Goal: Task Accomplishment & Management: Manage account settings

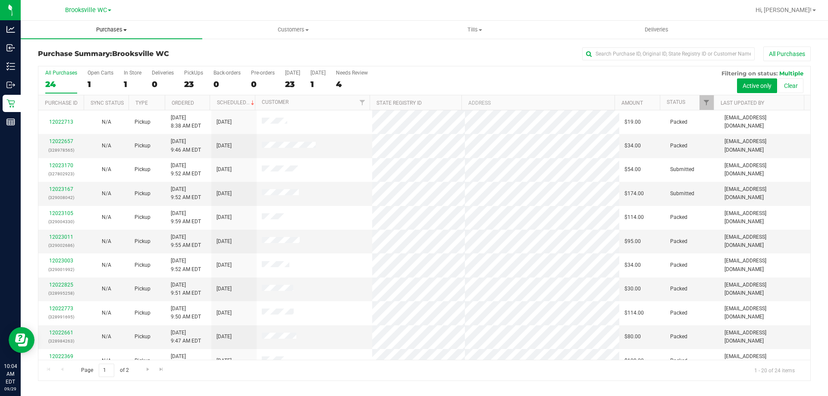
click at [102, 29] on span "Purchases" at bounding box center [112, 30] width 182 height 8
click at [104, 63] on li "Fulfillment" at bounding box center [112, 62] width 182 height 10
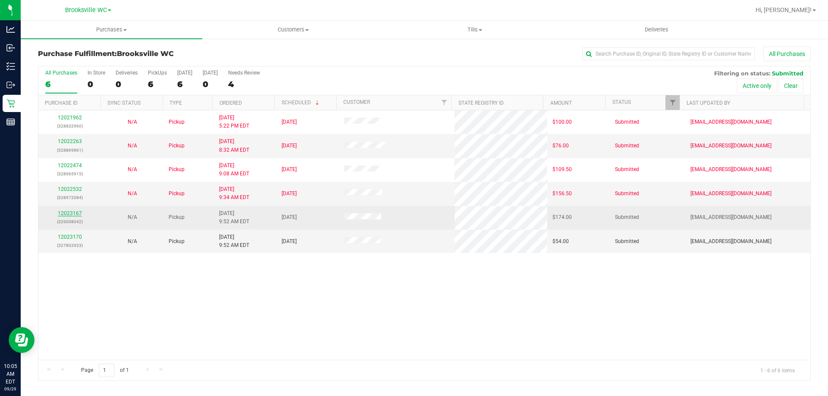
click at [72, 213] on link "12023167" at bounding box center [70, 213] width 24 height 6
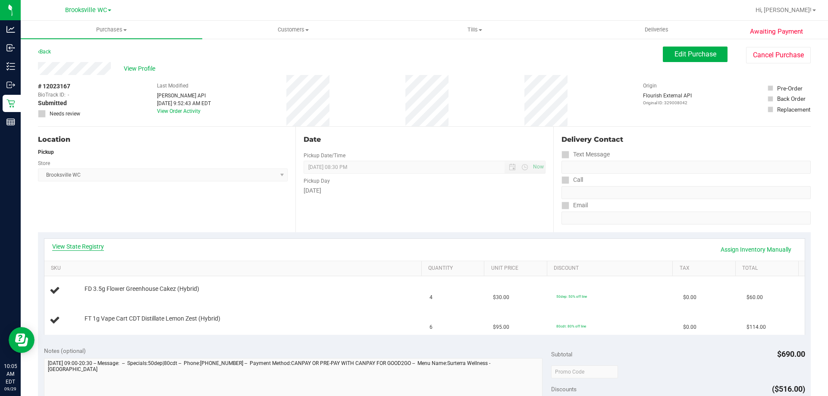
click at [95, 247] on link "View State Registry" at bounding box center [78, 246] width 52 height 9
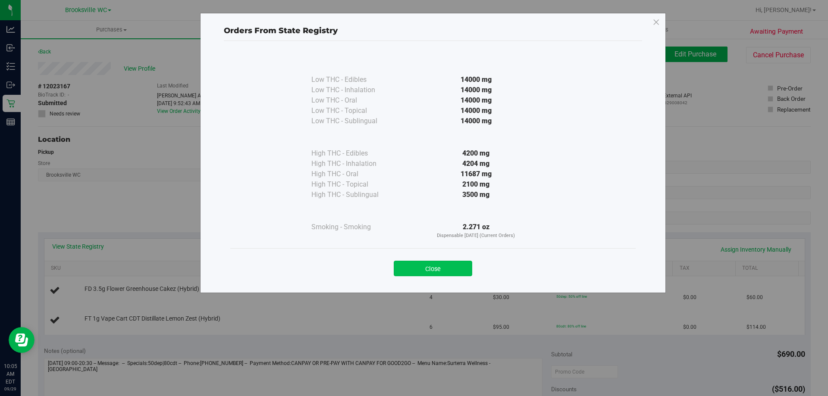
click at [442, 265] on button "Close" at bounding box center [433, 269] width 78 height 16
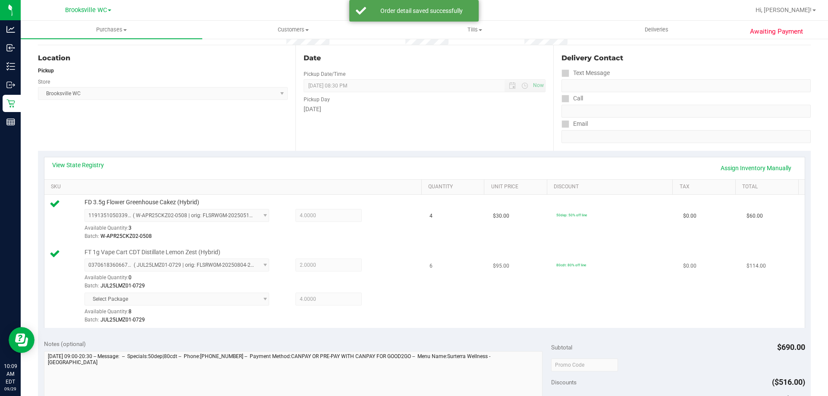
scroll to position [259, 0]
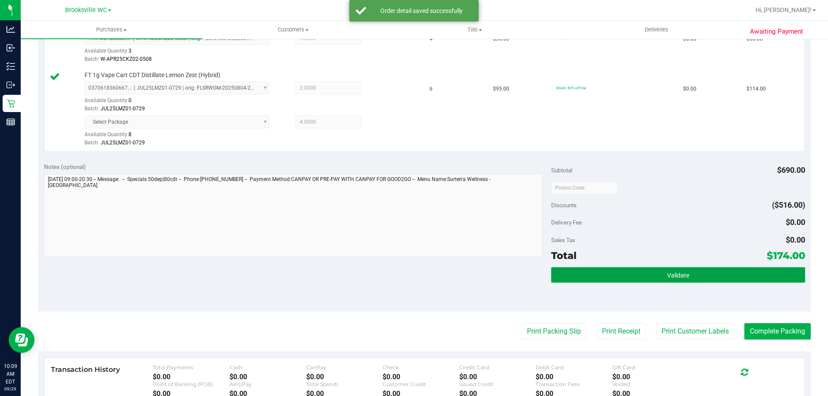
click at [588, 269] on button "Validate" at bounding box center [678, 275] width 254 height 16
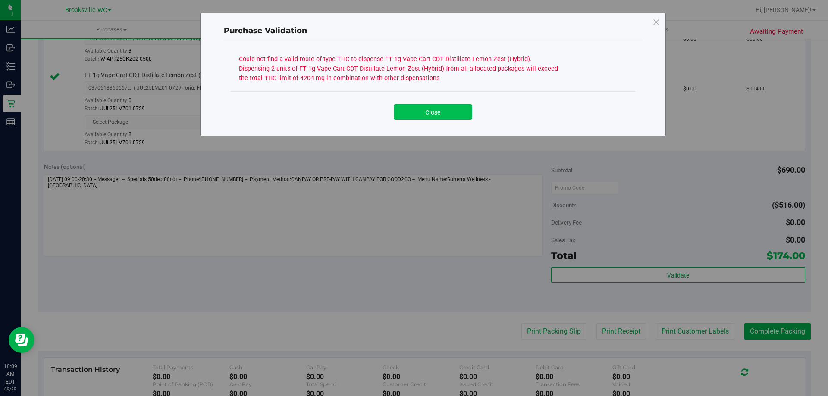
click at [466, 114] on button "Close" at bounding box center [433, 112] width 78 height 16
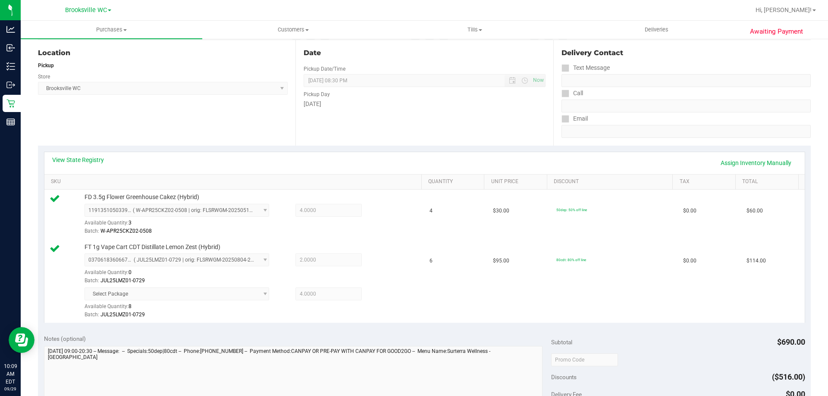
scroll to position [86, 0]
click at [84, 157] on link "View State Registry" at bounding box center [78, 160] width 52 height 9
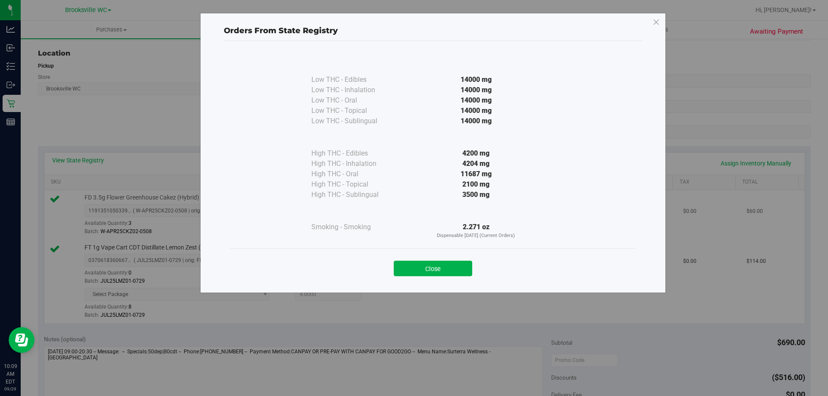
drag, startPoint x: 426, startPoint y: 266, endPoint x: 618, endPoint y: 224, distance: 196.9
click at [426, 267] on button "Close" at bounding box center [433, 269] width 78 height 16
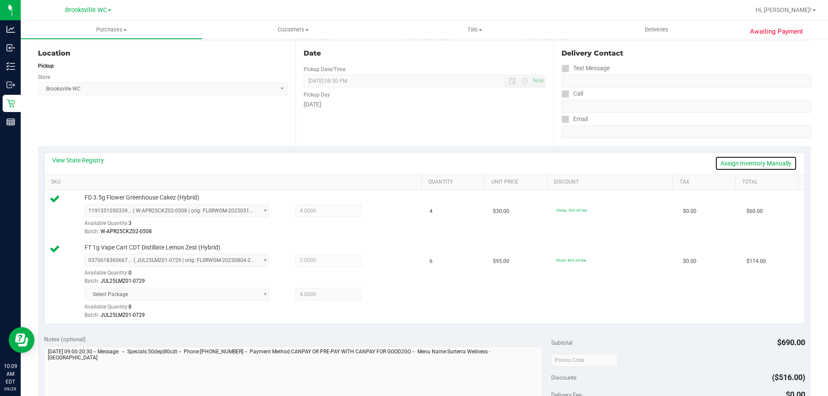
click at [741, 161] on link "Assign Inventory Manually" at bounding box center [756, 163] width 82 height 15
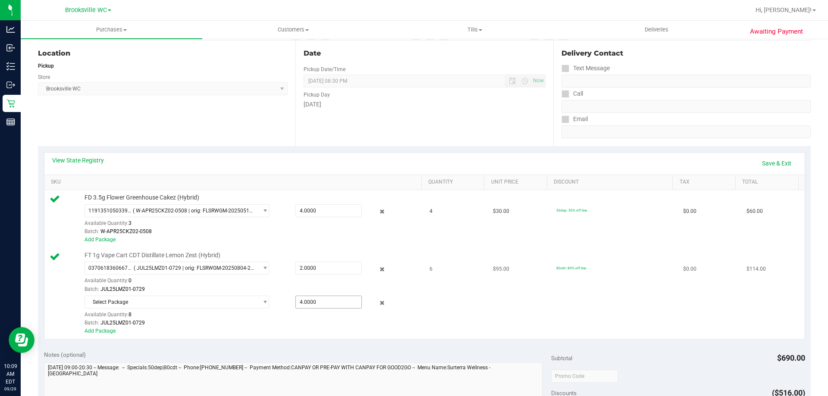
click at [332, 302] on span "4.0000 4" at bounding box center [328, 302] width 66 height 13
click at [332, 302] on input "4" at bounding box center [329, 302] width 66 height 12
type input "2"
type input "2.0000"
click at [342, 332] on div "Add Package" at bounding box center [251, 331] width 333 height 8
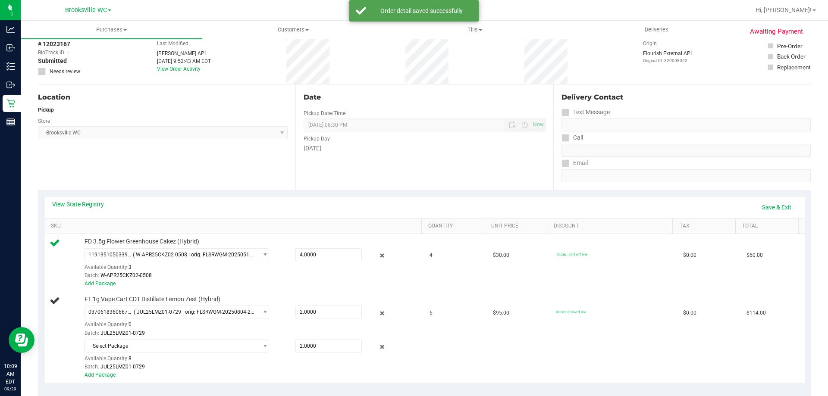
scroll to position [0, 0]
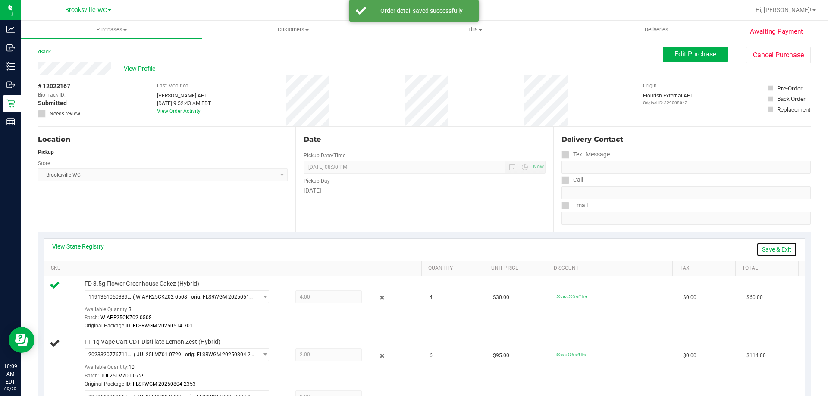
click at [761, 251] on link "Save & Exit" at bounding box center [776, 249] width 41 height 15
click at [734, 249] on link "Assign Inventory Manually" at bounding box center [756, 249] width 82 height 15
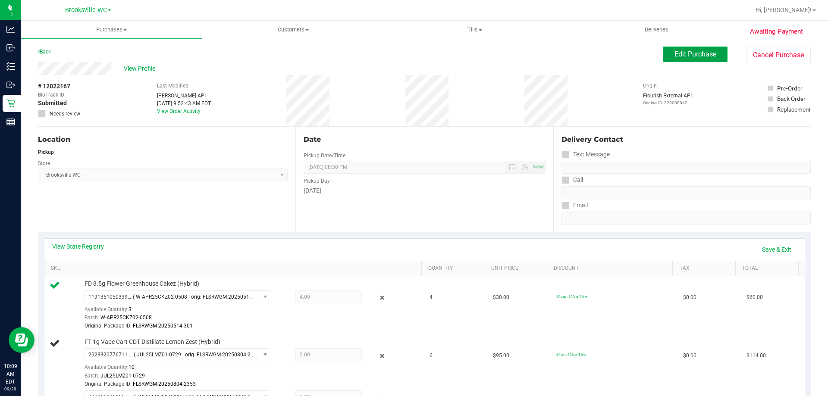
click at [693, 59] on button "Edit Purchase" at bounding box center [695, 55] width 65 height 16
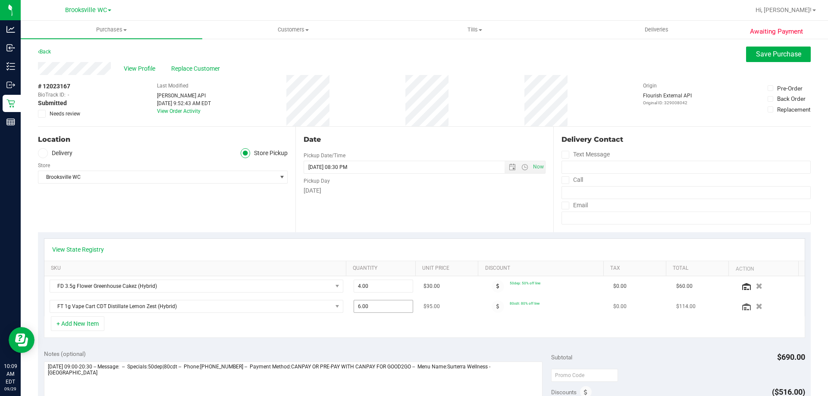
click at [369, 312] on span "6.00 6" at bounding box center [384, 306] width 60 height 13
click at [369, 312] on input "6" at bounding box center [383, 307] width 59 height 12
type input "4"
type input "4.00"
click at [381, 333] on div "+ Add New Item" at bounding box center [424, 327] width 761 height 22
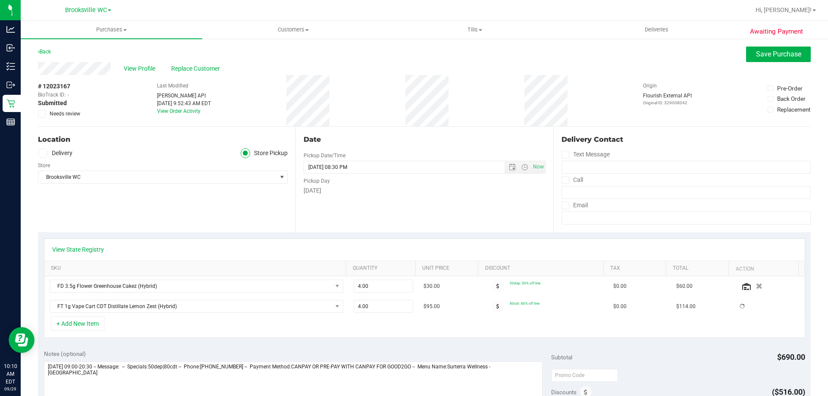
click at [754, 62] on div "View Profile Replace Customer" at bounding box center [424, 68] width 773 height 13
click at [754, 59] on button "Save Purchase" at bounding box center [778, 55] width 65 height 16
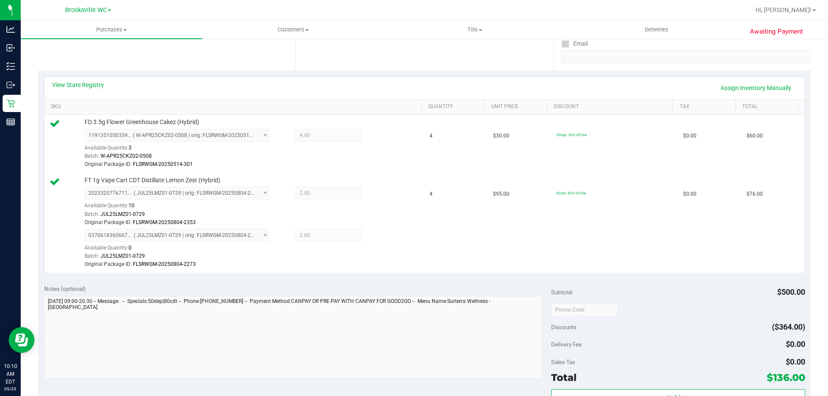
scroll to position [216, 0]
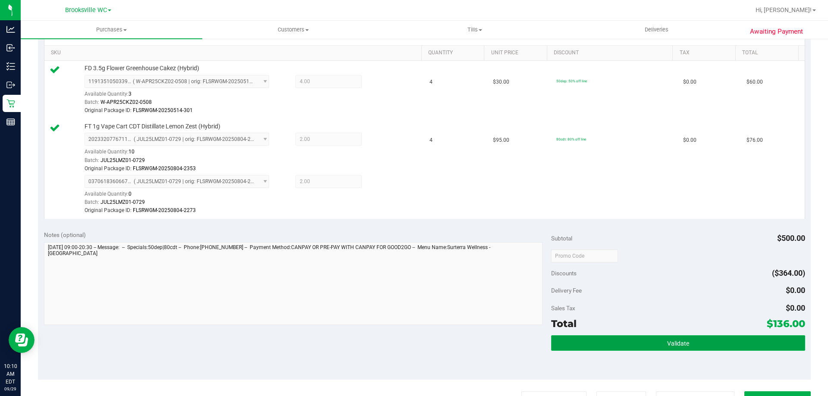
click at [669, 351] on button "Validate" at bounding box center [678, 343] width 254 height 16
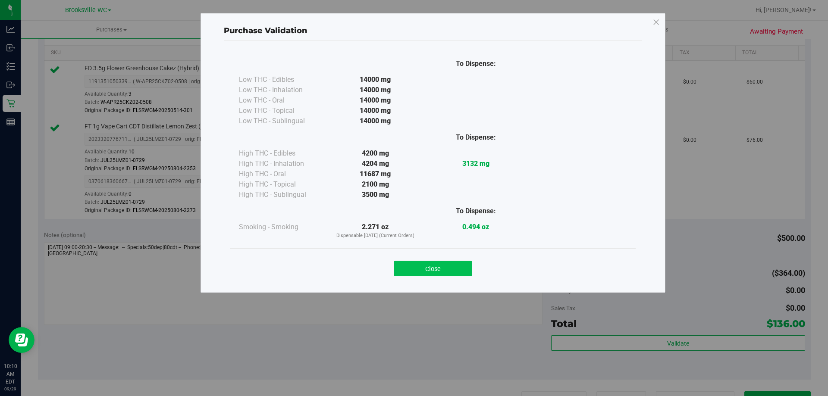
click at [439, 270] on button "Close" at bounding box center [433, 269] width 78 height 16
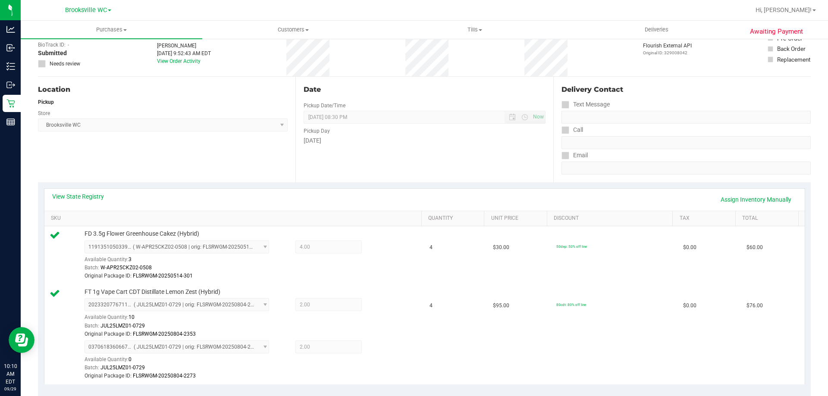
scroll to position [0, 0]
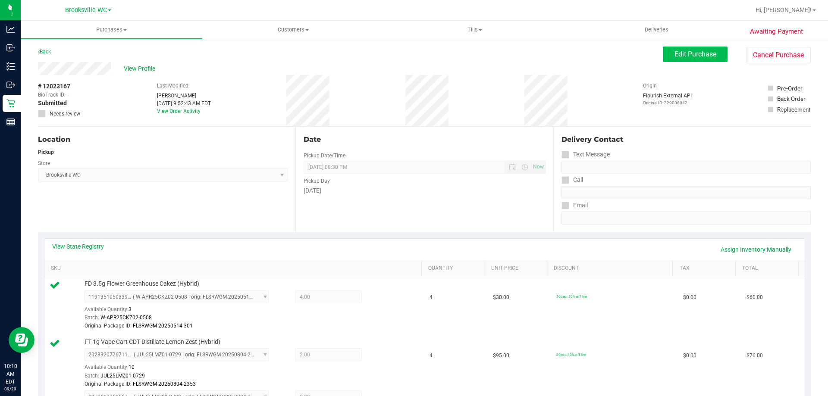
click at [698, 65] on div "View Profile # 12023167 BioTrack ID: - Submitted Needs review Last Modified Joh…" at bounding box center [424, 94] width 773 height 65
click at [697, 55] on span "Edit Purchase" at bounding box center [695, 54] width 42 height 8
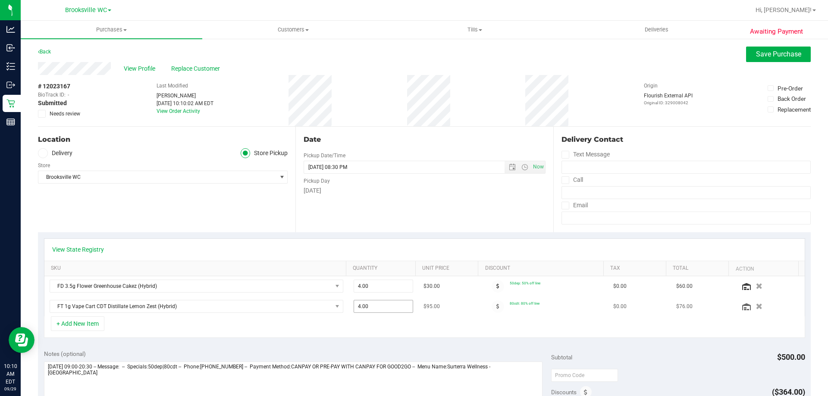
click at [384, 304] on span "4.00 4" at bounding box center [384, 306] width 60 height 13
click at [384, 304] on input "4" at bounding box center [383, 307] width 59 height 12
type input "5"
type input "5.00"
click at [392, 323] on div "+ Add New Item" at bounding box center [424, 327] width 761 height 22
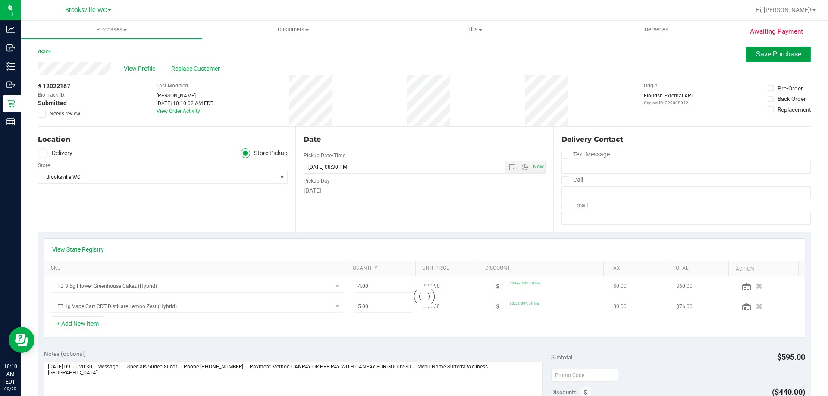
click at [776, 55] on span "Save Purchase" at bounding box center [778, 54] width 45 height 8
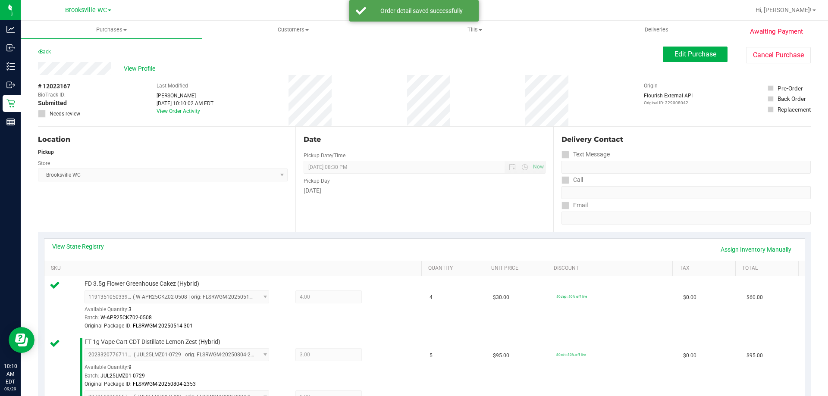
scroll to position [259, 0]
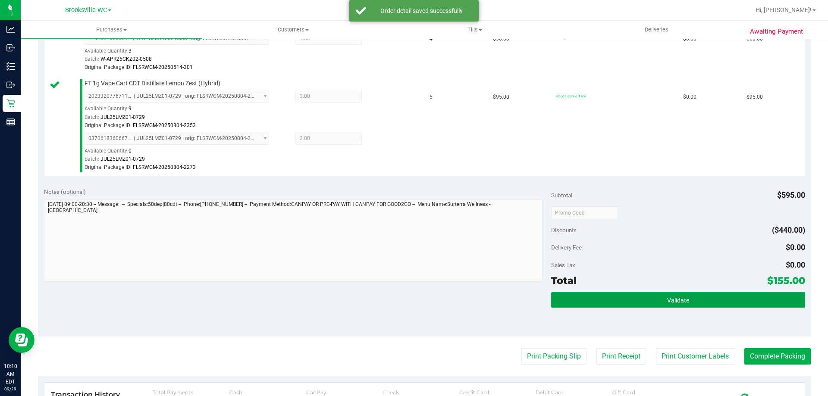
click at [761, 294] on button "Validate" at bounding box center [678, 300] width 254 height 16
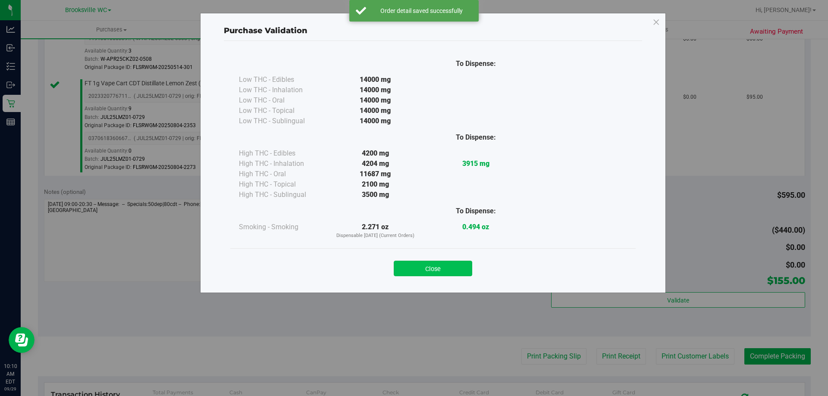
click at [445, 266] on button "Close" at bounding box center [433, 269] width 78 height 16
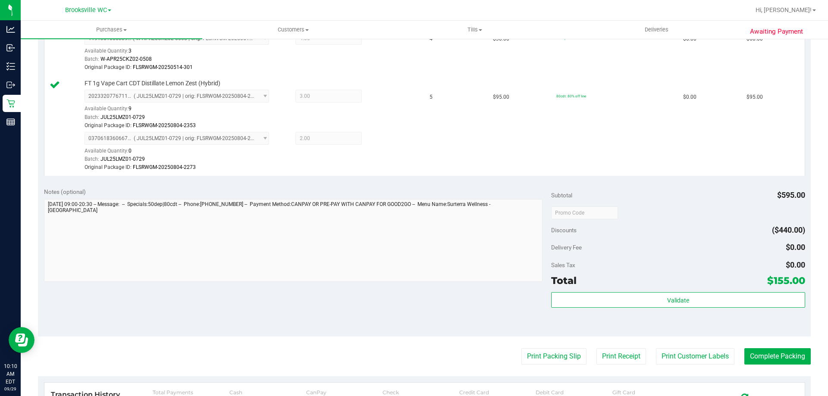
click at [542, 347] on purchase-details "Back Edit Purchase Cancel Purchase View Profile # 12023167 BioTrack ID: - Submi…" at bounding box center [424, 163] width 773 height 750
click at [542, 355] on button "Print Packing Slip" at bounding box center [553, 356] width 65 height 16
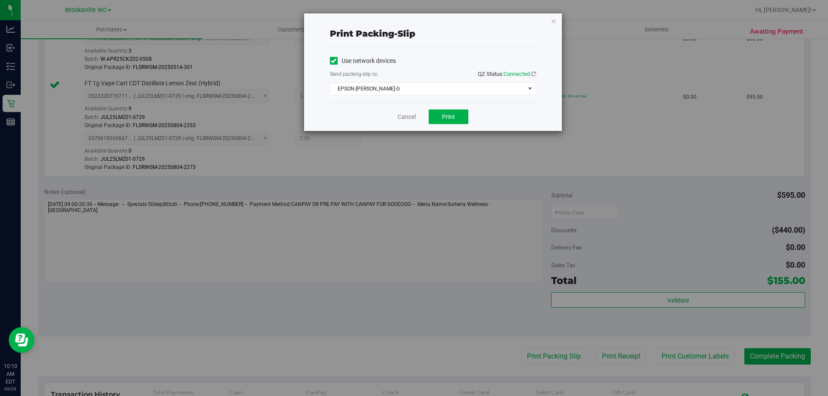
click at [407, 95] on div "Use network devices Send packing-slip to: QZ Status: Connected EPSON-BECKY-G Ch…" at bounding box center [433, 74] width 206 height 55
click at [405, 90] on span "EPSON-[PERSON_NAME]-G" at bounding box center [427, 89] width 194 height 12
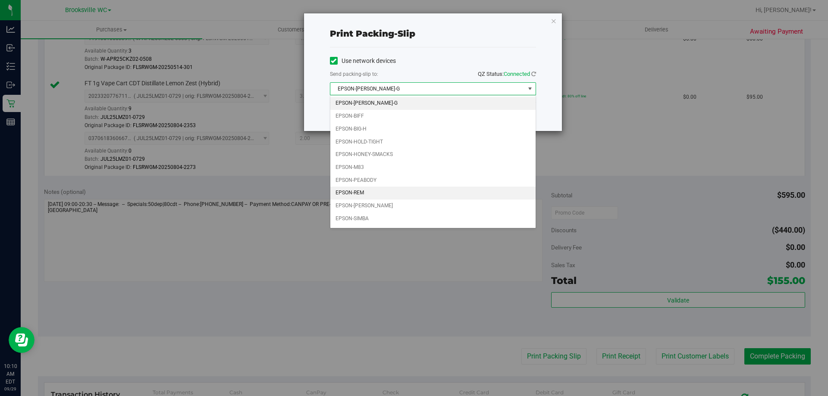
click at [386, 191] on li "EPSON-REM" at bounding box center [432, 193] width 205 height 13
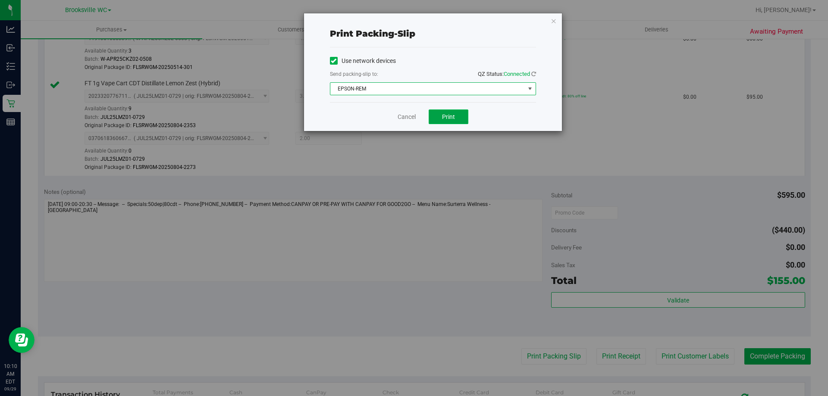
click at [443, 116] on span "Print" at bounding box center [448, 116] width 13 height 7
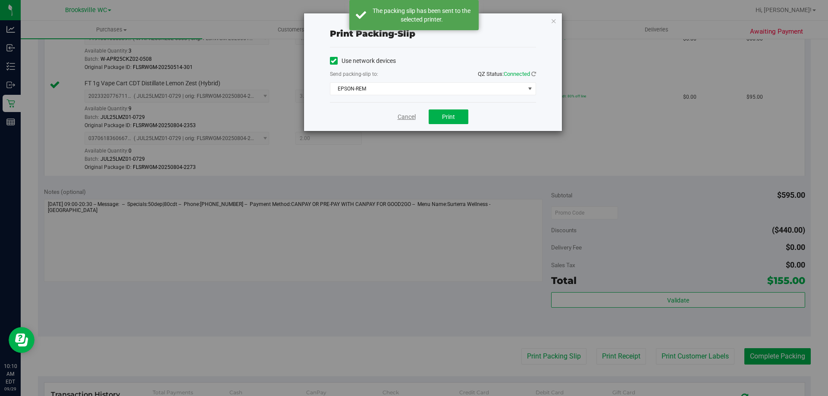
click at [404, 116] on link "Cancel" at bounding box center [407, 117] width 18 height 9
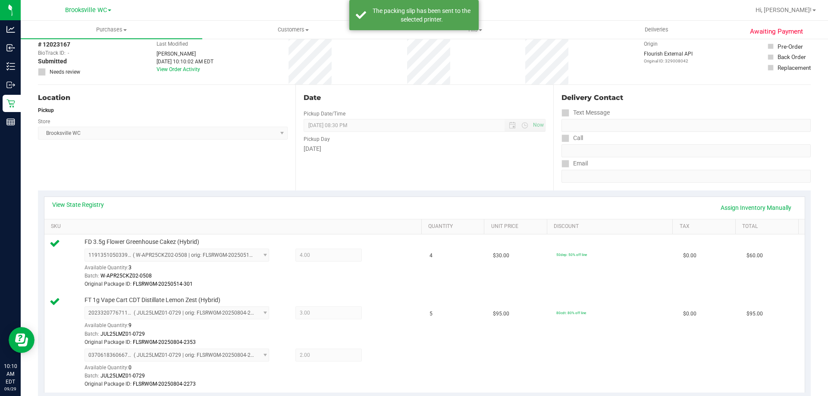
scroll to position [0, 0]
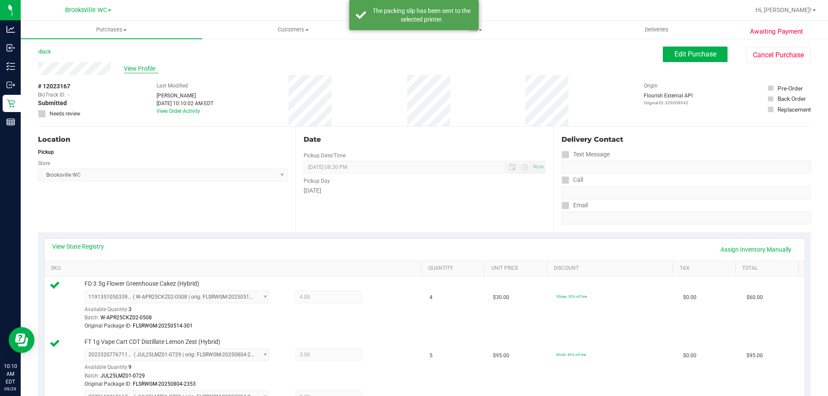
click at [138, 68] on span "View Profile" at bounding box center [141, 68] width 34 height 9
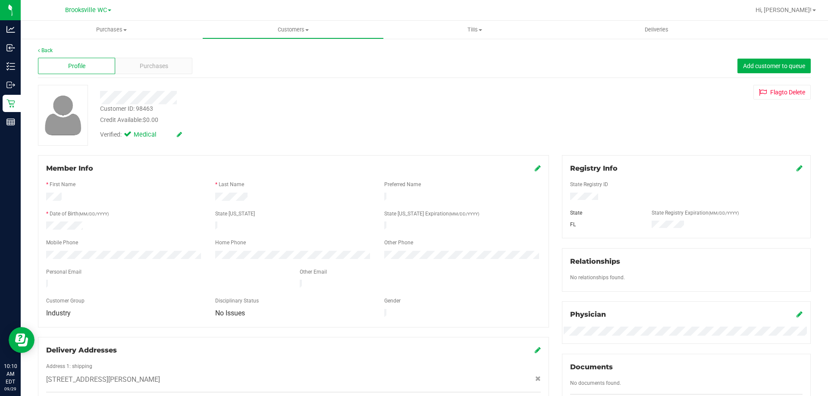
click at [138, 68] on div "Purchases" at bounding box center [153, 66] width 77 height 16
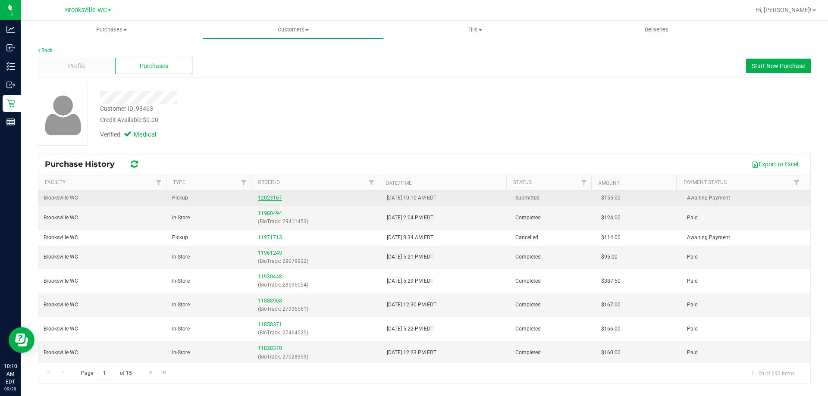
click at [266, 197] on link "12023167" at bounding box center [270, 198] width 24 height 6
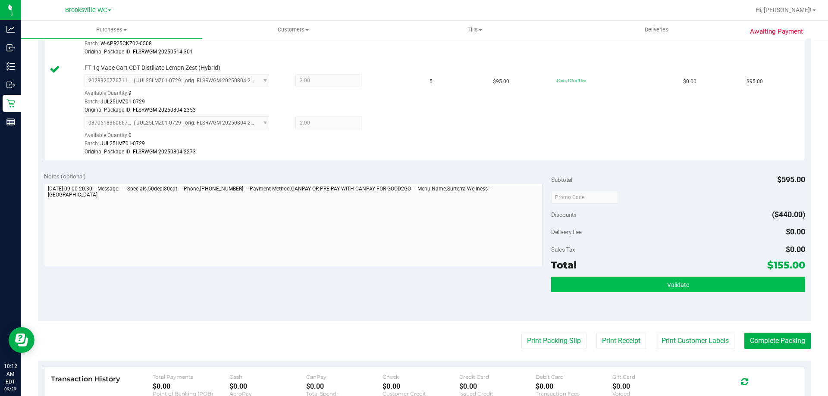
scroll to position [302, 0]
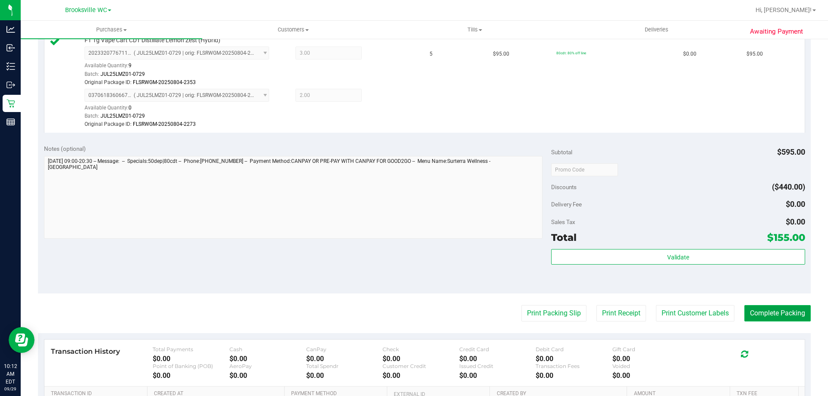
click at [787, 307] on button "Complete Packing" at bounding box center [777, 313] width 66 height 16
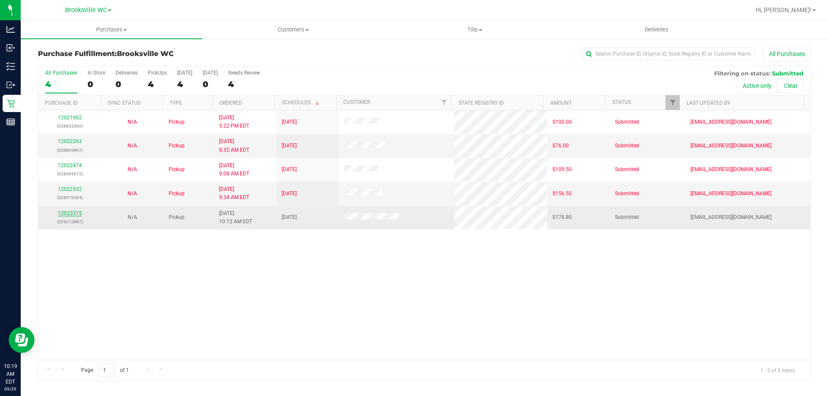
click at [69, 211] on link "12023315" at bounding box center [70, 213] width 24 height 6
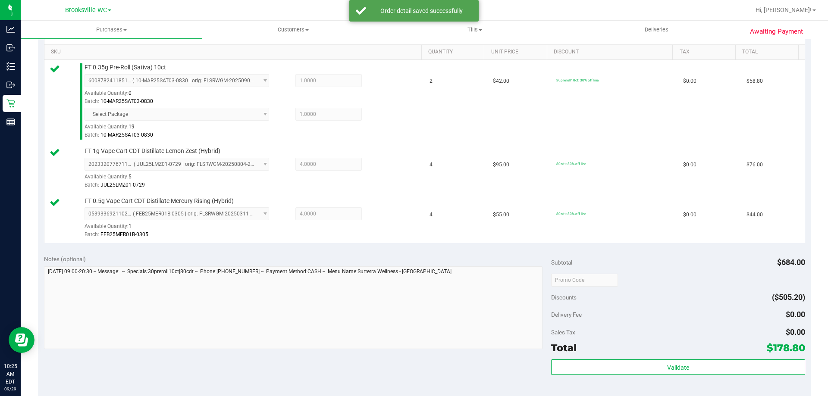
scroll to position [259, 0]
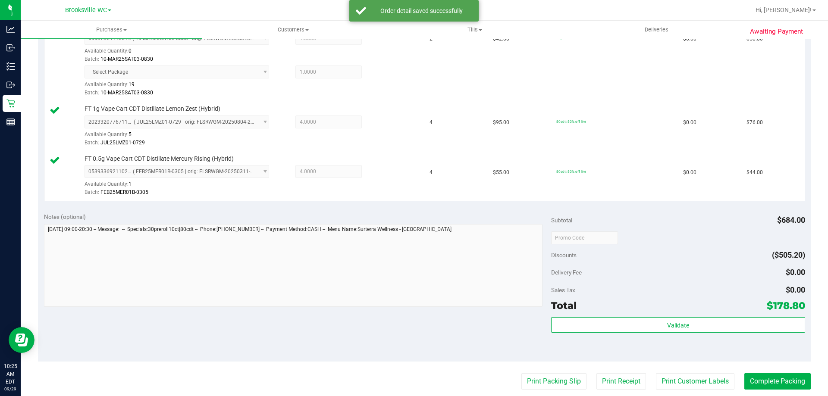
click at [637, 341] on div "Validate" at bounding box center [678, 336] width 254 height 39
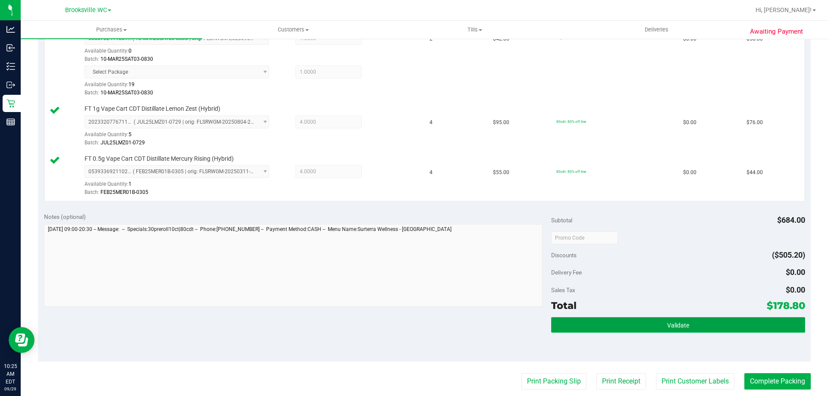
click at [639, 329] on button "Validate" at bounding box center [678, 325] width 254 height 16
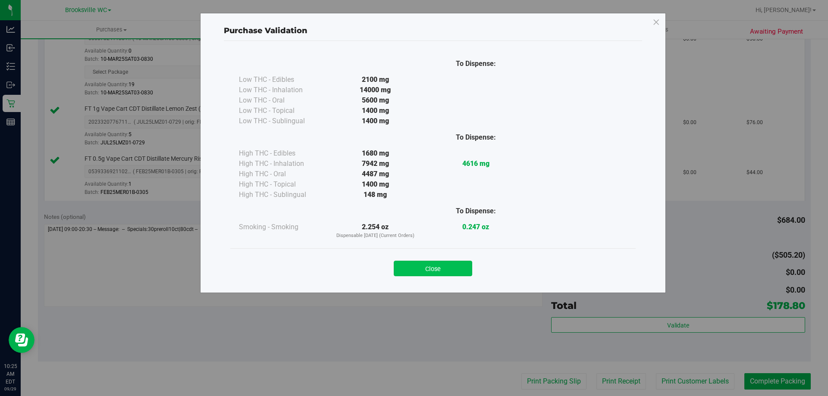
click at [448, 275] on button "Close" at bounding box center [433, 269] width 78 height 16
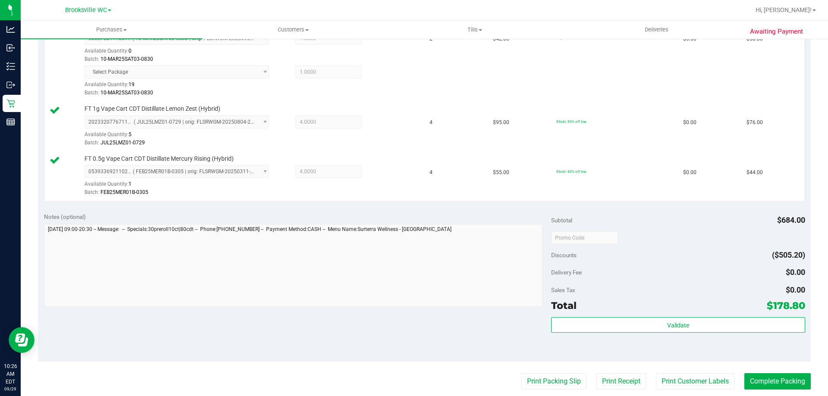
click at [654, 338] on div "Validate" at bounding box center [678, 336] width 254 height 39
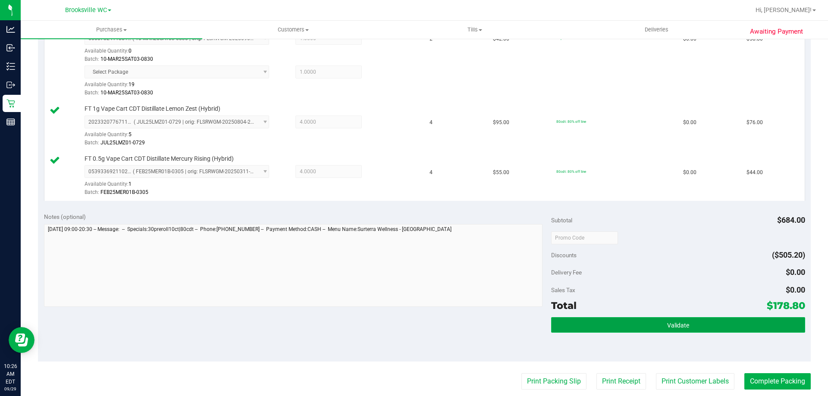
click at [655, 326] on button "Validate" at bounding box center [678, 325] width 254 height 16
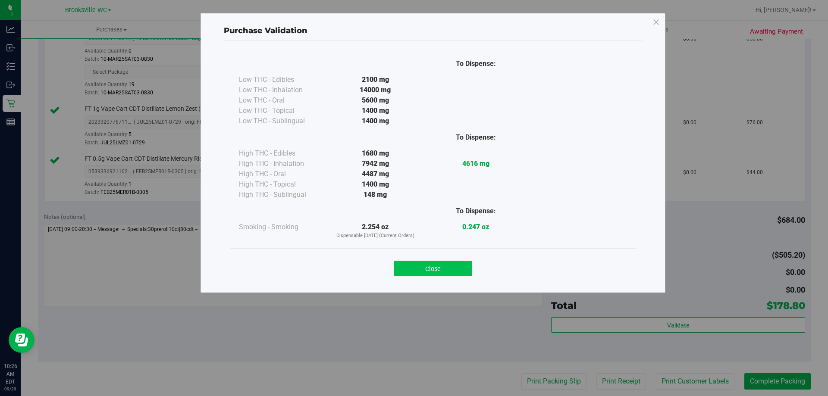
click at [450, 271] on button "Close" at bounding box center [433, 269] width 78 height 16
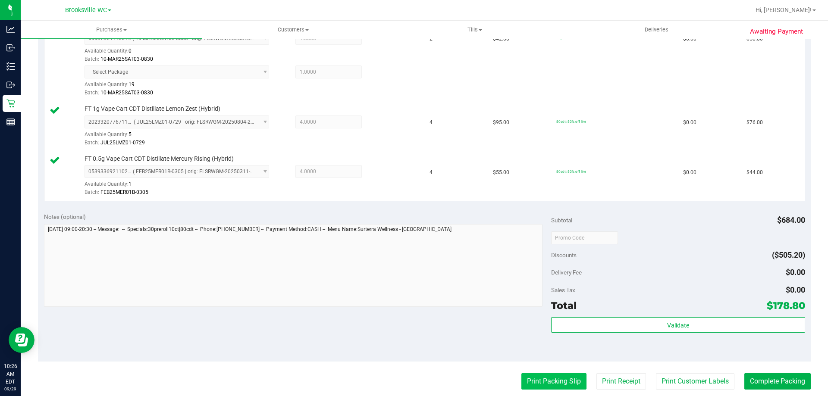
click at [544, 383] on button "Print Packing Slip" at bounding box center [553, 381] width 65 height 16
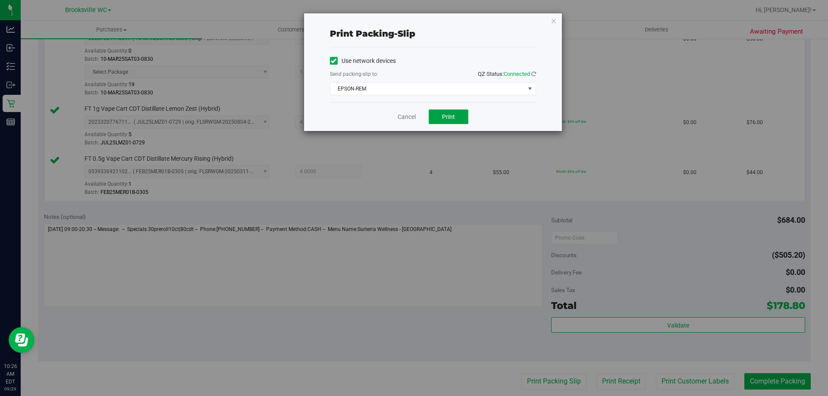
click at [445, 110] on button "Print" at bounding box center [449, 117] width 40 height 15
click at [412, 121] on link "Cancel" at bounding box center [407, 117] width 18 height 9
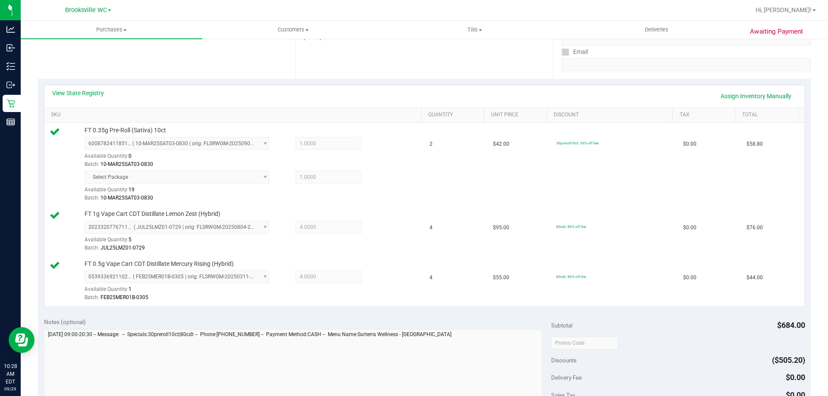
scroll to position [388, 0]
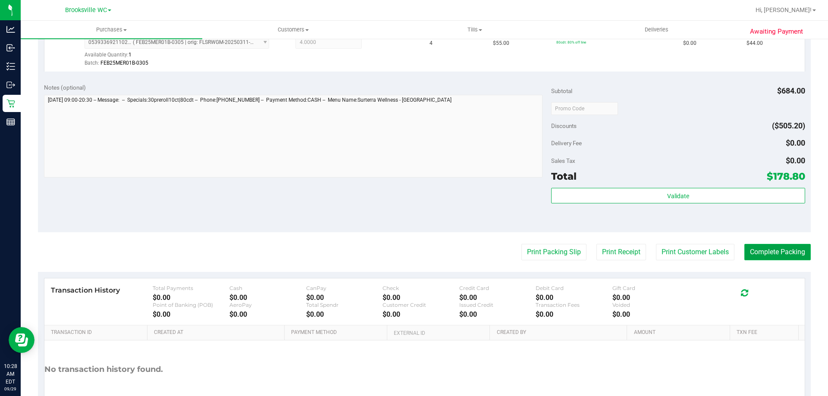
click at [757, 250] on button "Complete Packing" at bounding box center [777, 252] width 66 height 16
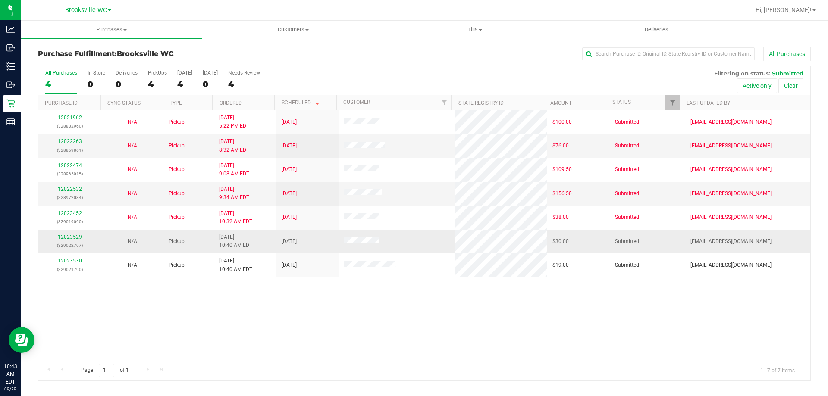
click at [67, 237] on link "12023529" at bounding box center [70, 237] width 24 height 6
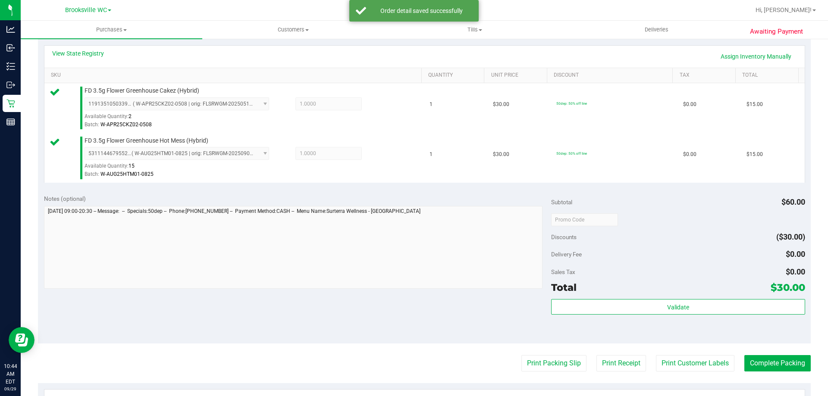
scroll to position [259, 0]
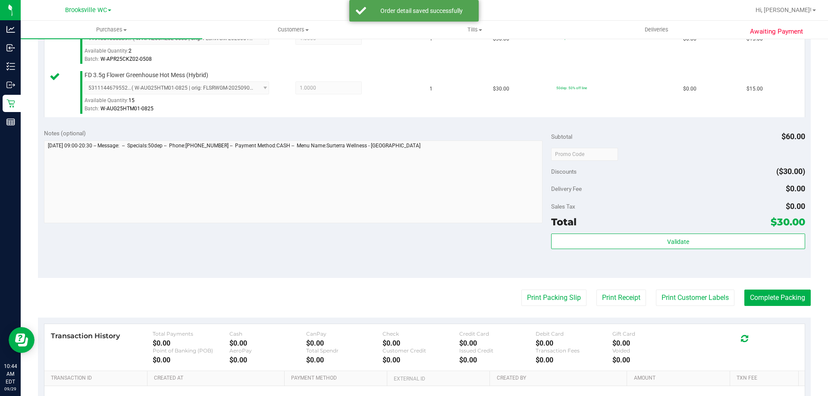
click at [671, 229] on div "Total $30.00" at bounding box center [678, 222] width 254 height 16
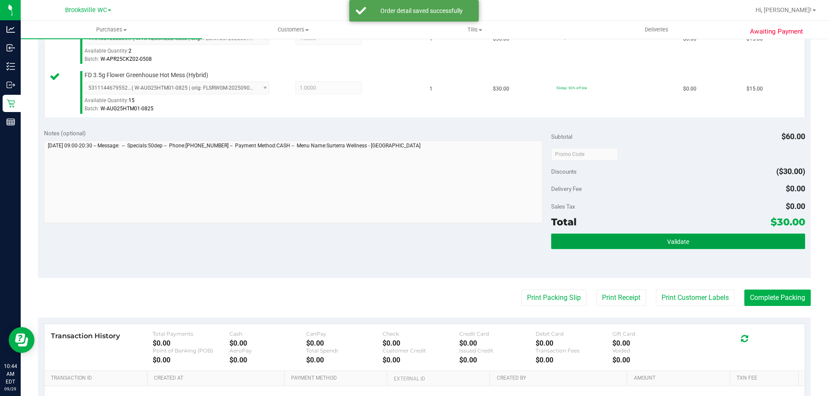
click at [661, 249] on button "Validate" at bounding box center [678, 242] width 254 height 16
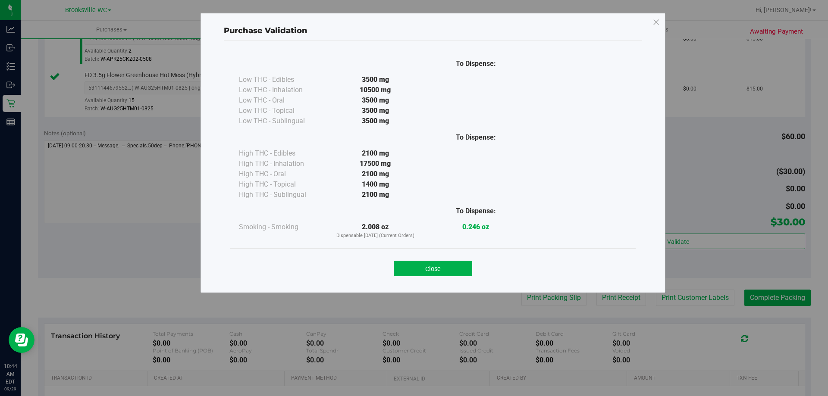
click at [412, 258] on div "Close" at bounding box center [433, 266] width 392 height 22
click at [418, 264] on button "Close" at bounding box center [433, 269] width 78 height 16
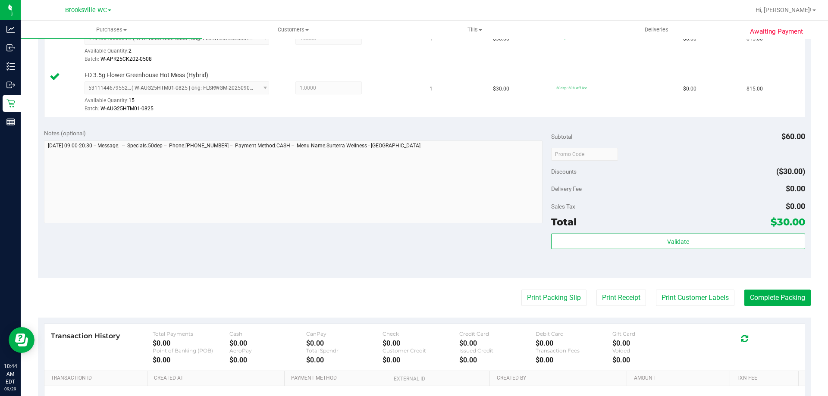
click at [539, 281] on purchase-details "Back Edit Purchase Cancel Purchase View Profile # 12023529 BioTrack ID: - Submi…" at bounding box center [424, 133] width 773 height 691
click at [537, 301] on button "Print Packing Slip" at bounding box center [553, 298] width 65 height 16
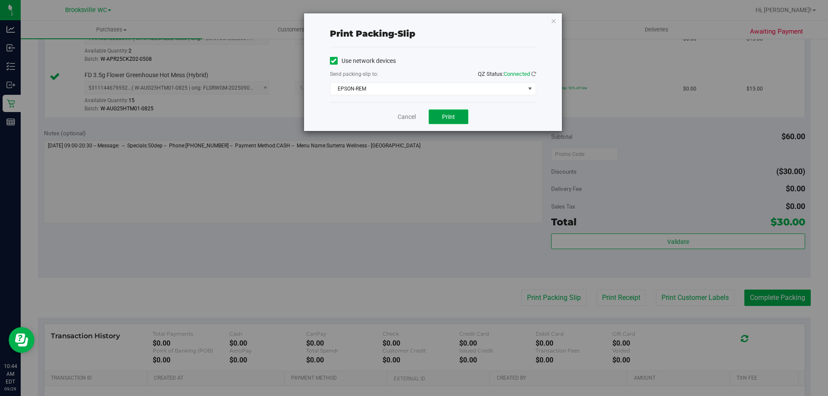
click at [442, 118] on span "Print" at bounding box center [448, 116] width 13 height 7
click at [407, 115] on link "Cancel" at bounding box center [407, 117] width 18 height 9
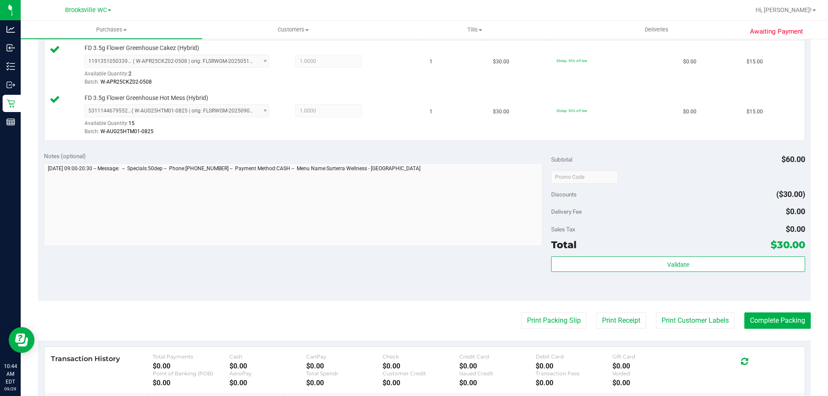
scroll to position [302, 0]
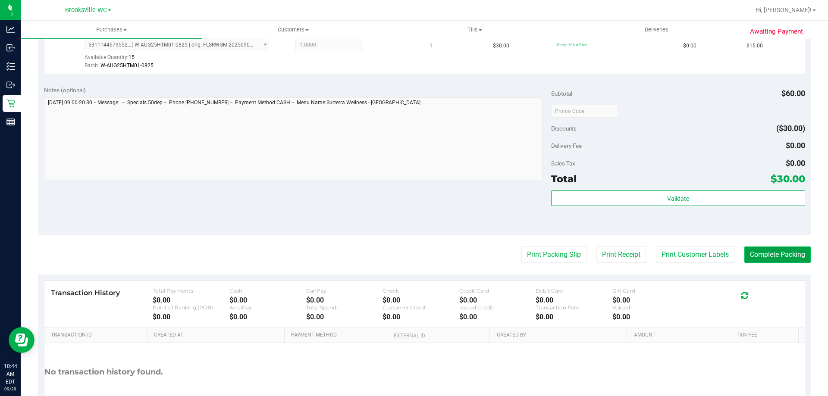
click at [763, 250] on button "Complete Packing" at bounding box center [777, 255] width 66 height 16
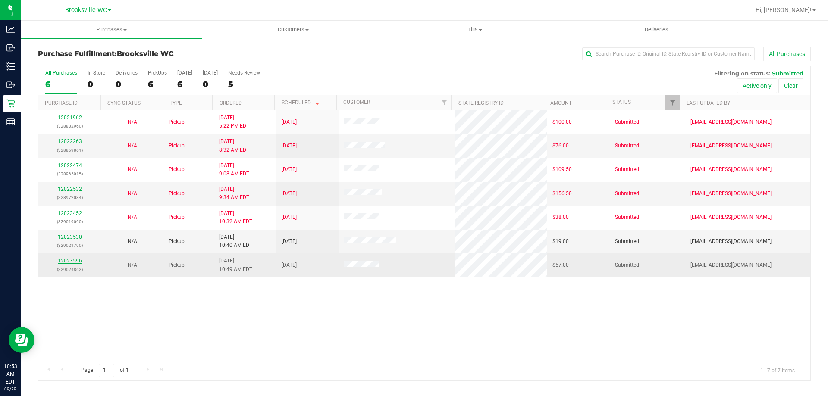
click at [73, 261] on link "12023596" at bounding box center [70, 261] width 24 height 6
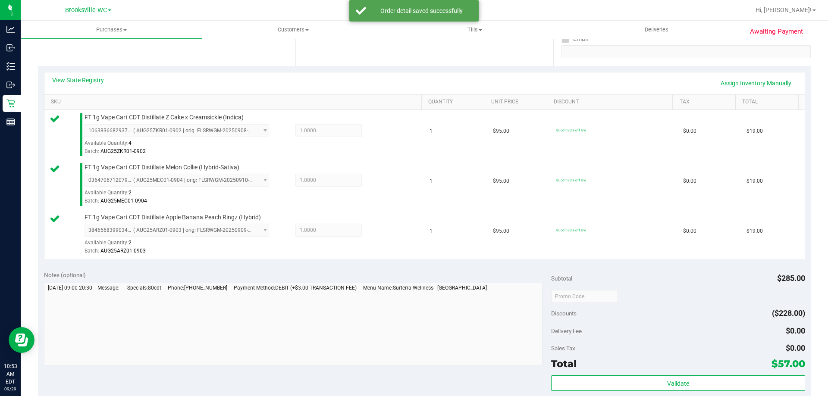
scroll to position [302, 0]
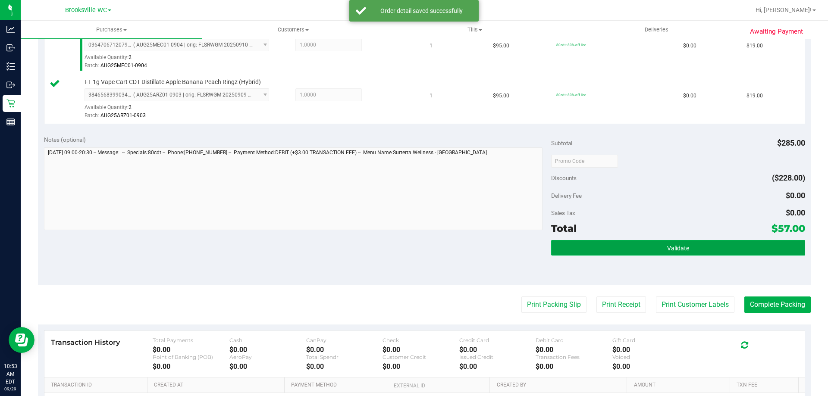
click at [672, 256] on button "Validate" at bounding box center [678, 248] width 254 height 16
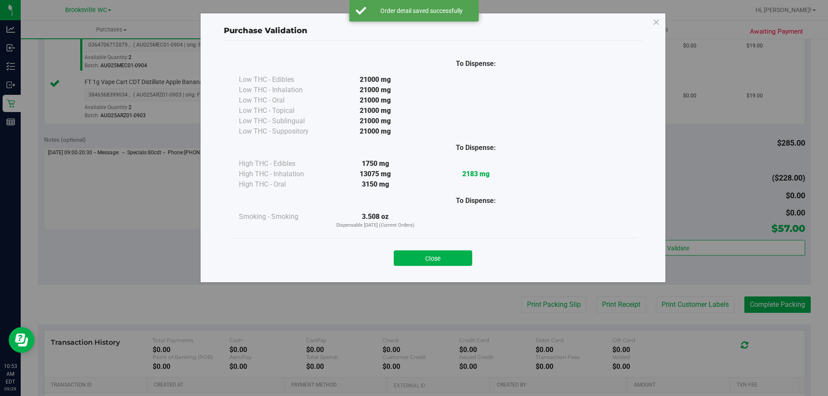
click at [428, 272] on div "Close" at bounding box center [432, 255] width 405 height 35
click at [436, 264] on button "Close" at bounding box center [433, 259] width 78 height 16
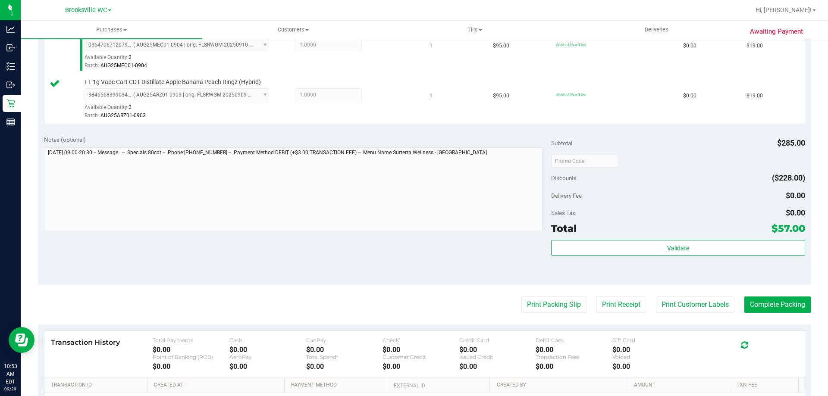
click at [554, 315] on purchase-details "Back Edit Purchase Cancel Purchase View Profile # 12023596 BioTrack ID: - Submi…" at bounding box center [424, 115] width 773 height 741
click at [553, 305] on button "Print Packing Slip" at bounding box center [553, 305] width 65 height 16
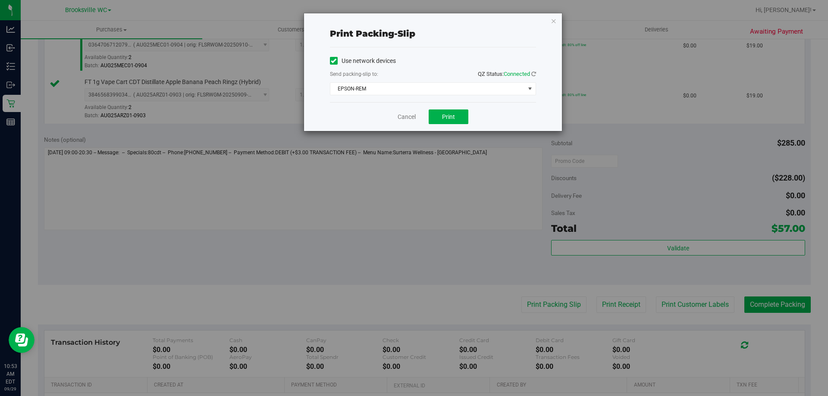
click at [449, 109] on div "Cancel Print" at bounding box center [433, 116] width 206 height 29
click at [448, 111] on button "Print" at bounding box center [449, 117] width 40 height 15
click at [407, 111] on div "Cancel Print" at bounding box center [433, 116] width 206 height 29
click at [407, 114] on link "Cancel" at bounding box center [407, 117] width 18 height 9
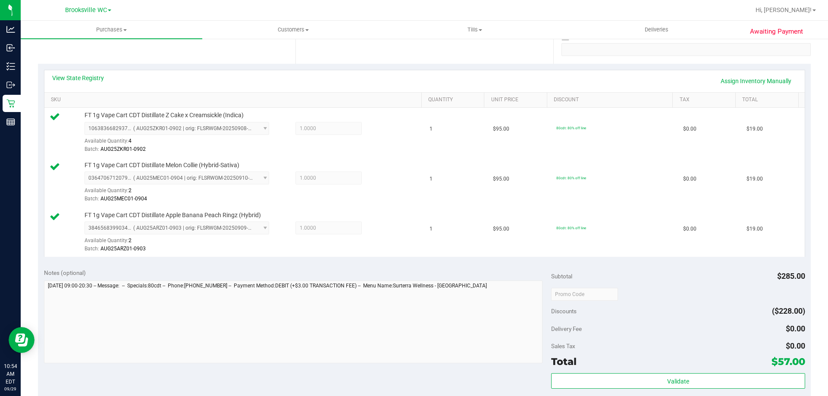
scroll to position [345, 0]
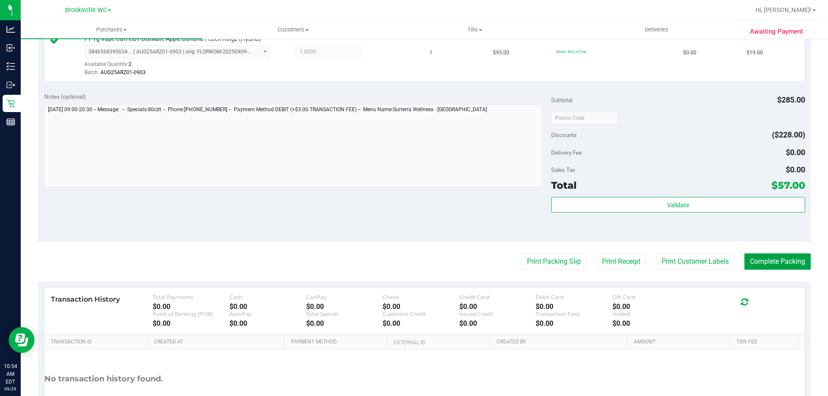
click at [778, 254] on button "Complete Packing" at bounding box center [777, 262] width 66 height 16
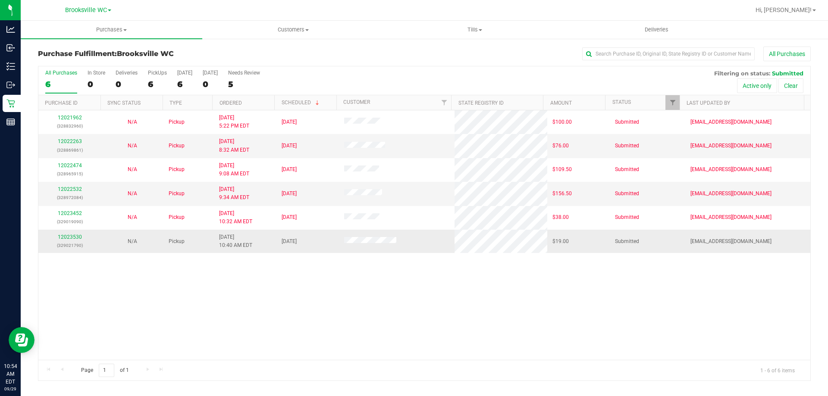
click at [66, 234] on div "12023530 (329021790)" at bounding box center [70, 241] width 52 height 16
click at [66, 233] on div "12023530 (329021790)" at bounding box center [70, 241] width 52 height 16
click at [65, 237] on link "12023530" at bounding box center [70, 237] width 24 height 6
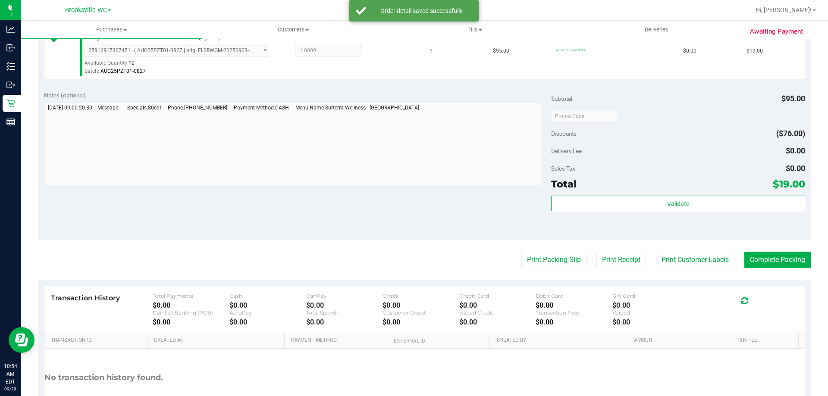
scroll to position [259, 0]
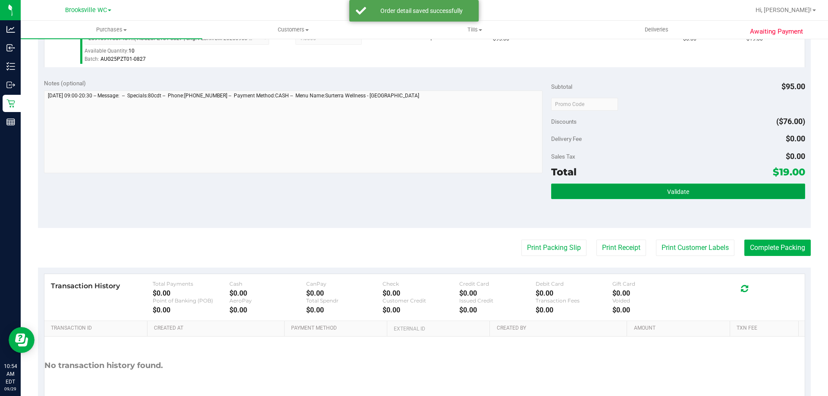
click at [671, 192] on span "Validate" at bounding box center [678, 191] width 22 height 7
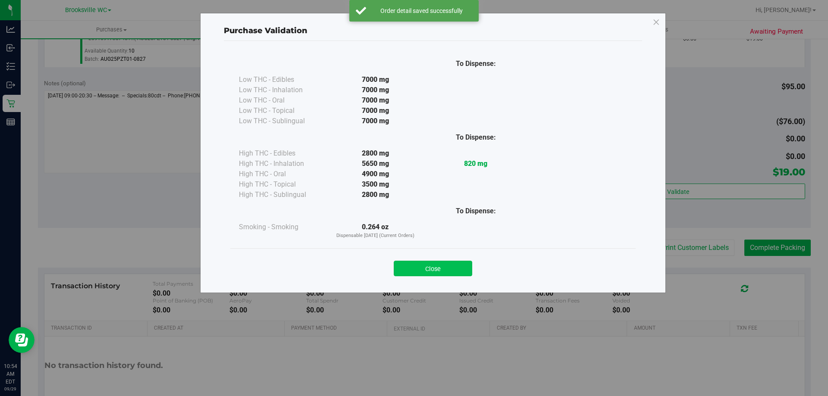
click at [473, 269] on div "Close" at bounding box center [433, 266] width 392 height 22
click at [462, 271] on button "Close" at bounding box center [433, 269] width 78 height 16
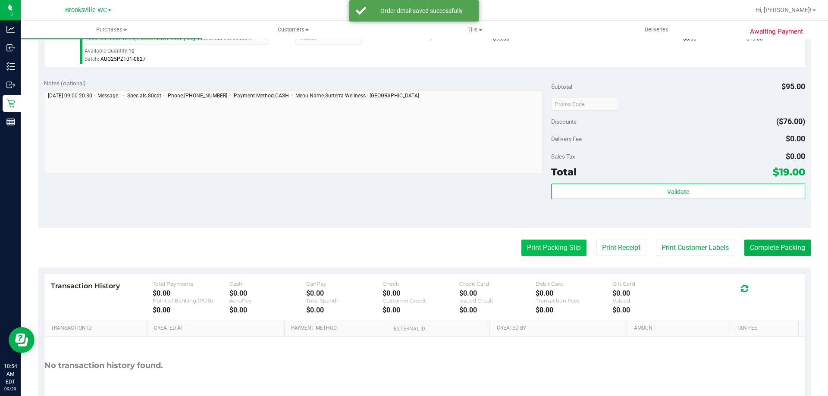
click at [547, 251] on button "Print Packing Slip" at bounding box center [553, 248] width 65 height 16
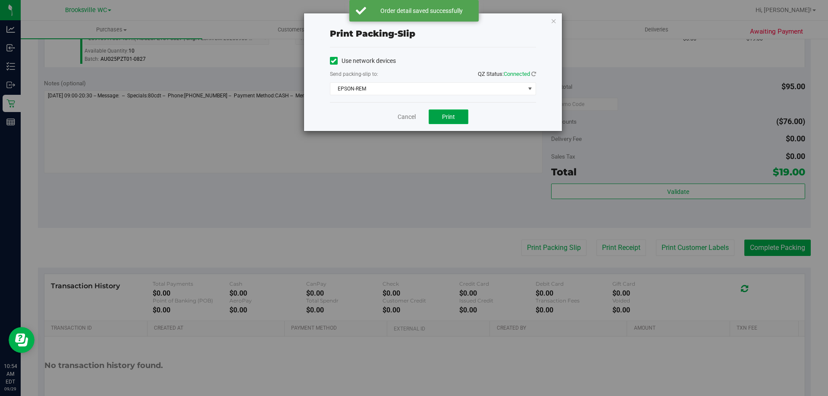
click at [448, 115] on span "Print" at bounding box center [448, 116] width 13 height 7
click at [395, 121] on div "Cancel Print" at bounding box center [433, 116] width 206 height 29
click at [395, 114] on div "Cancel Print" at bounding box center [433, 116] width 206 height 29
click at [401, 118] on link "Cancel" at bounding box center [407, 117] width 18 height 9
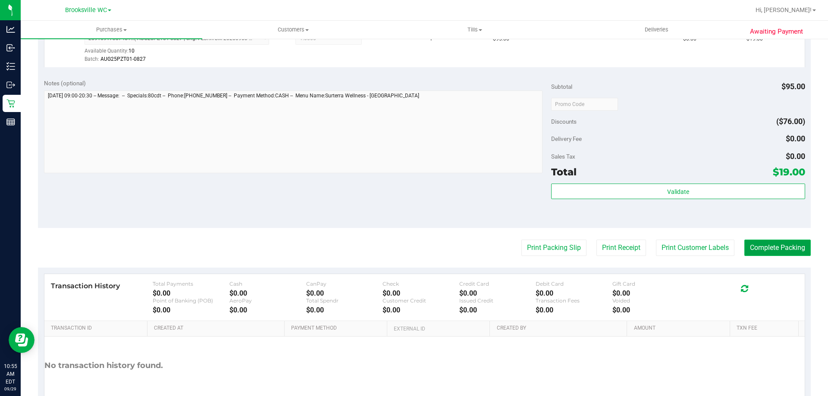
click at [786, 244] on button "Complete Packing" at bounding box center [777, 248] width 66 height 16
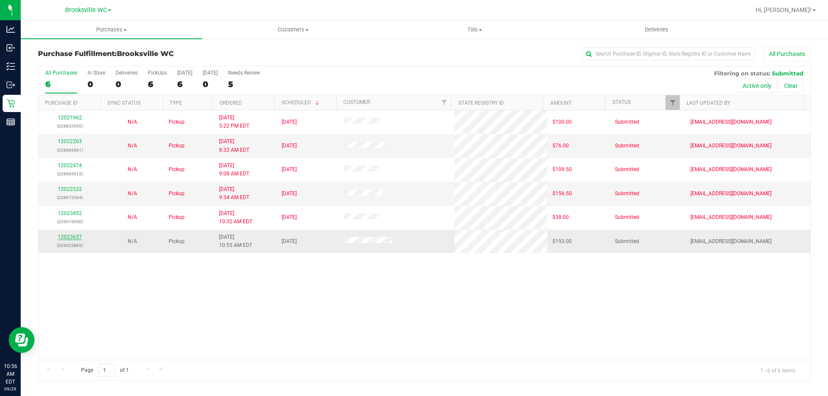
click at [75, 238] on link "12023637" at bounding box center [70, 237] width 24 height 6
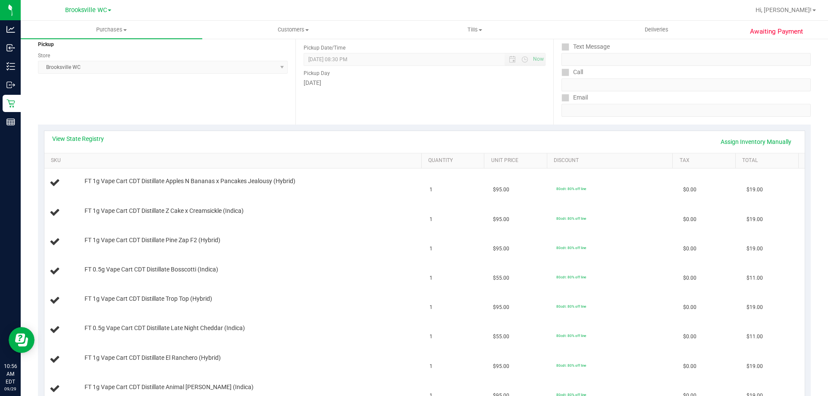
scroll to position [129, 0]
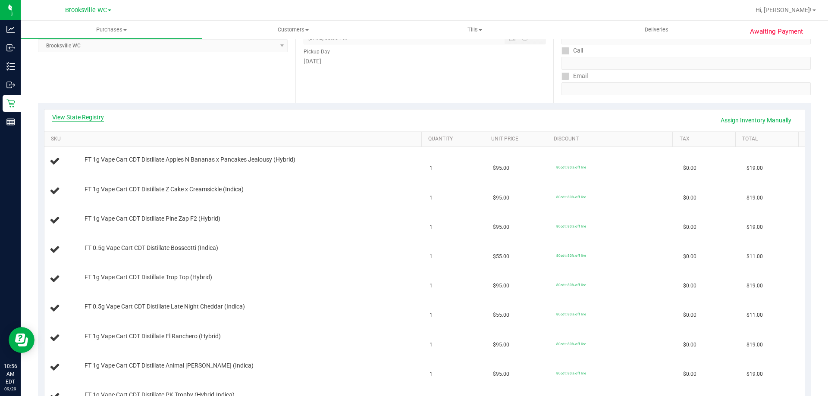
click at [66, 115] on link "View State Registry" at bounding box center [78, 117] width 52 height 9
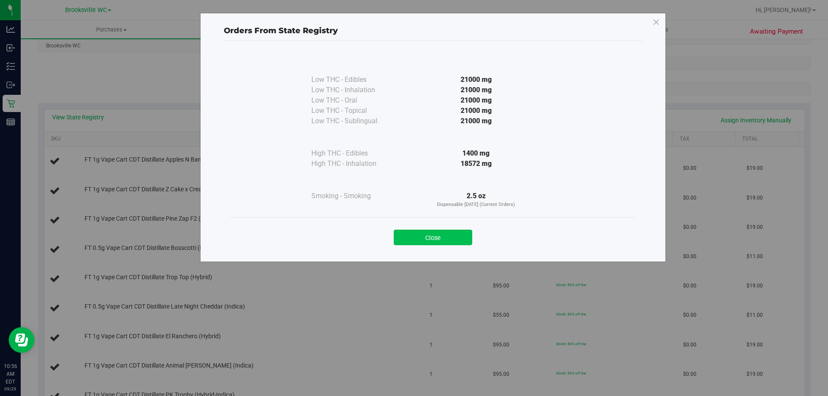
click at [464, 232] on button "Close" at bounding box center [433, 238] width 78 height 16
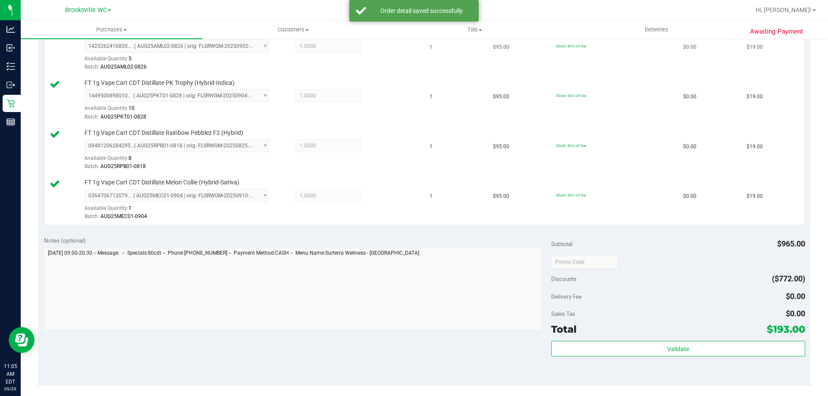
scroll to position [647, 0]
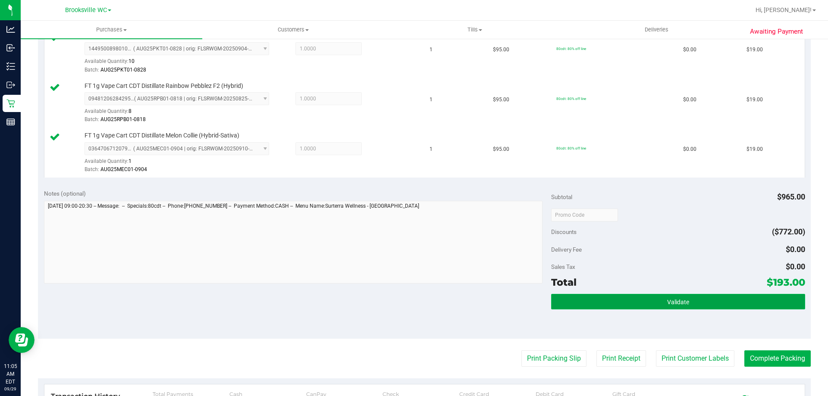
click at [627, 297] on button "Validate" at bounding box center [678, 302] width 254 height 16
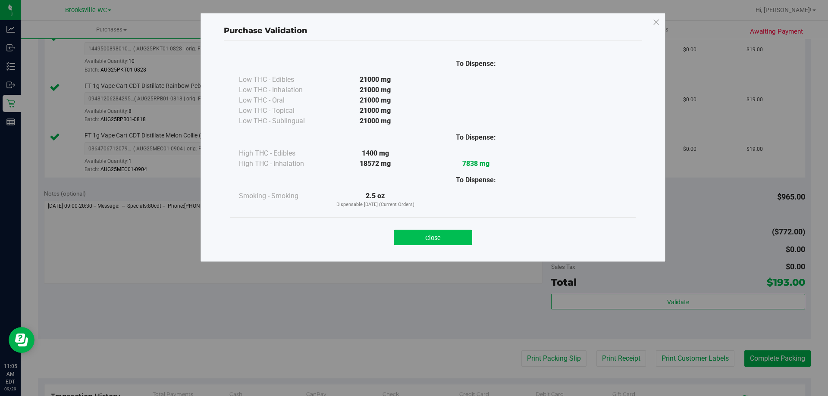
click at [435, 238] on button "Close" at bounding box center [433, 238] width 78 height 16
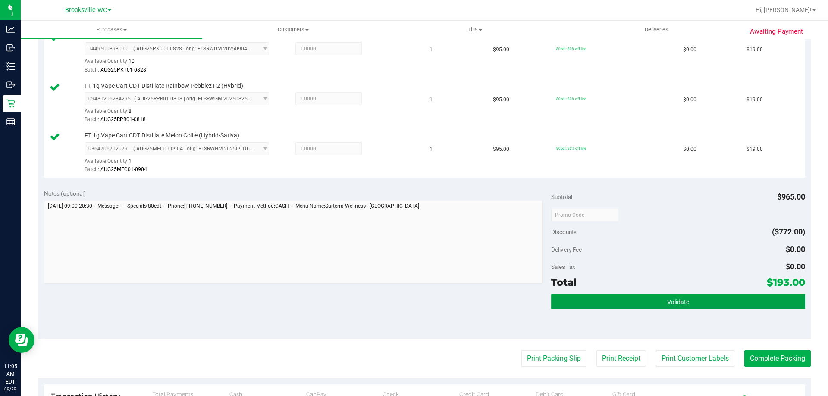
click at [693, 304] on button "Validate" at bounding box center [678, 302] width 254 height 16
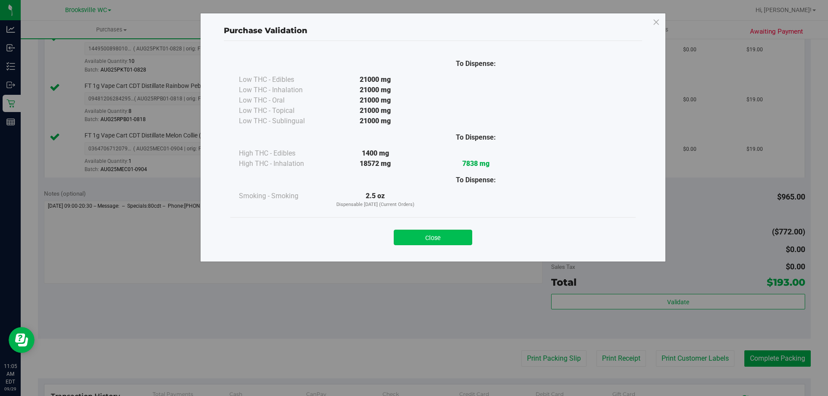
click at [460, 237] on button "Close" at bounding box center [433, 238] width 78 height 16
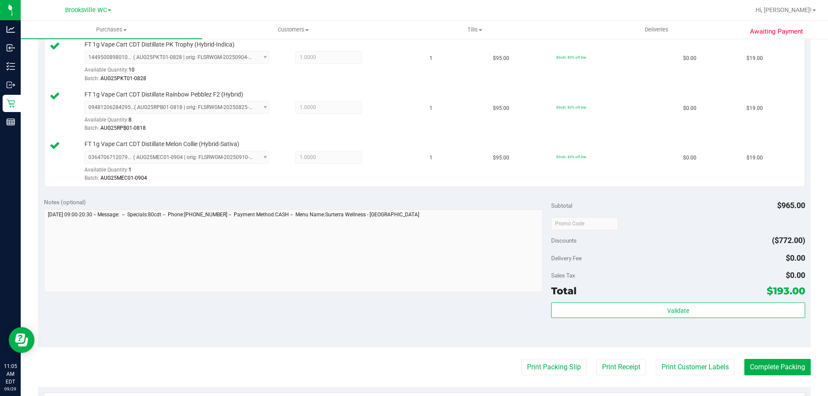
scroll to position [690, 0]
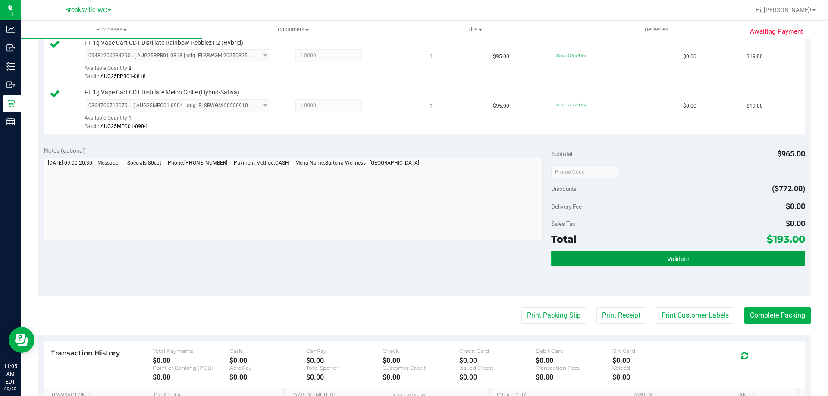
click at [621, 259] on button "Validate" at bounding box center [678, 259] width 254 height 16
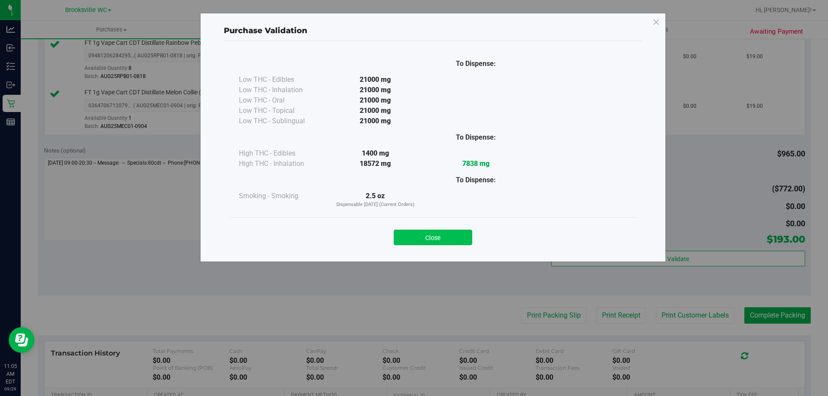
click at [428, 242] on button "Close" at bounding box center [433, 238] width 78 height 16
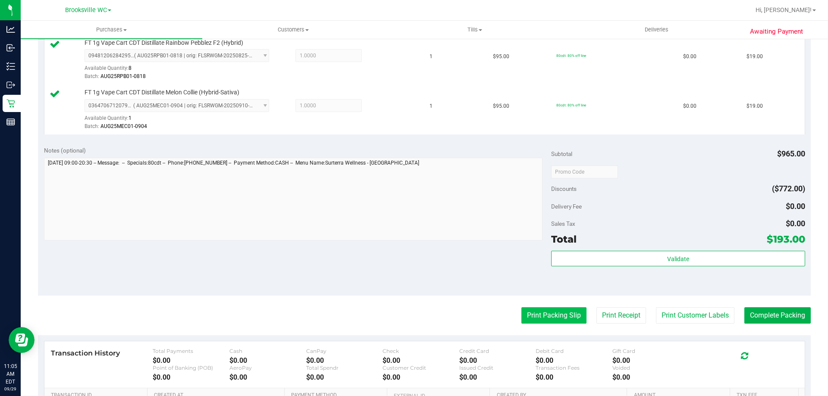
click at [551, 311] on button "Print Packing Slip" at bounding box center [553, 315] width 65 height 16
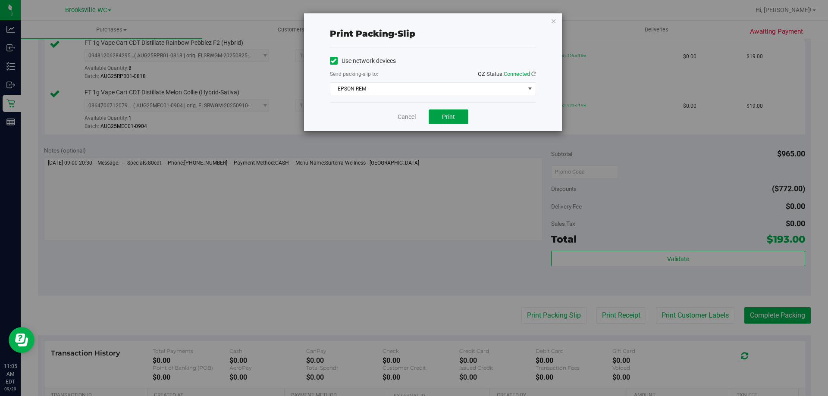
click at [444, 113] on span "Print" at bounding box center [448, 116] width 13 height 7
click at [415, 114] on link "Cancel" at bounding box center [407, 117] width 18 height 9
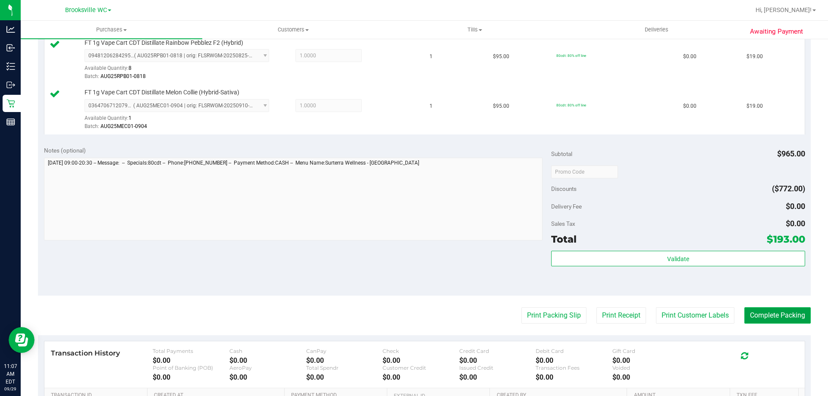
click at [773, 313] on button "Complete Packing" at bounding box center [777, 315] width 66 height 16
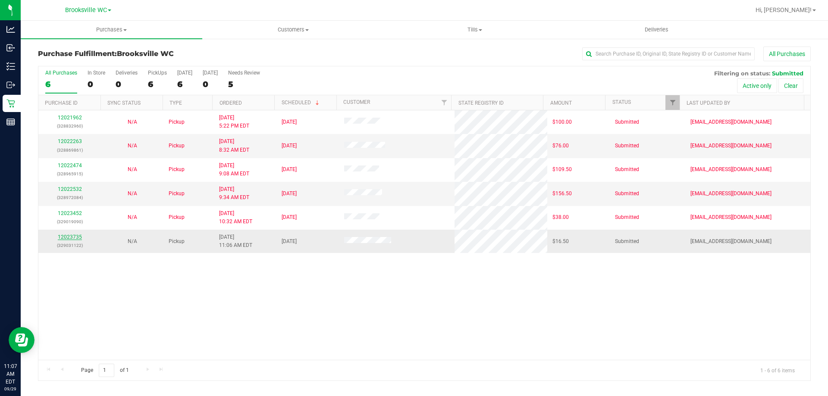
click at [59, 237] on link "12023735" at bounding box center [70, 237] width 24 height 6
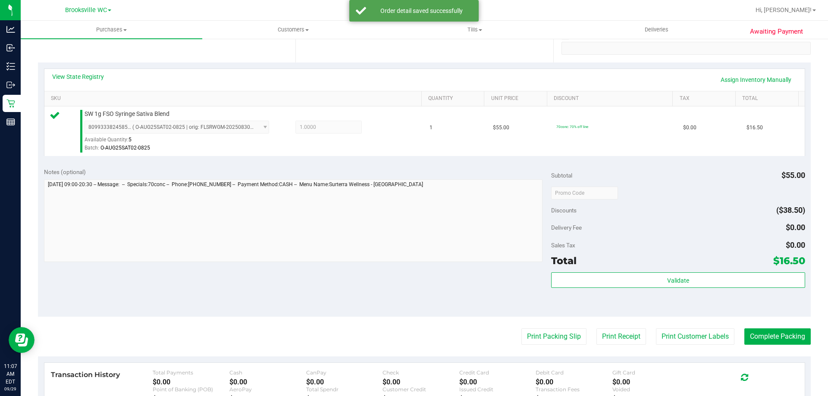
scroll to position [302, 0]
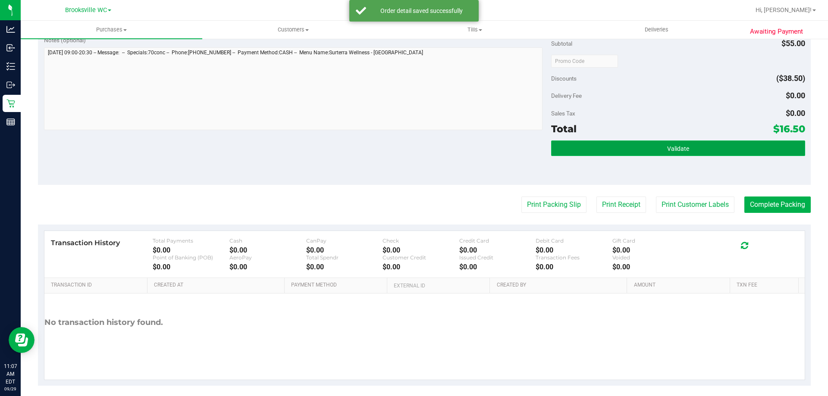
click at [649, 147] on button "Validate" at bounding box center [678, 149] width 254 height 16
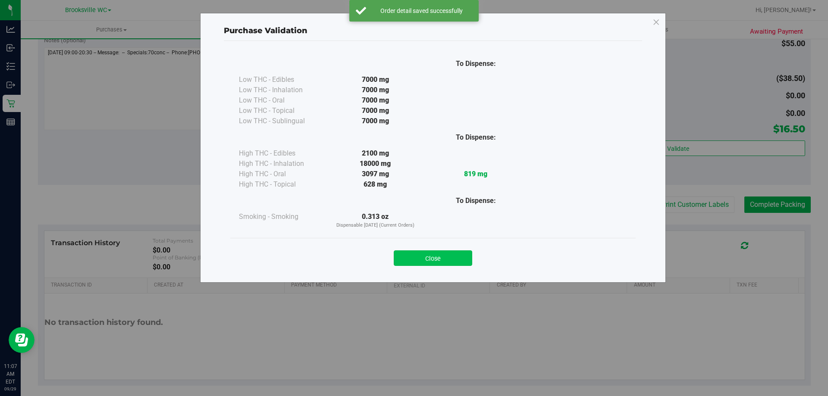
click at [448, 257] on button "Close" at bounding box center [433, 259] width 78 height 16
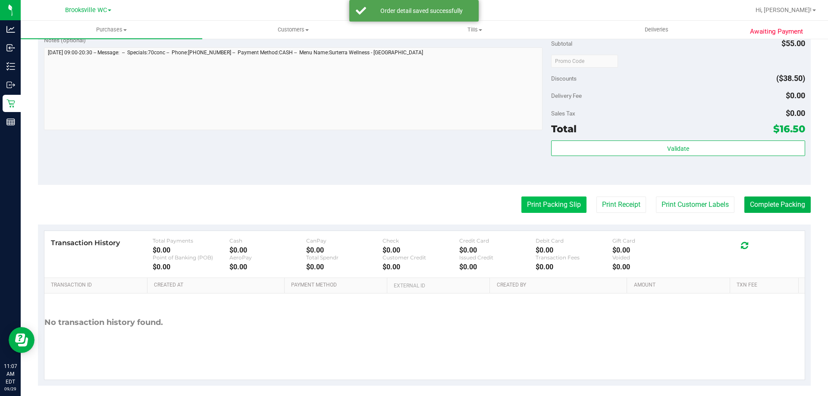
click at [541, 200] on button "Print Packing Slip" at bounding box center [553, 205] width 65 height 16
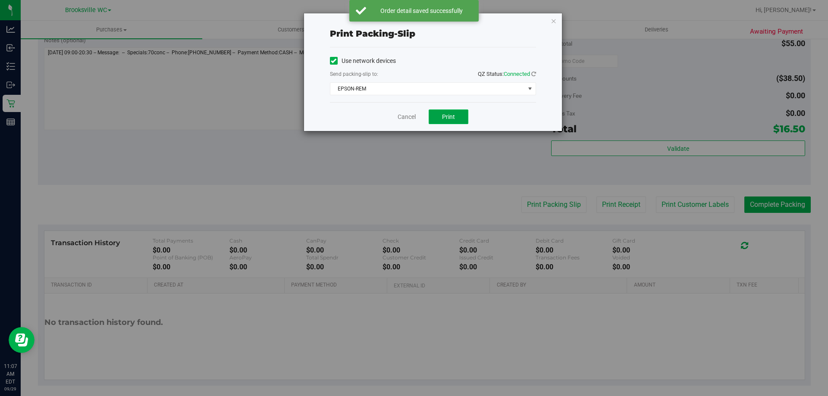
click at [454, 123] on button "Print" at bounding box center [449, 117] width 40 height 15
click at [409, 118] on link "Cancel" at bounding box center [407, 117] width 18 height 9
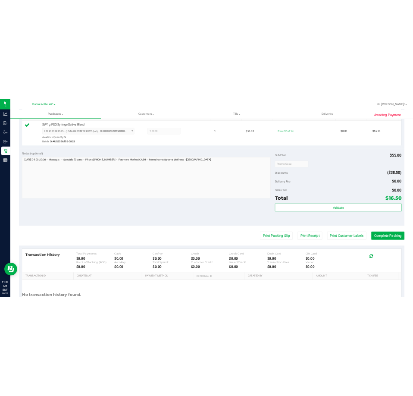
scroll to position [309, 0]
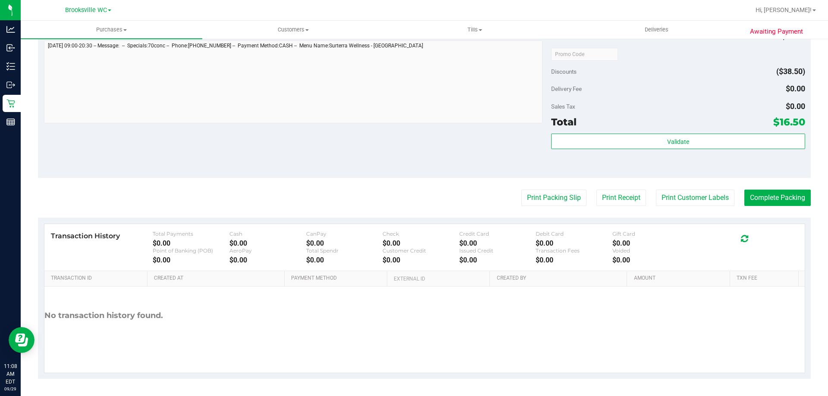
click at [777, 183] on purchase-details "Back Edit Purchase Cancel Purchase View Profile # 12023735 BioTrack ID: - Submi…" at bounding box center [424, 58] width 773 height 641
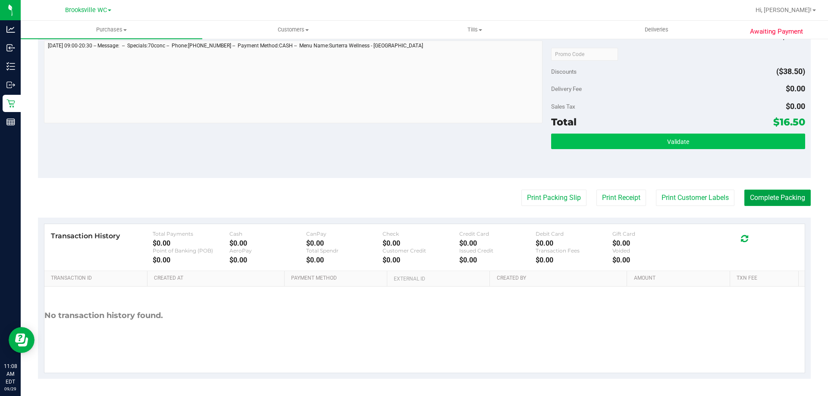
drag, startPoint x: 767, startPoint y: 194, endPoint x: 664, endPoint y: 142, distance: 116.1
click at [767, 195] on button "Complete Packing" at bounding box center [777, 198] width 66 height 16
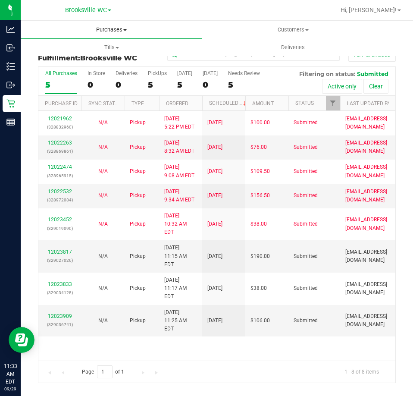
click at [101, 30] on span "Purchases" at bounding box center [112, 30] width 182 height 8
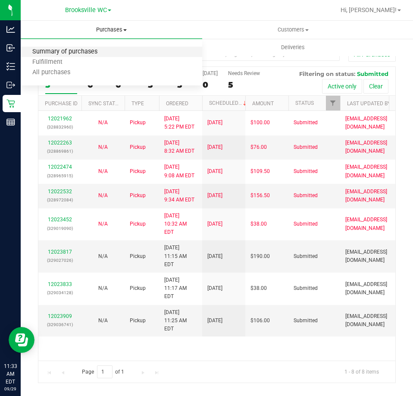
click at [91, 55] on span "Summary of purchases" at bounding box center [65, 51] width 88 height 7
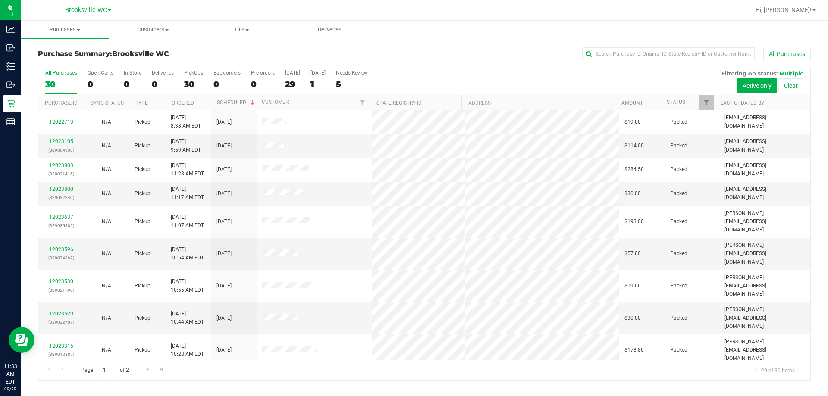
click at [300, 100] on th "Customer" at bounding box center [312, 102] width 115 height 15
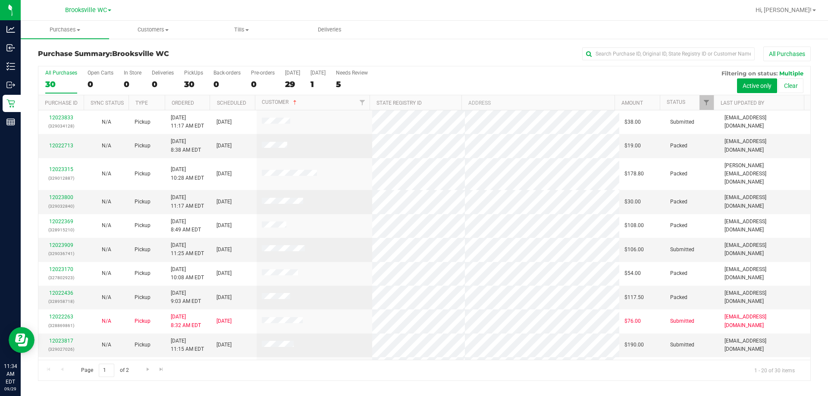
click at [643, 105] on th "Amount" at bounding box center [636, 102] width 45 height 15
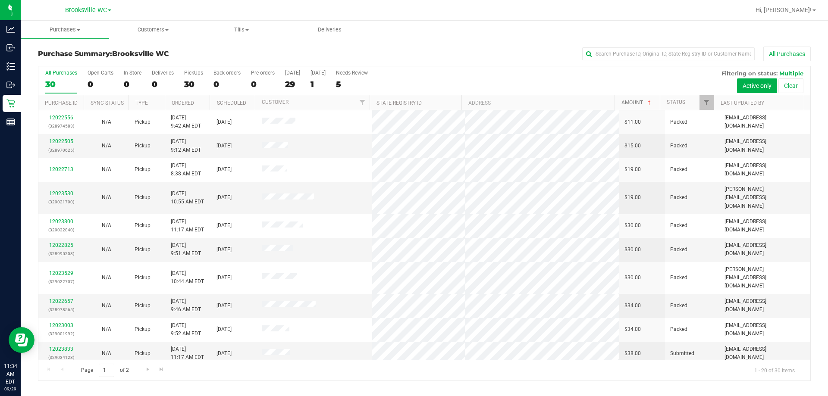
click at [646, 103] on span at bounding box center [649, 103] width 7 height 7
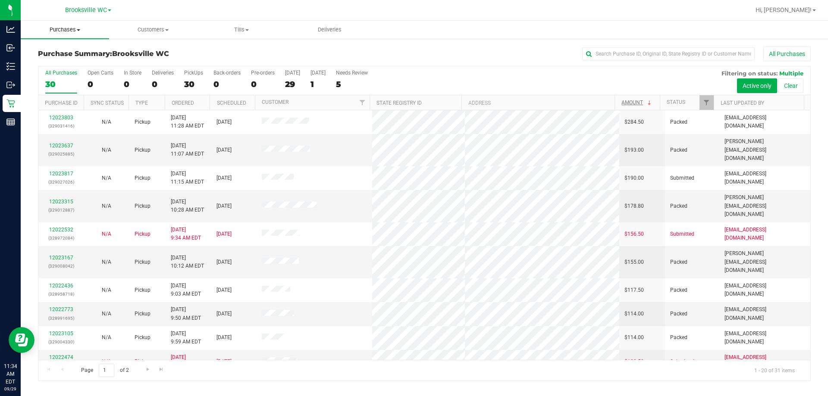
click at [66, 34] on uib-tab-heading "Purchases Summary of purchases Fulfillment All purchases" at bounding box center [65, 30] width 88 height 18
click at [57, 65] on span "Fulfillment" at bounding box center [47, 62] width 53 height 7
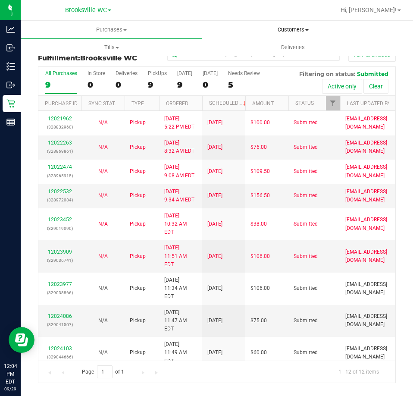
click at [293, 28] on span "Customers" at bounding box center [293, 30] width 181 height 8
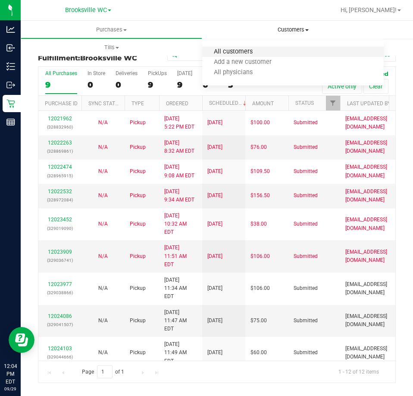
click at [237, 48] on span "All customers" at bounding box center [233, 51] width 62 height 7
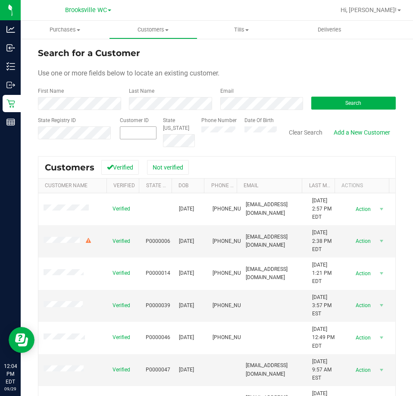
click at [125, 132] on span at bounding box center [138, 132] width 37 height 13
paste input "5042"
type input "5042"
click at [359, 103] on button "Search" at bounding box center [353, 103] width 85 height 13
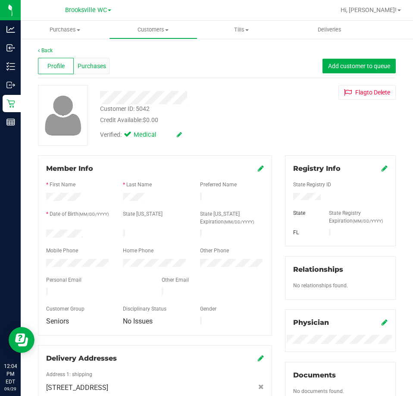
click at [102, 64] on span "Purchases" at bounding box center [92, 66] width 28 height 9
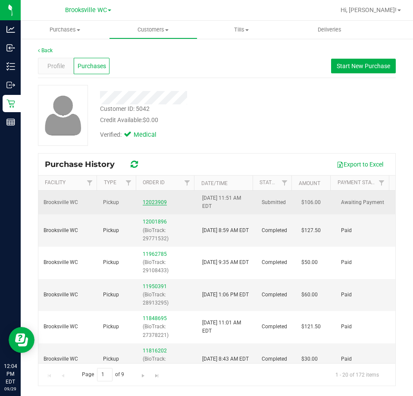
click at [149, 200] on link "12023909" at bounding box center [155, 202] width 24 height 6
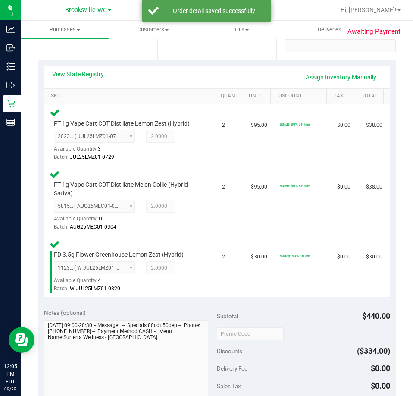
scroll to position [302, 0]
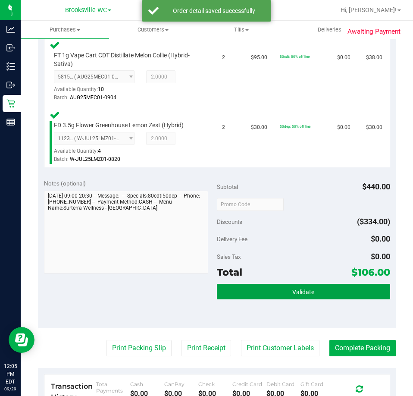
click at [250, 291] on button "Validate" at bounding box center [303, 292] width 173 height 16
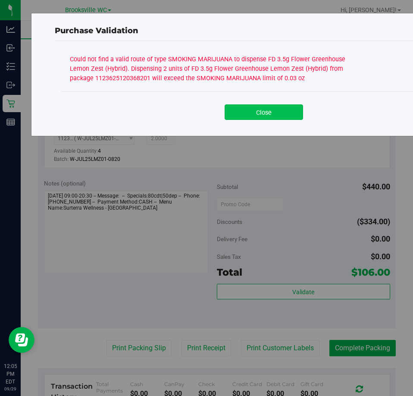
click at [254, 110] on button "Close" at bounding box center [264, 112] width 78 height 16
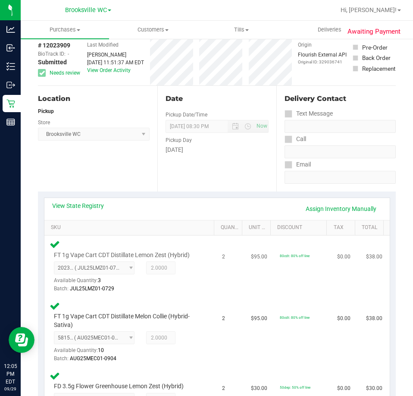
scroll to position [86, 0]
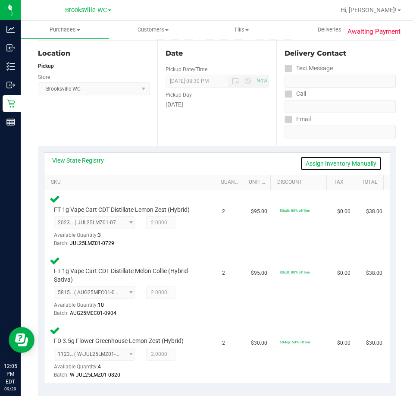
click at [358, 162] on link "Assign Inventory Manually" at bounding box center [341, 163] width 82 height 15
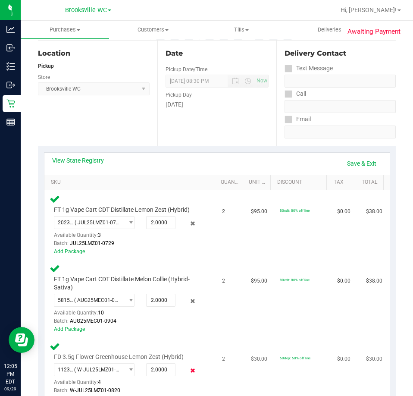
click at [188, 373] on icon at bounding box center [192, 371] width 9 height 10
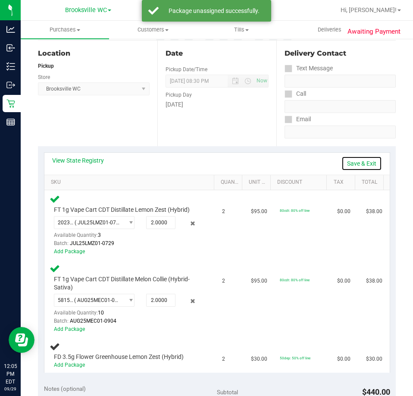
click at [348, 164] on link "Save & Exit" at bounding box center [362, 163] width 41 height 15
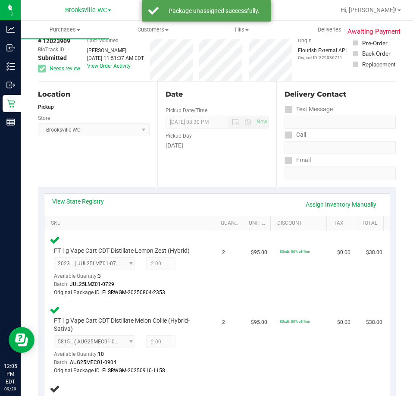
scroll to position [0, 0]
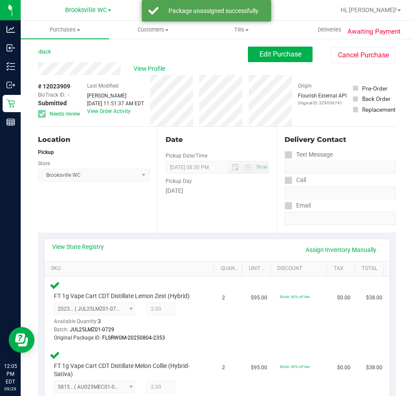
click at [283, 62] on div "Edit Purchase Cancel Purchase" at bounding box center [322, 55] width 148 height 17
click at [283, 56] on span "Edit Purchase" at bounding box center [281, 54] width 42 height 8
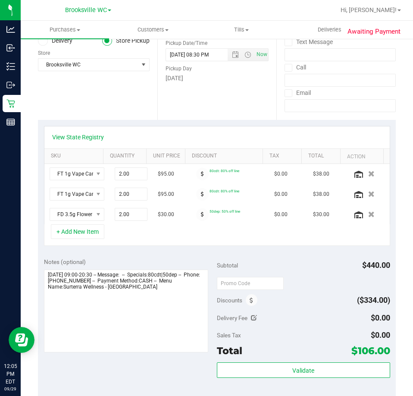
scroll to position [172, 0]
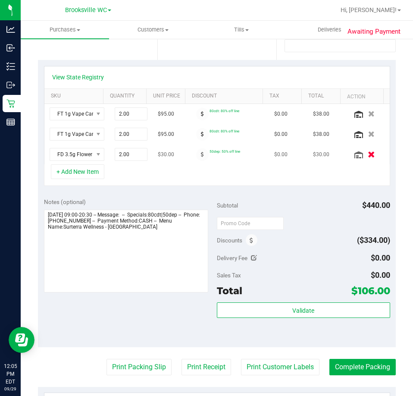
click at [368, 155] on icon "button" at bounding box center [371, 154] width 7 height 6
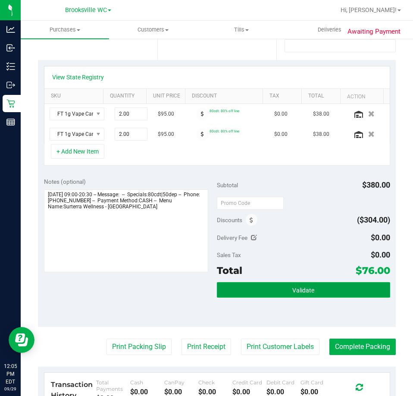
click at [298, 294] on span "Validate" at bounding box center [303, 290] width 22 height 7
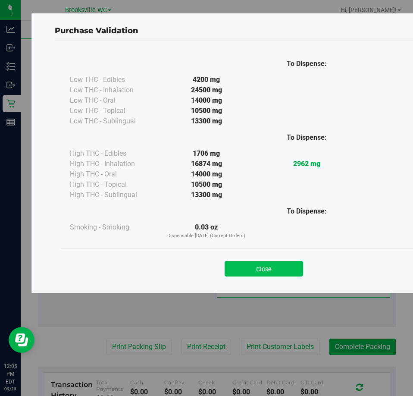
click at [279, 263] on button "Close" at bounding box center [264, 269] width 78 height 16
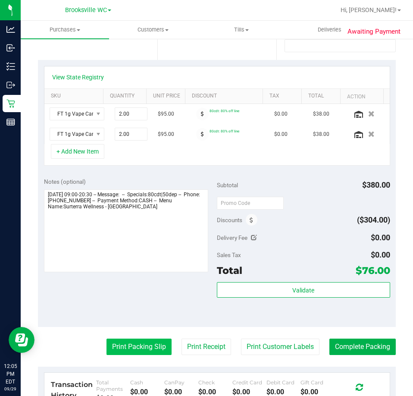
click at [138, 351] on button "Print Packing Slip" at bounding box center [139, 346] width 65 height 16
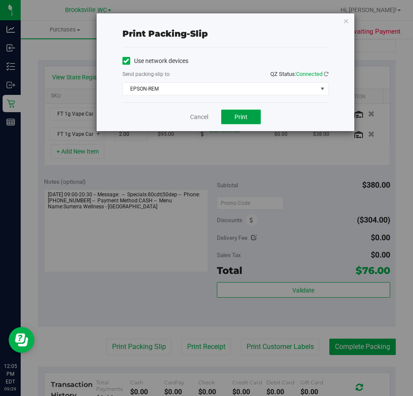
click at [226, 113] on button "Print" at bounding box center [241, 117] width 40 height 15
click at [203, 120] on link "Cancel" at bounding box center [199, 117] width 18 height 9
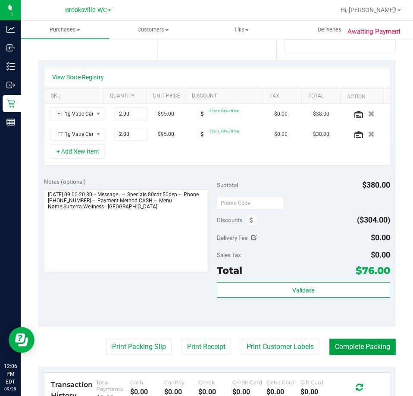
click at [344, 344] on button "Complete Packing" at bounding box center [362, 346] width 66 height 16
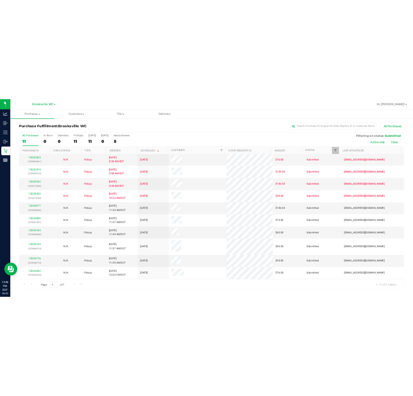
scroll to position [13, 0]
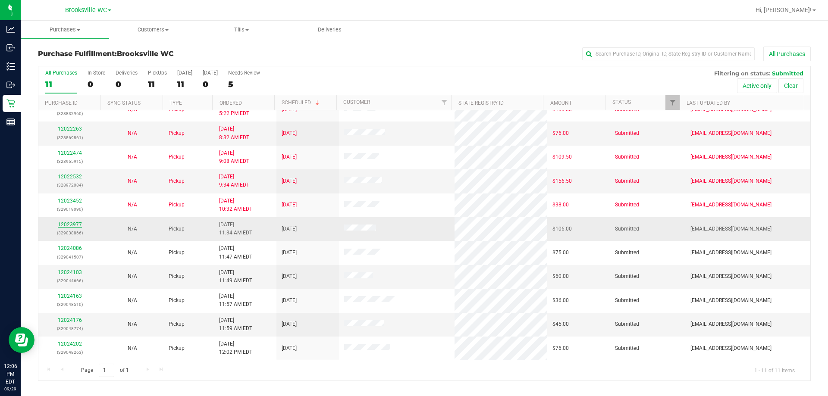
click at [66, 222] on link "12023977" at bounding box center [70, 225] width 24 height 6
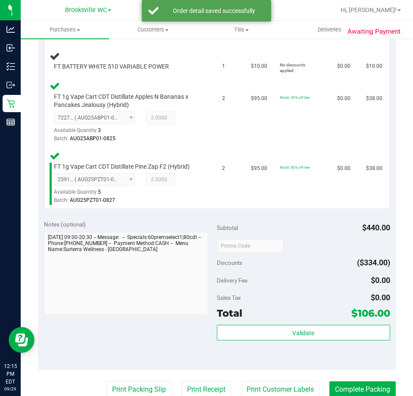
scroll to position [302, 0]
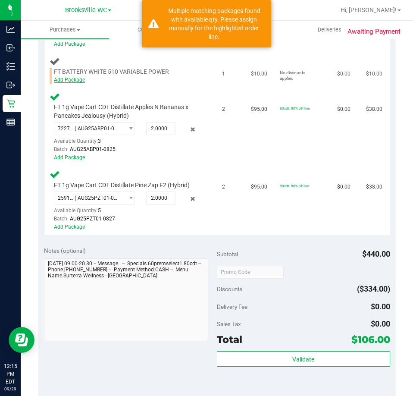
click at [72, 77] on link "Add Package" at bounding box center [69, 80] width 31 height 6
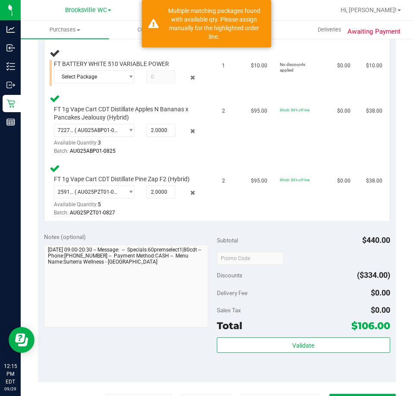
click at [98, 89] on td "FT BATTERY WHITE 510 VARIABLE POWER Select Package 5996929965965154 80662724143…" at bounding box center [130, 66] width 173 height 45
click at [128, 77] on span "select" at bounding box center [131, 76] width 6 height 7
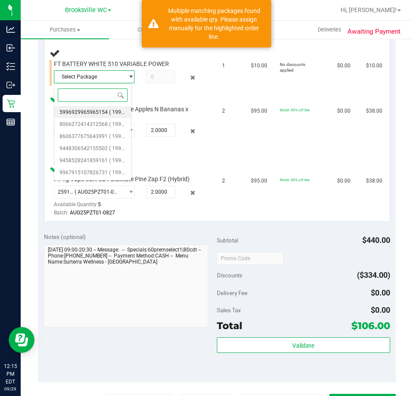
click at [110, 113] on span "( 1992285-082025 | orig: FLTW-20250919-007 )" at bounding box center [164, 112] width 110 height 6
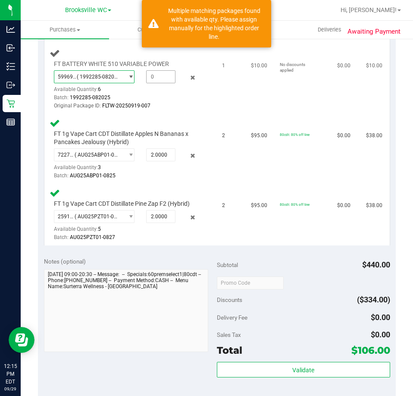
click at [154, 75] on span at bounding box center [160, 76] width 29 height 13
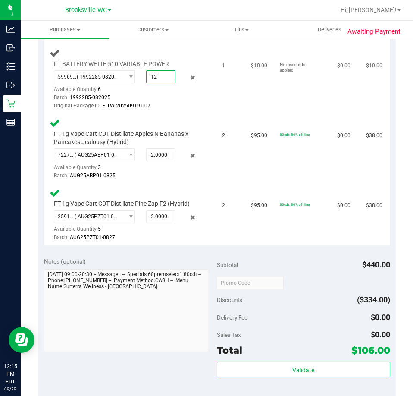
type input "1"
type input "1.0000"
click at [169, 100] on div "Batch: 1992285-082025" at bounding box center [127, 98] width 146 height 8
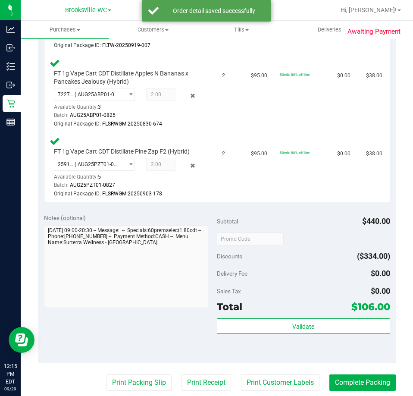
scroll to position [431, 0]
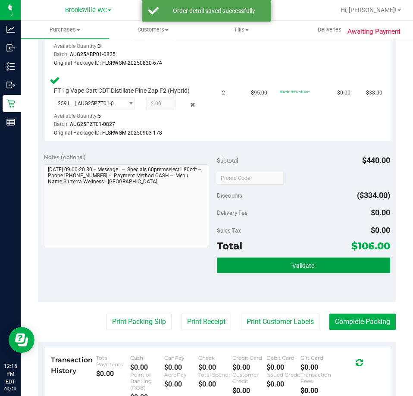
click at [308, 265] on span "Validate" at bounding box center [303, 265] width 22 height 7
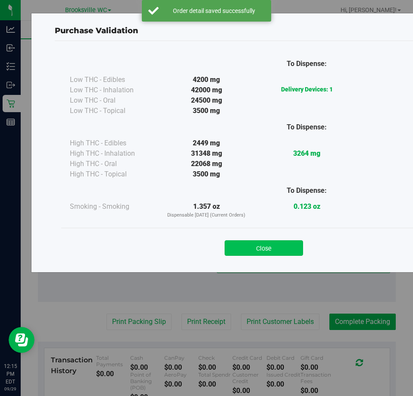
click at [273, 245] on button "Close" at bounding box center [264, 248] width 78 height 16
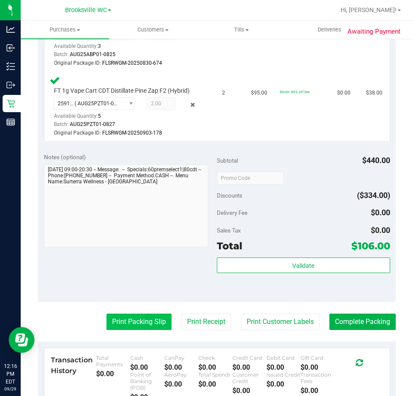
click at [121, 322] on button "Print Packing Slip" at bounding box center [139, 321] width 65 height 16
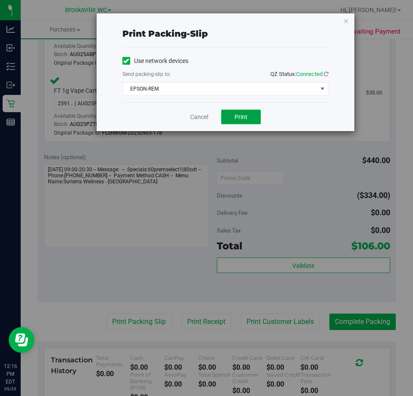
click at [250, 120] on button "Print" at bounding box center [241, 117] width 40 height 15
click at [201, 117] on link "Cancel" at bounding box center [199, 117] width 18 height 9
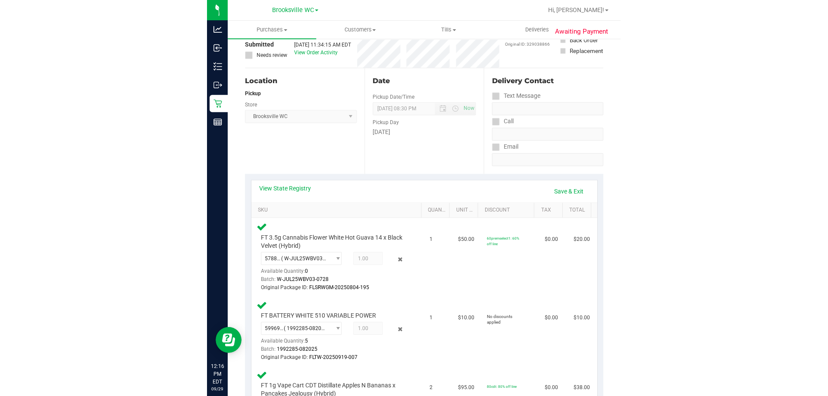
scroll to position [0, 0]
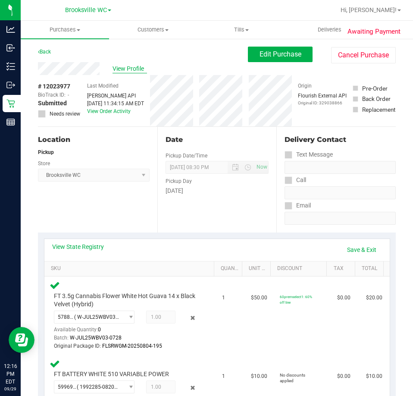
click at [130, 72] on span "View Profile" at bounding box center [130, 68] width 34 height 9
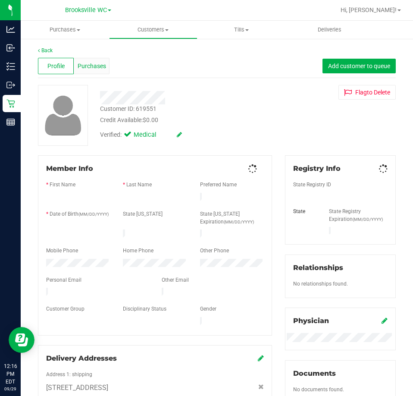
click at [104, 61] on div "Purchases" at bounding box center [92, 66] width 36 height 16
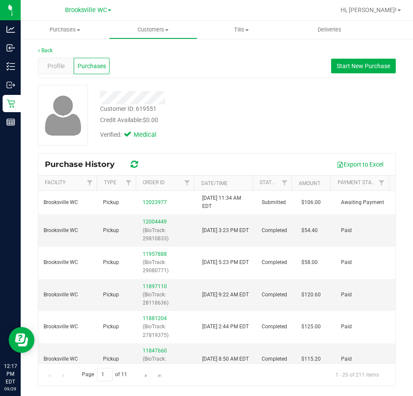
click at [249, 130] on div "Verified: Medical" at bounding box center [186, 134] width 185 height 19
click at [75, 30] on span "Purchases" at bounding box center [65, 30] width 88 height 8
click at [59, 62] on span "Fulfillment" at bounding box center [47, 62] width 53 height 7
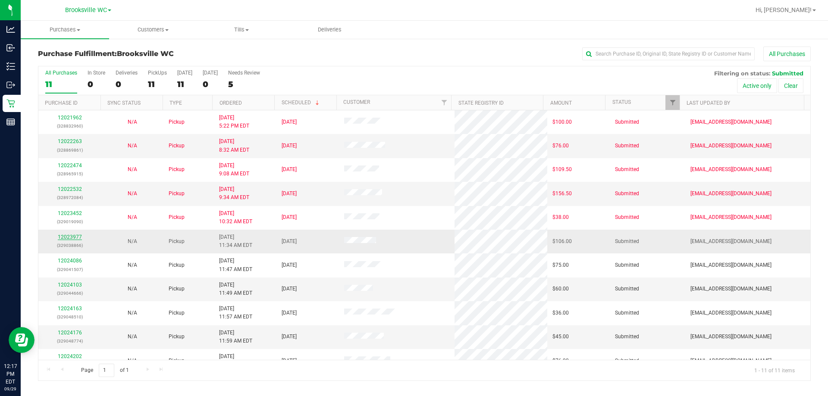
click at [80, 237] on link "12023977" at bounding box center [70, 237] width 24 height 6
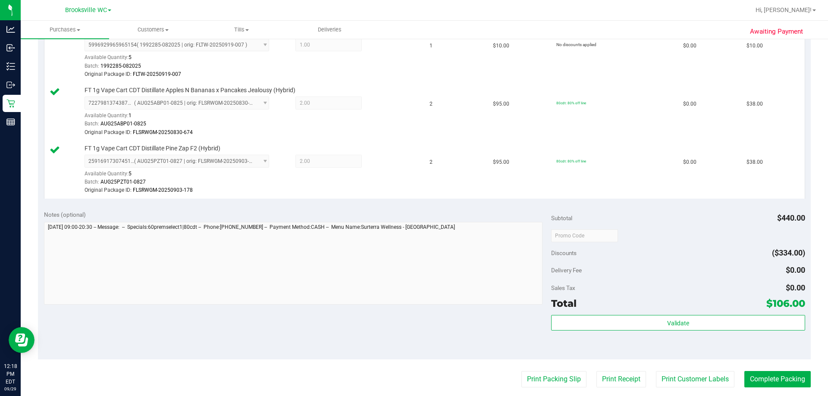
scroll to position [345, 0]
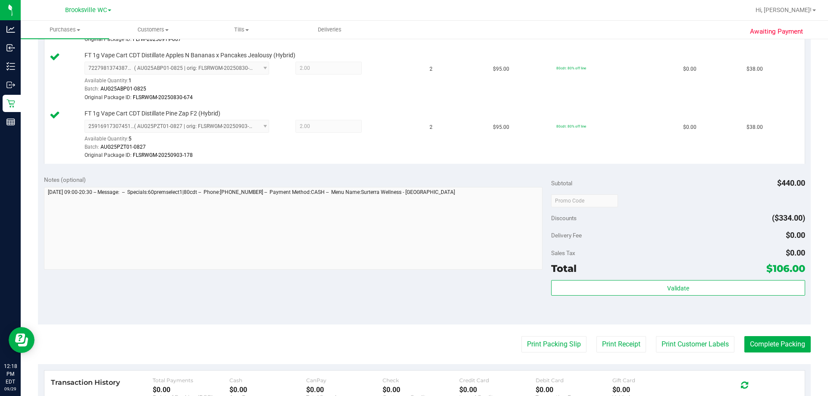
click at [766, 335] on purchase-details "Back Edit Purchase Cancel Purchase View Profile # 12023977 BioTrack ID: - Submi…" at bounding box center [424, 114] width 773 height 824
click at [767, 349] on button "Complete Packing" at bounding box center [777, 344] width 66 height 16
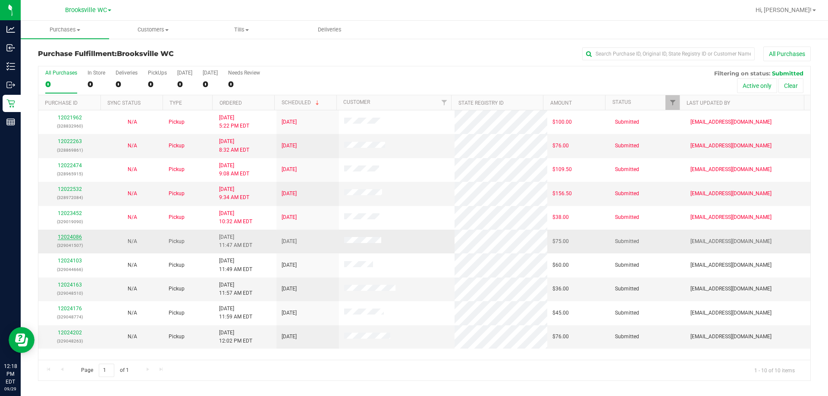
click at [77, 237] on link "12024086" at bounding box center [70, 237] width 24 height 6
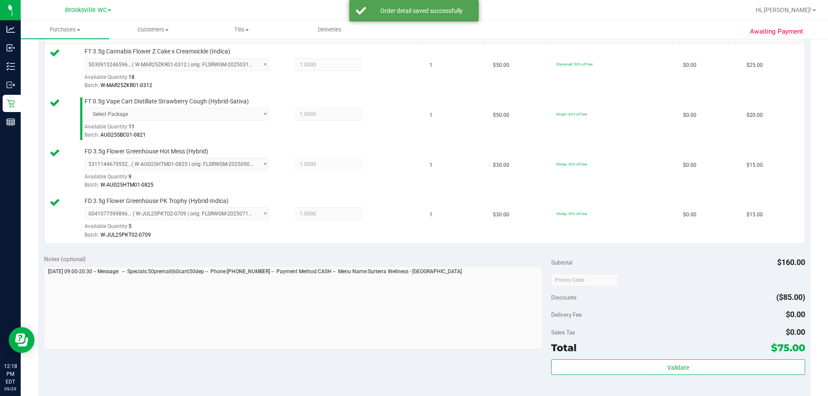
scroll to position [302, 0]
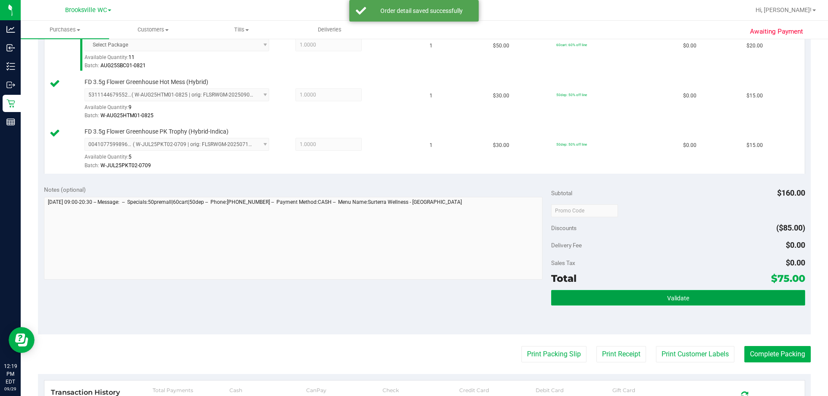
click at [698, 304] on button "Validate" at bounding box center [678, 298] width 254 height 16
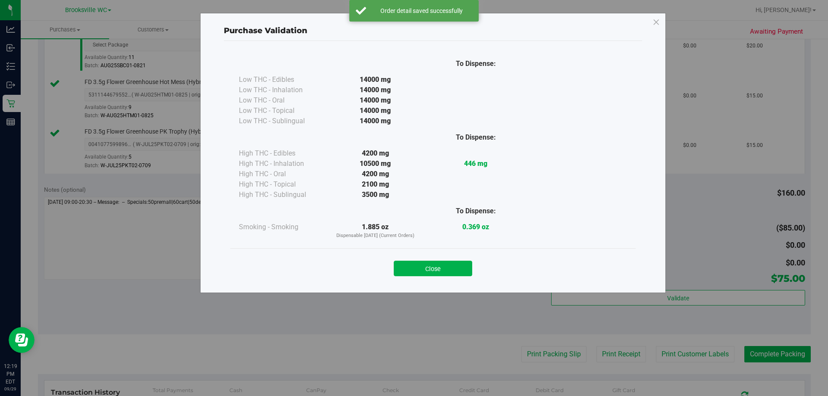
click at [433, 259] on div "Close" at bounding box center [433, 266] width 392 height 22
click at [433, 261] on button "Close" at bounding box center [433, 269] width 78 height 16
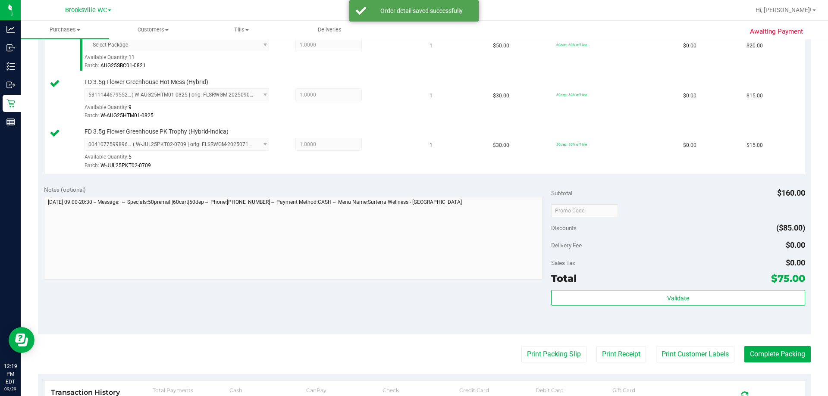
click at [536, 351] on button "Print Packing Slip" at bounding box center [553, 354] width 65 height 16
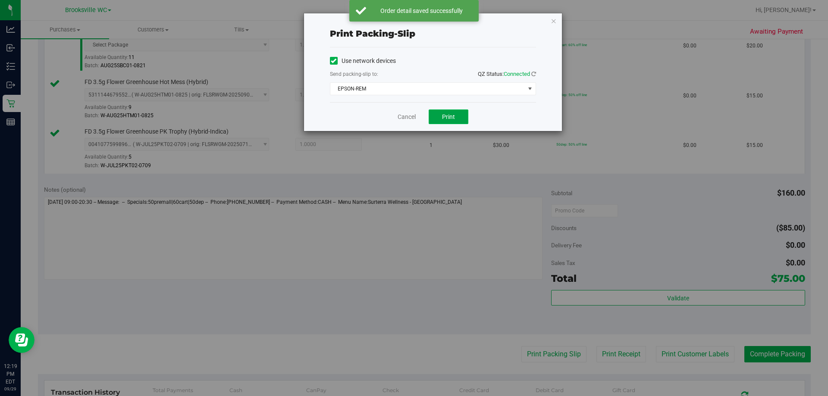
click at [451, 115] on span "Print" at bounding box center [448, 116] width 13 height 7
click at [407, 118] on link "Cancel" at bounding box center [407, 117] width 18 height 9
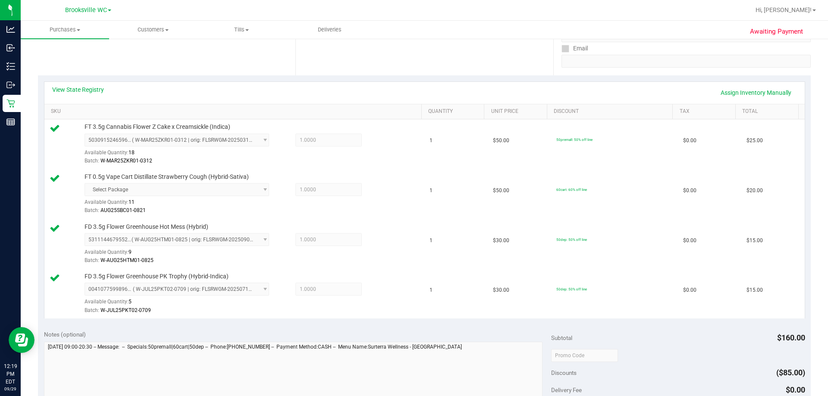
scroll to position [0, 0]
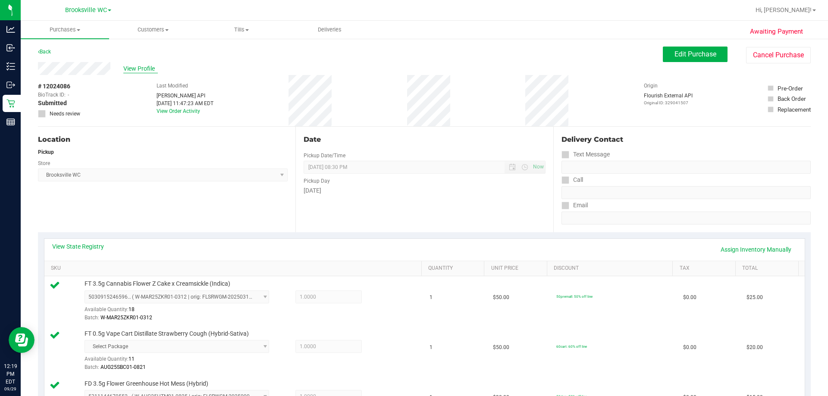
click at [146, 66] on span "View Profile" at bounding box center [140, 68] width 34 height 9
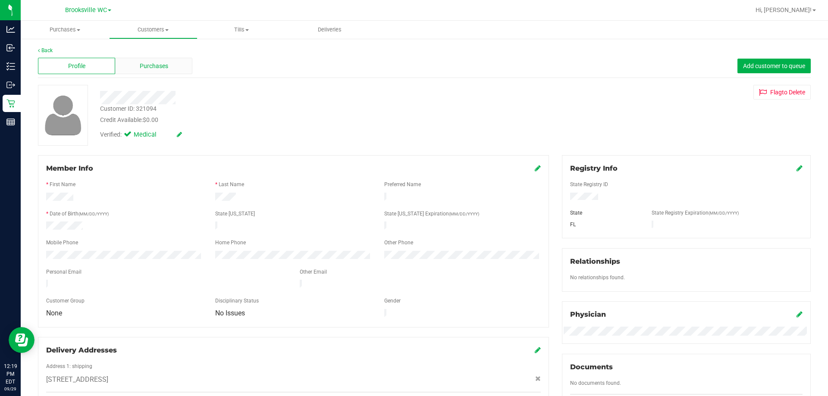
click at [164, 72] on div "Purchases" at bounding box center [153, 66] width 77 height 16
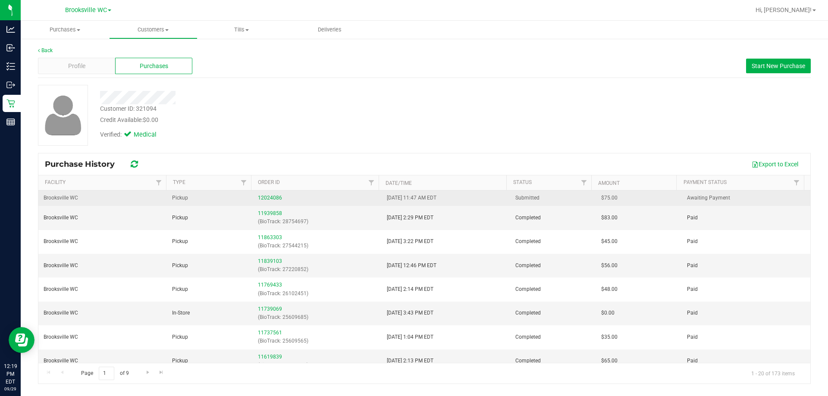
click at [272, 194] on div "12024086" at bounding box center [317, 198] width 118 height 8
click at [270, 197] on link "12024086" at bounding box center [270, 198] width 24 height 6
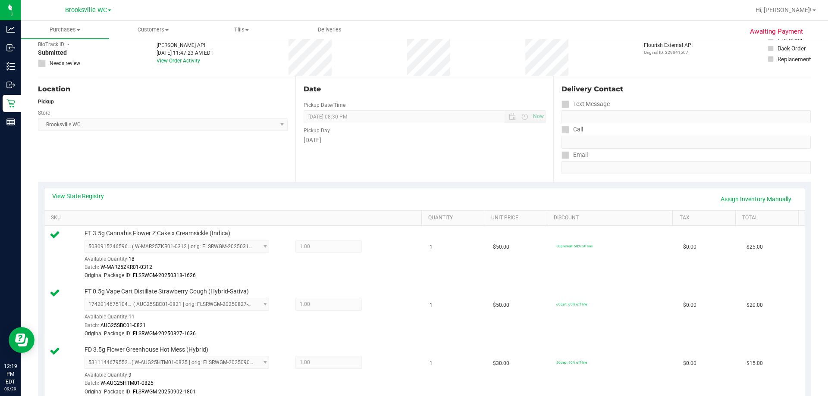
scroll to position [345, 0]
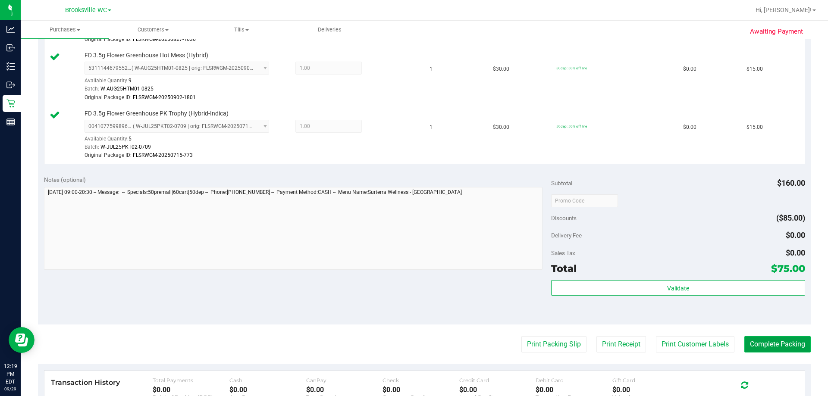
click at [763, 345] on button "Complete Packing" at bounding box center [777, 344] width 66 height 16
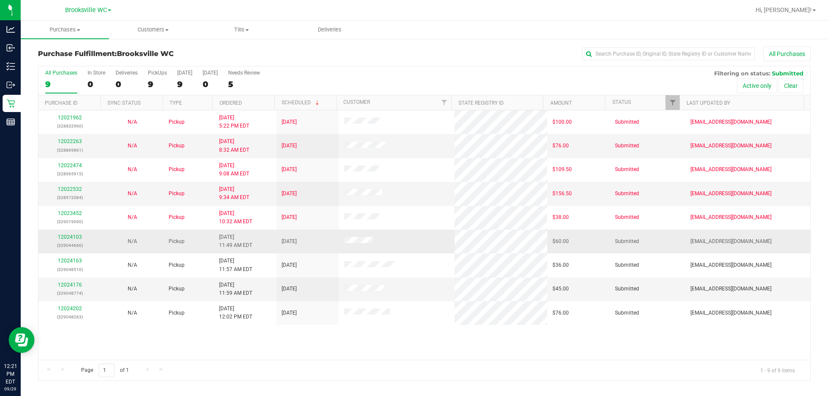
click at [73, 234] on div "12024103 (329044666)" at bounding box center [70, 241] width 52 height 16
click at [67, 239] on link "12024103" at bounding box center [70, 237] width 24 height 6
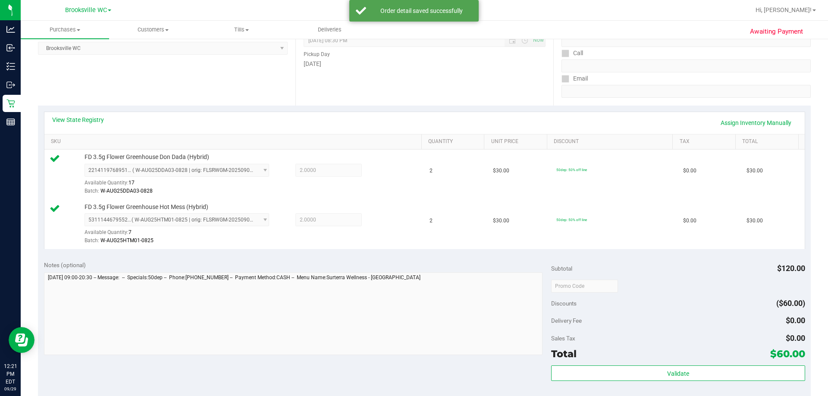
scroll to position [216, 0]
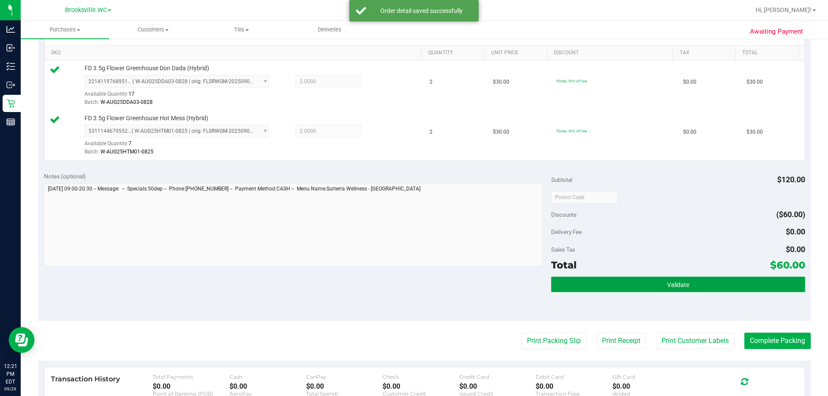
click at [605, 279] on button "Validate" at bounding box center [678, 285] width 254 height 16
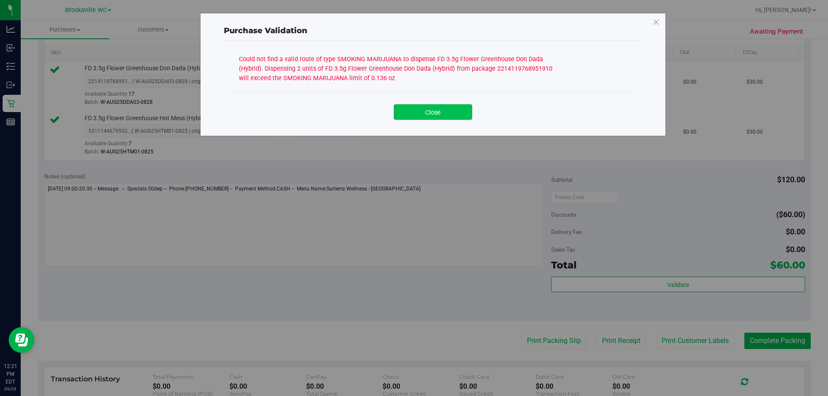
click at [456, 107] on button "Close" at bounding box center [433, 112] width 78 height 16
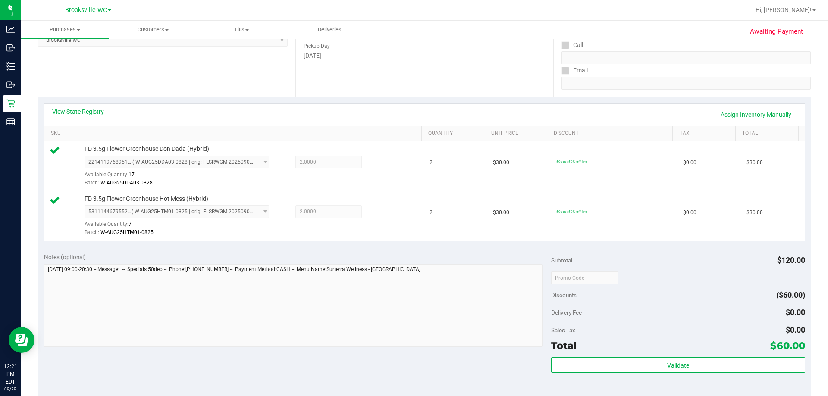
scroll to position [43, 0]
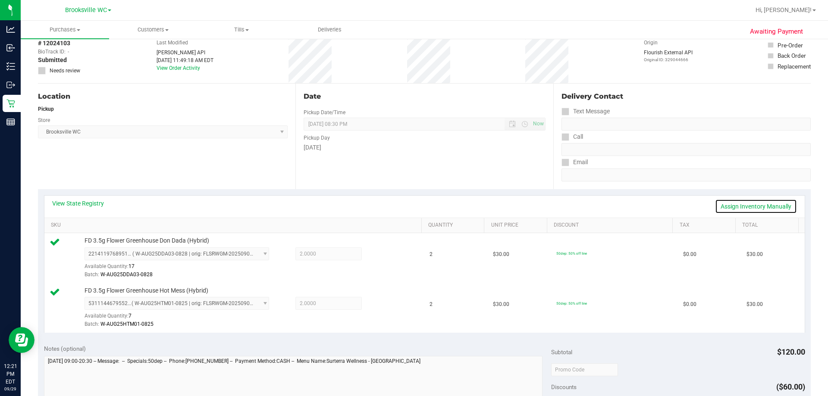
click at [740, 209] on link "Assign Inventory Manually" at bounding box center [756, 206] width 82 height 15
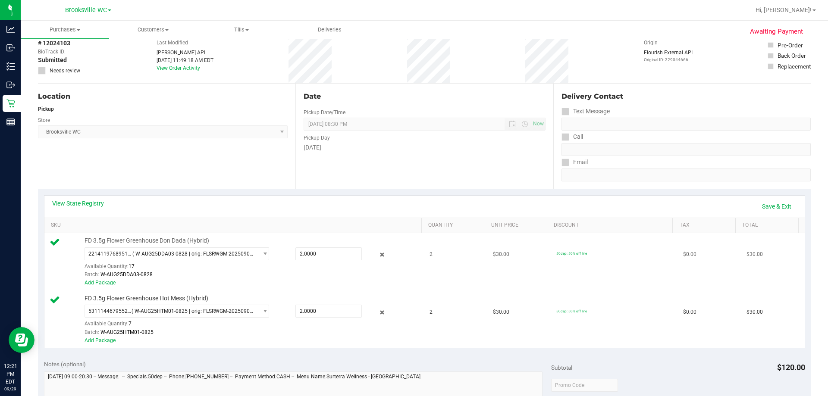
click at [370, 255] on div at bounding box center [376, 255] width 28 height 10
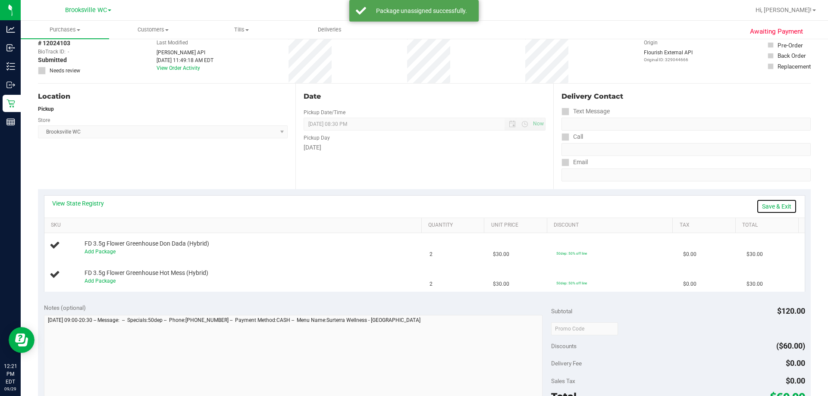
click at [776, 206] on link "Save & Exit" at bounding box center [776, 206] width 41 height 15
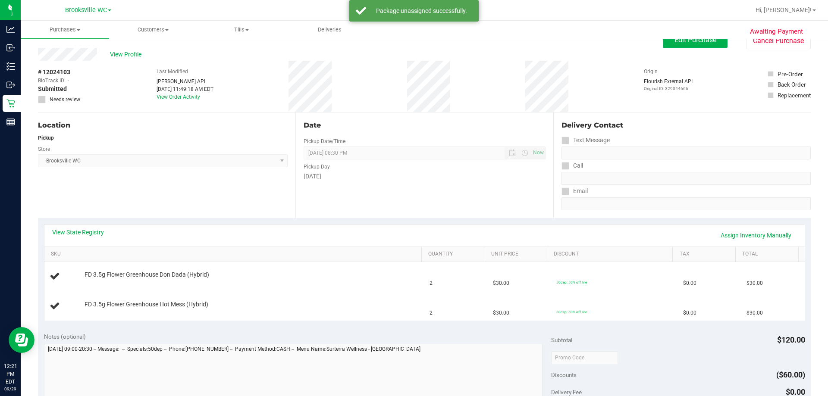
scroll to position [0, 0]
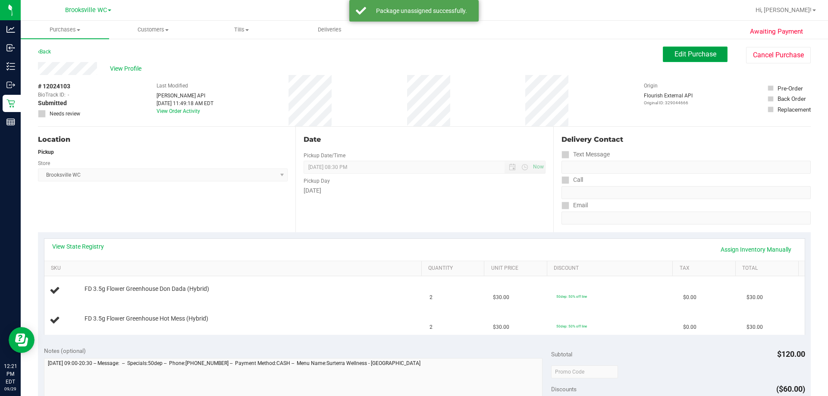
click at [675, 51] on span "Edit Purchase" at bounding box center [695, 54] width 42 height 8
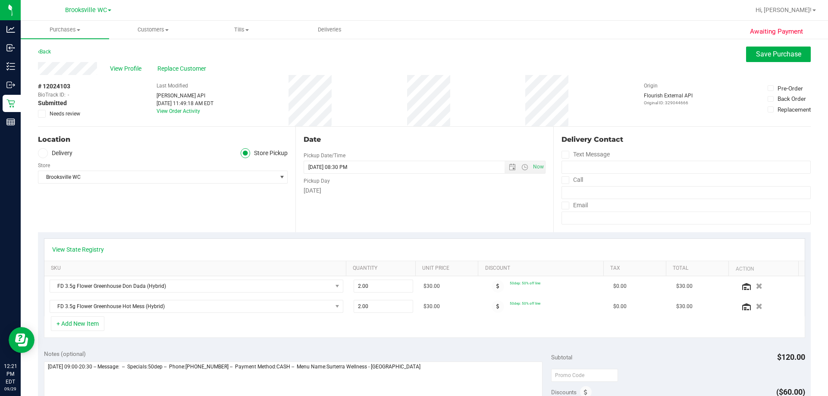
click at [49, 118] on div "# 12024103 BioTrack ID: - Submitted Needs review" at bounding box center [59, 100] width 43 height 51
click at [44, 114] on icon at bounding box center [42, 114] width 6 height 0
click at [0, 0] on input "Needs review" at bounding box center [0, 0] width 0 height 0
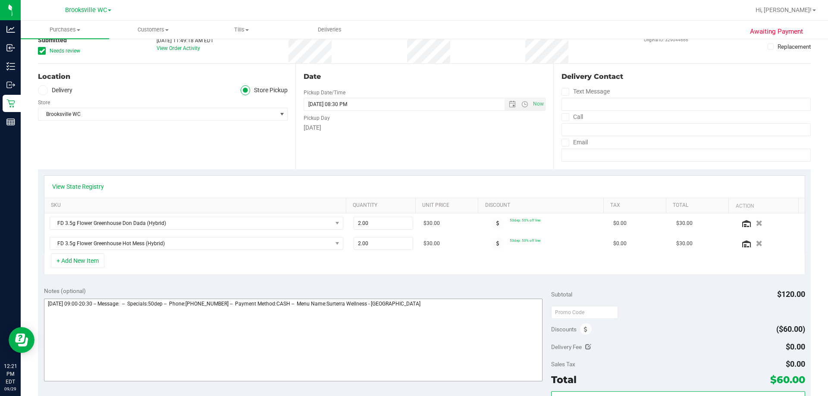
scroll to position [129, 0]
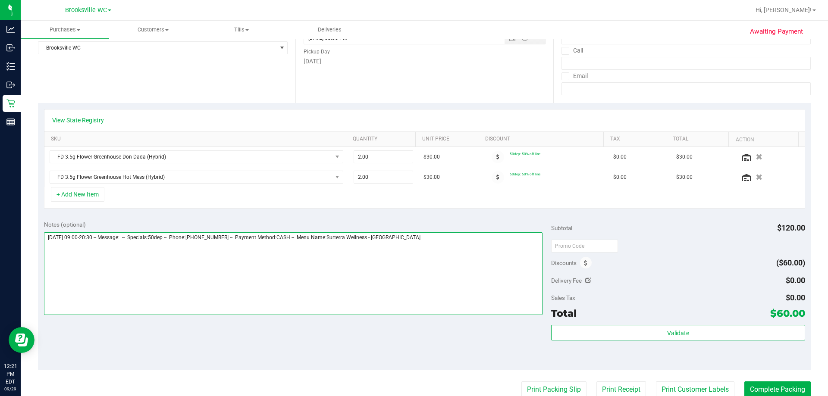
click at [444, 237] on textarea at bounding box center [293, 273] width 499 height 83
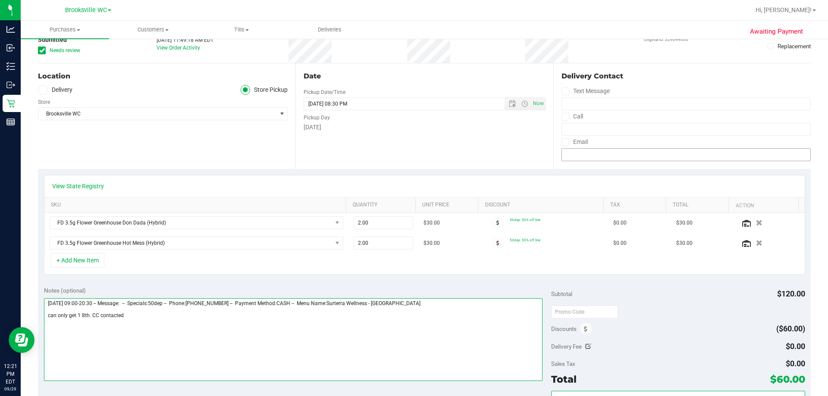
scroll to position [0, 0]
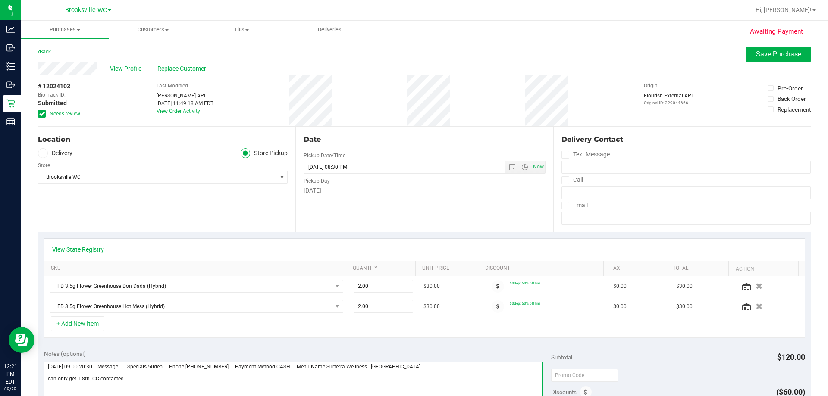
type textarea "Monday 09/29/2025 09:00-20:30 -- Message: -- Specials:50dep -- Phone:8133107690…"
click at [762, 46] on div "Awaiting Payment Back Save Purchase View Profile Replace Customer # 12024103 Bi…" at bounding box center [424, 378] width 807 height 680
click at [746, 58] on button "Save Purchase" at bounding box center [778, 55] width 65 height 16
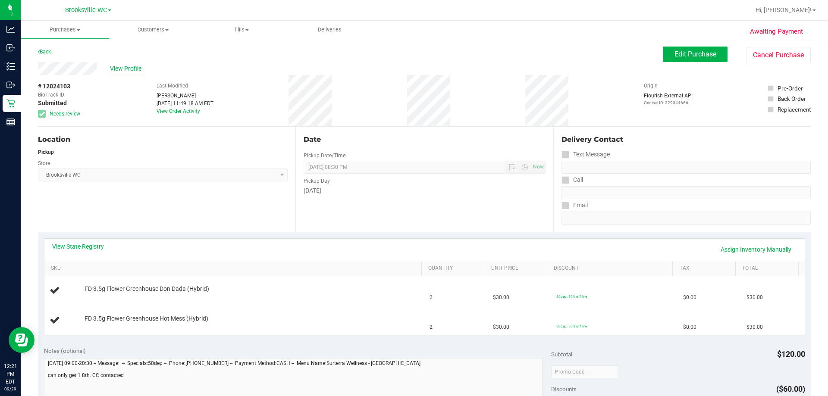
click at [129, 67] on span "View Profile" at bounding box center [127, 68] width 34 height 9
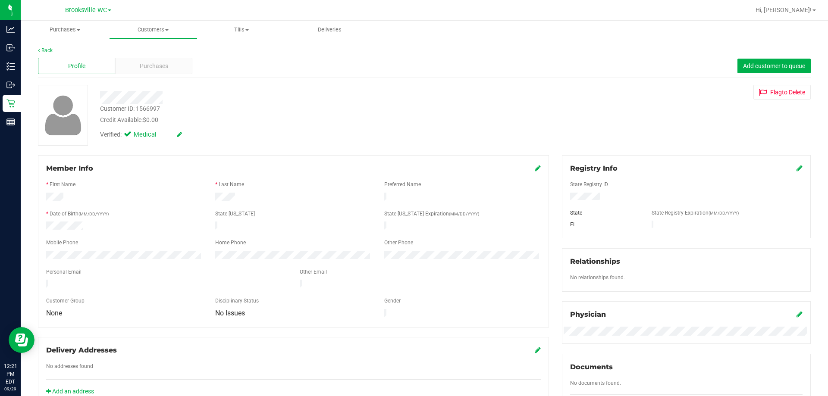
click at [131, 110] on div "Customer ID: 1566997" at bounding box center [130, 108] width 60 height 9
copy div "Customer ID: 1566997"
click at [100, 126] on div "Verified: Medical" at bounding box center [290, 134] width 393 height 19
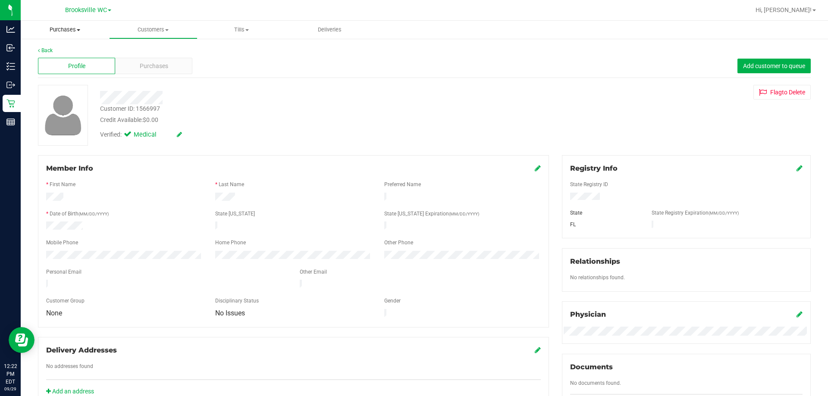
click at [75, 26] on span "Purchases" at bounding box center [65, 30] width 88 height 8
click at [73, 60] on li "Fulfillment" at bounding box center [65, 62] width 88 height 10
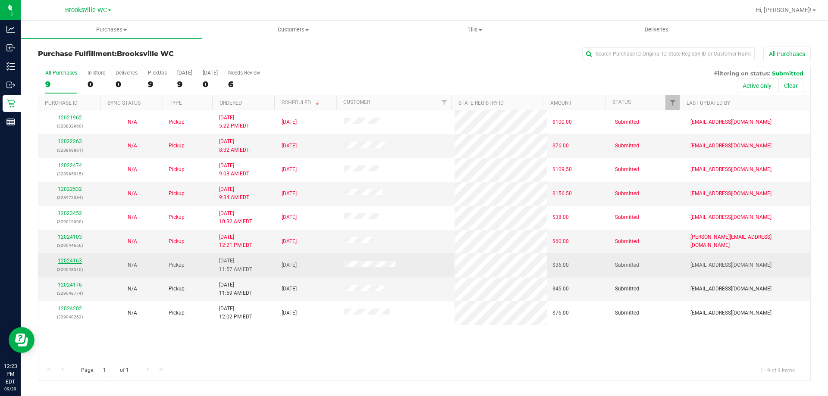
click at [69, 261] on link "12024163" at bounding box center [70, 261] width 24 height 6
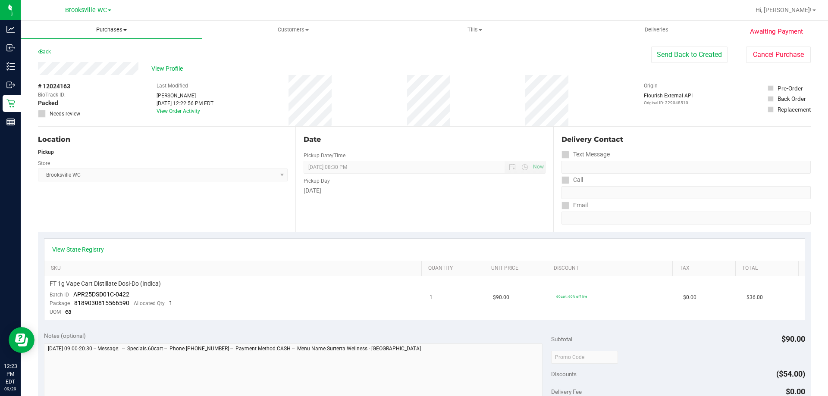
click at [121, 34] on uib-tab-heading "Purchases Summary of purchases Fulfillment All purchases" at bounding box center [112, 30] width 182 height 18
click at [83, 64] on li "Fulfillment" at bounding box center [112, 62] width 182 height 10
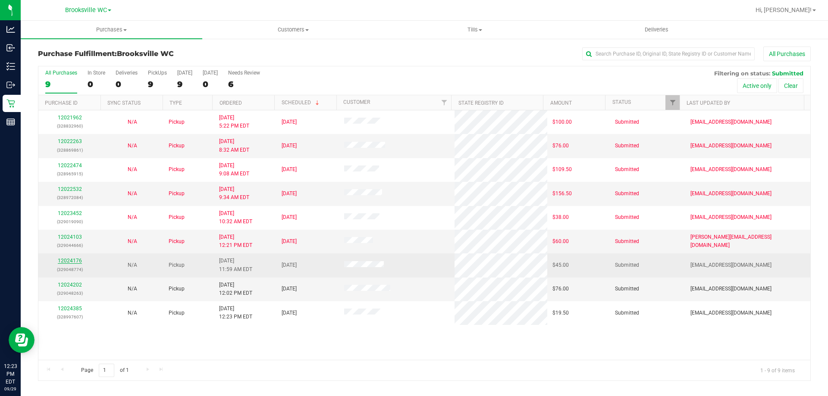
click at [66, 260] on link "12024176" at bounding box center [70, 261] width 24 height 6
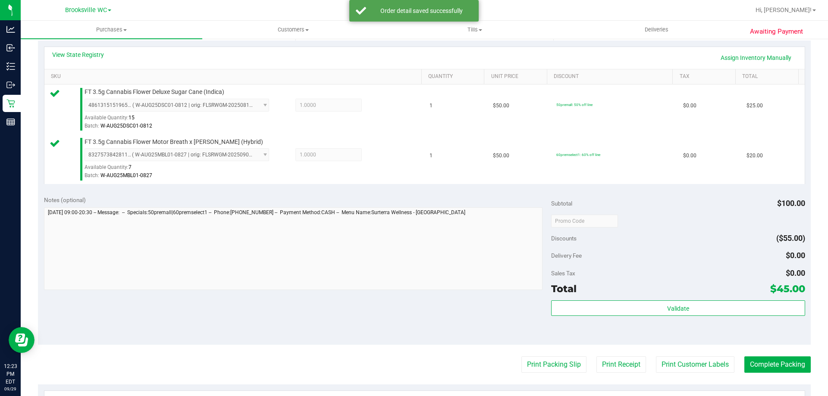
scroll to position [259, 0]
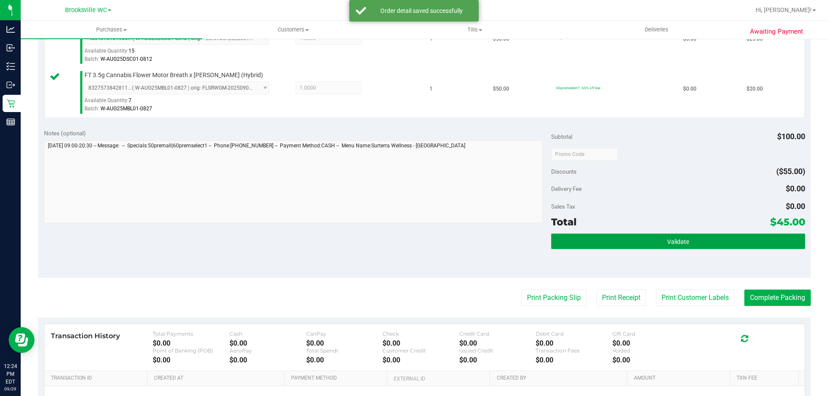
click at [716, 235] on button "Validate" at bounding box center [678, 242] width 254 height 16
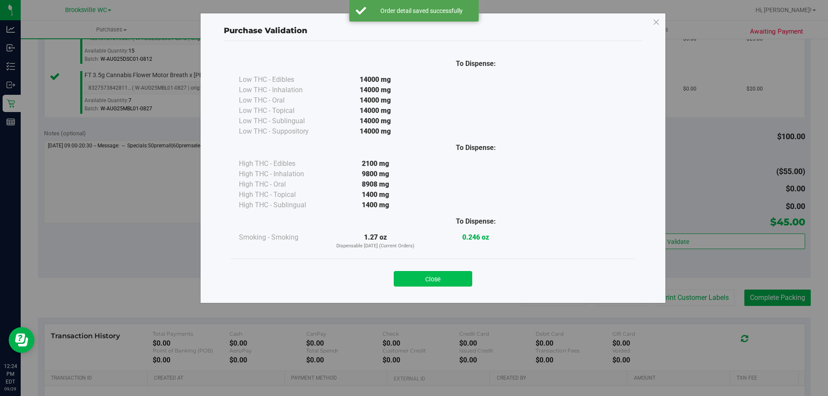
click at [452, 281] on button "Close" at bounding box center [433, 279] width 78 height 16
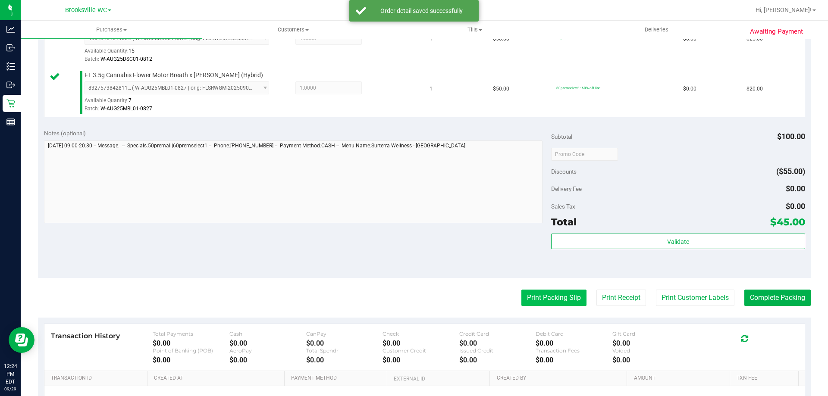
click at [541, 291] on button "Print Packing Slip" at bounding box center [553, 298] width 65 height 16
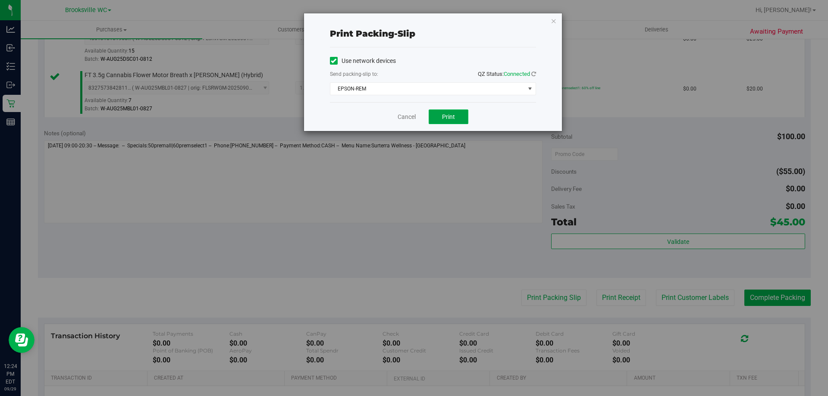
click at [450, 117] on span "Print" at bounding box center [448, 116] width 13 height 7
click at [406, 114] on link "Cancel" at bounding box center [407, 117] width 18 height 9
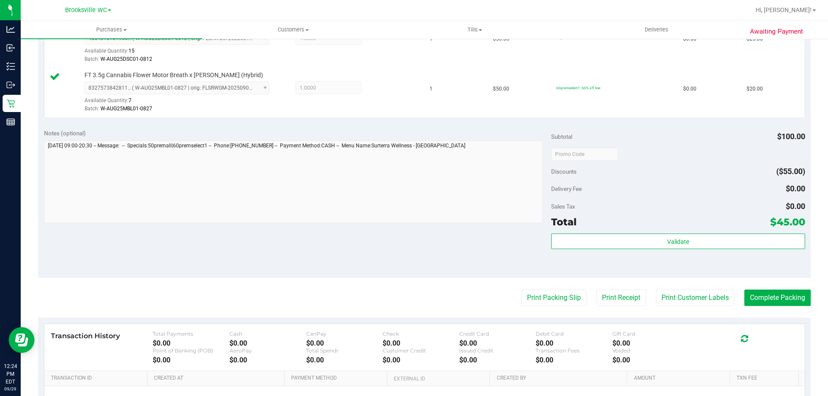
scroll to position [0, 0]
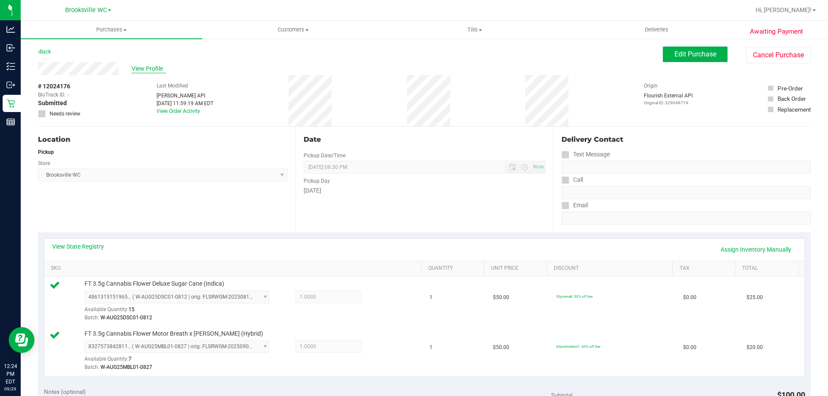
click at [145, 70] on span "View Profile" at bounding box center [149, 68] width 34 height 9
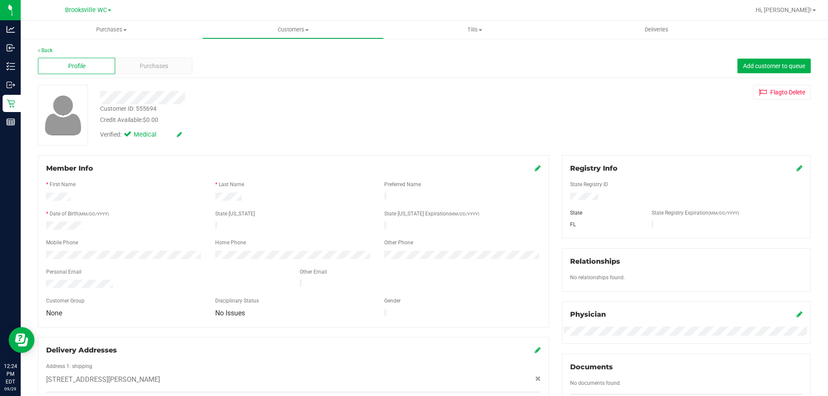
click at [169, 76] on div "Profile Purchases Add customer to queue" at bounding box center [424, 66] width 773 height 24
click at [171, 64] on div "Purchases" at bounding box center [153, 66] width 77 height 16
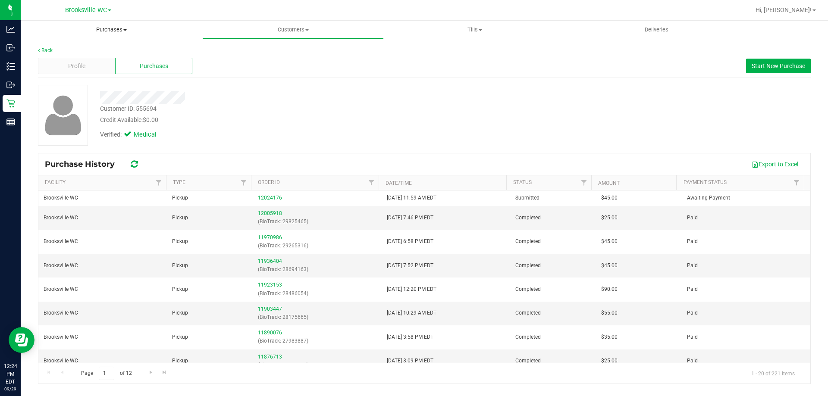
click at [109, 35] on uib-tab-heading "Purchases Summary of purchases Fulfillment All purchases" at bounding box center [112, 30] width 182 height 18
click at [76, 63] on li "Fulfillment" at bounding box center [112, 62] width 182 height 10
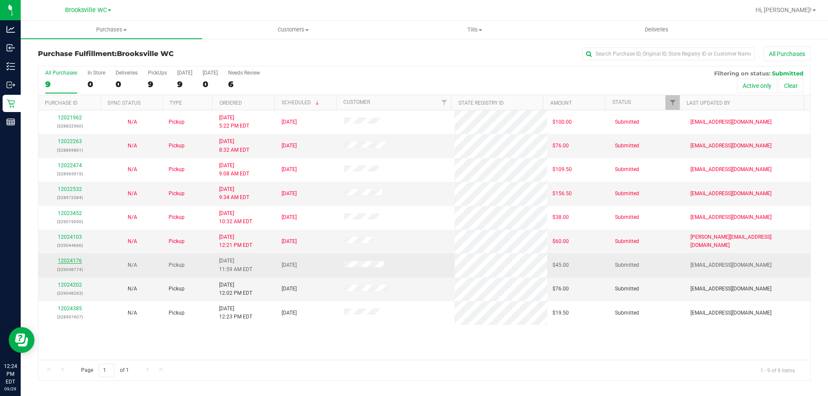
click at [69, 259] on link "12024176" at bounding box center [70, 261] width 24 height 6
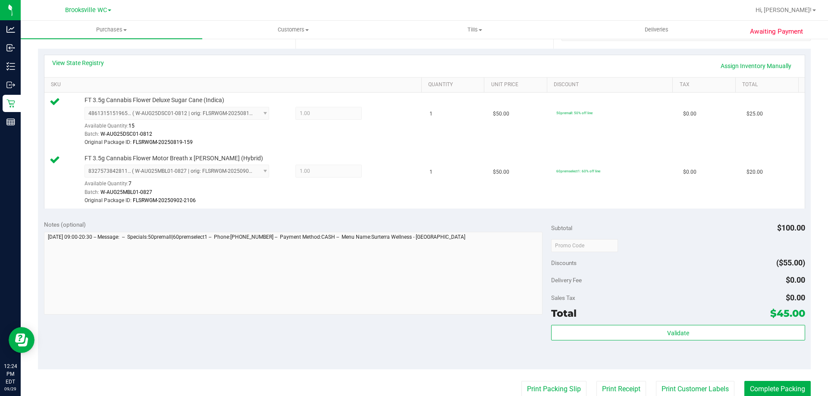
scroll to position [216, 0]
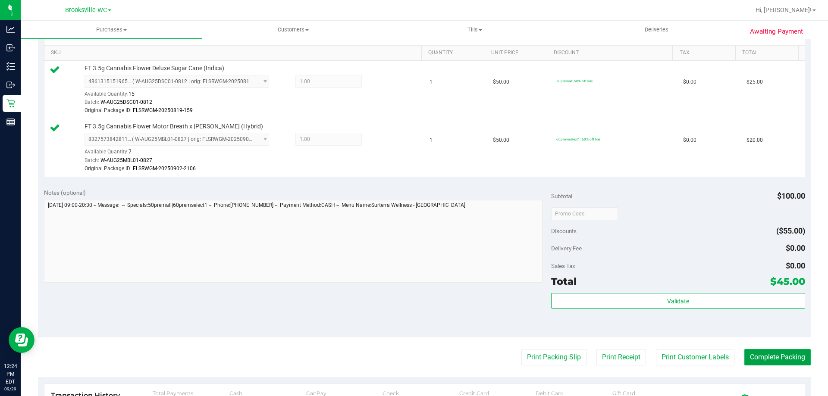
click at [755, 361] on button "Complete Packing" at bounding box center [777, 357] width 66 height 16
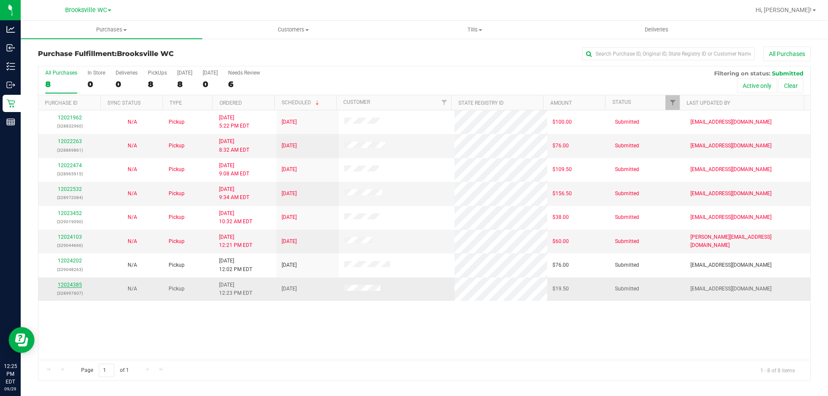
click at [81, 284] on link "12024385" at bounding box center [70, 285] width 24 height 6
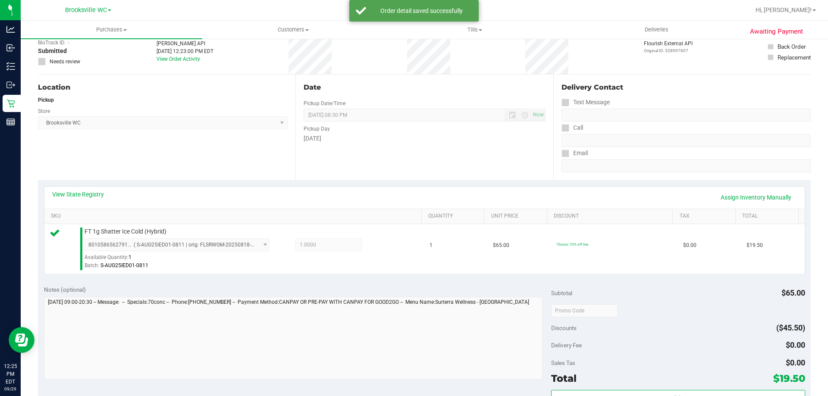
scroll to position [172, 0]
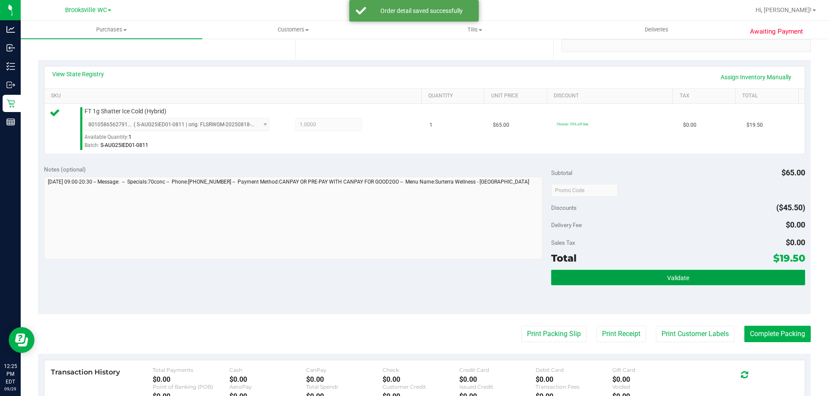
click at [601, 282] on button "Validate" at bounding box center [678, 278] width 254 height 16
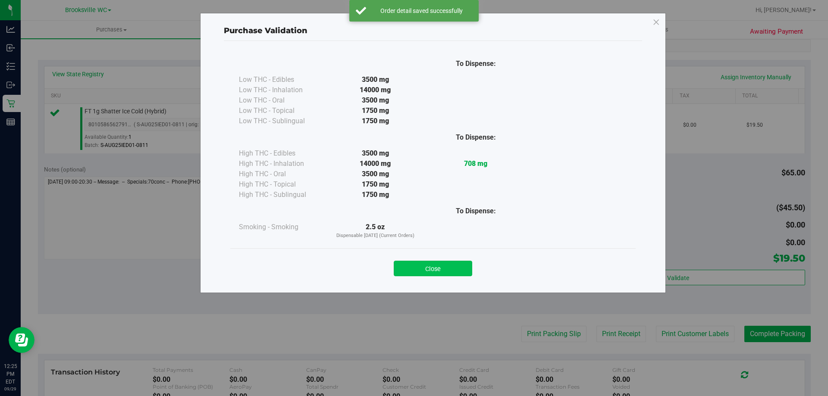
click at [447, 275] on button "Close" at bounding box center [433, 269] width 78 height 16
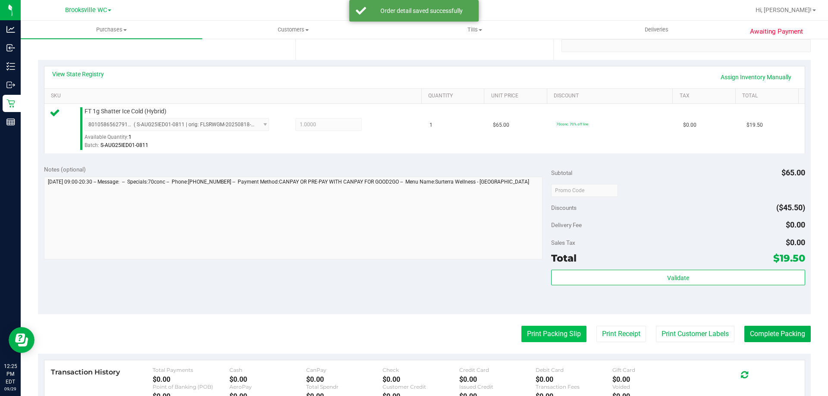
click at [524, 332] on button "Print Packing Slip" at bounding box center [553, 334] width 65 height 16
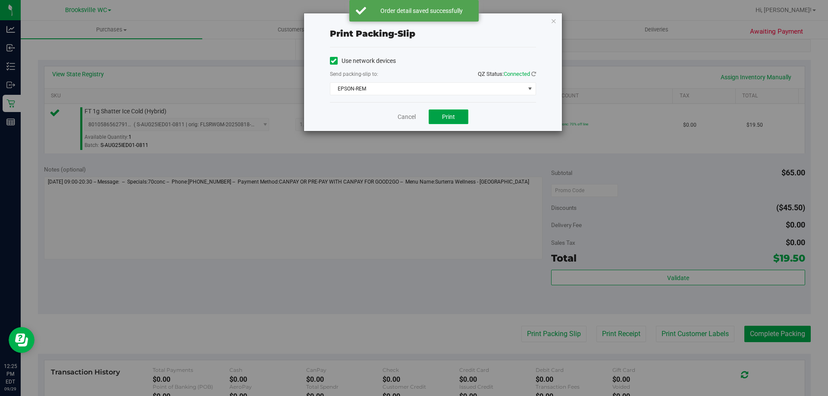
click at [450, 110] on button "Print" at bounding box center [449, 117] width 40 height 15
click at [412, 117] on link "Cancel" at bounding box center [407, 117] width 18 height 9
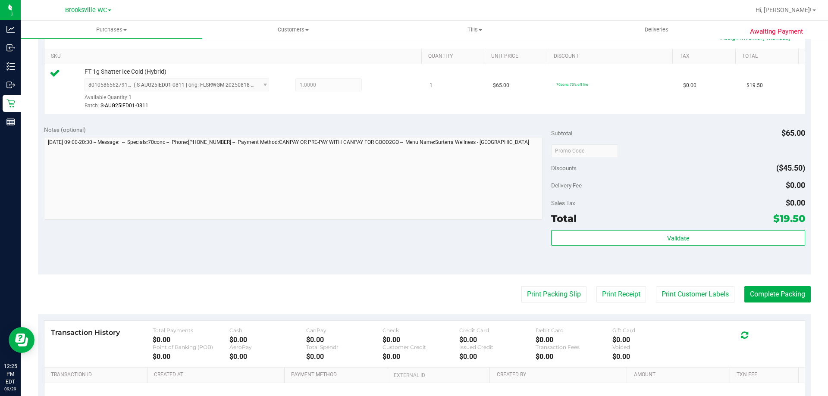
scroll to position [259, 0]
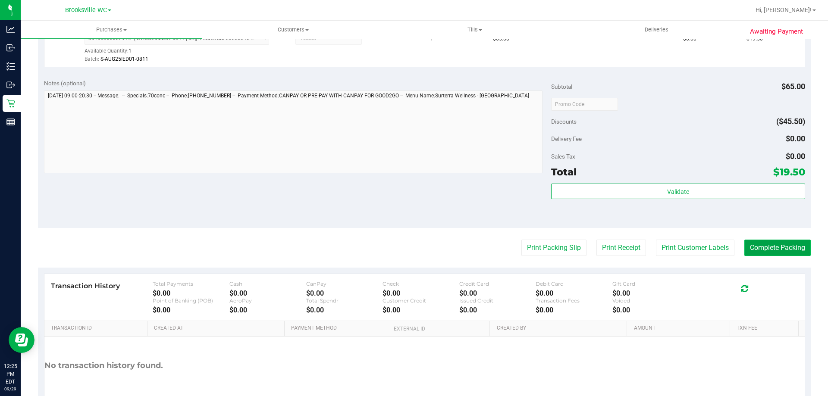
click at [758, 243] on button "Complete Packing" at bounding box center [777, 248] width 66 height 16
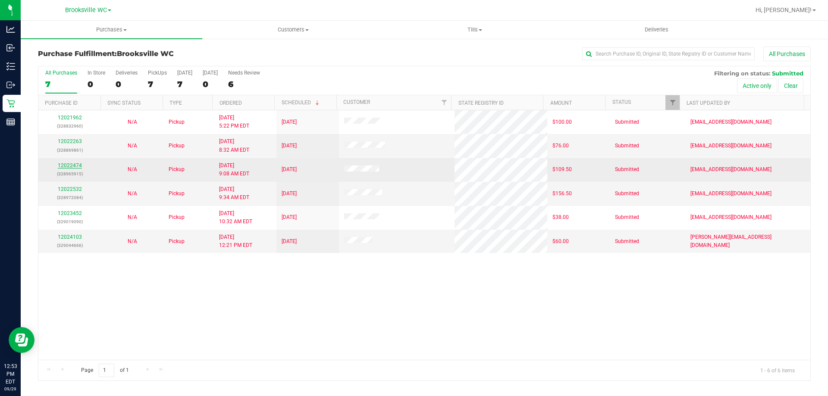
click at [78, 165] on link "12022474" at bounding box center [70, 166] width 24 height 6
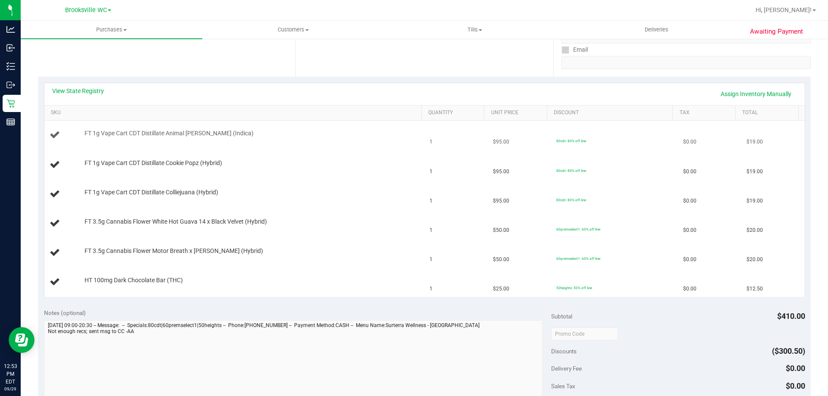
scroll to position [86, 0]
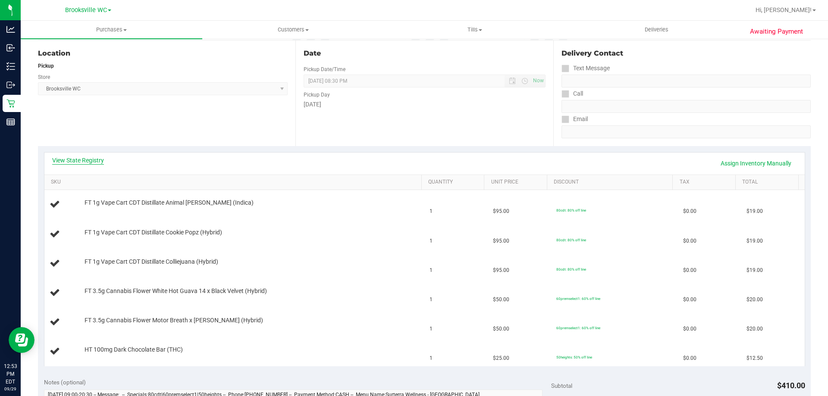
click at [96, 162] on link "View State Registry" at bounding box center [78, 160] width 52 height 9
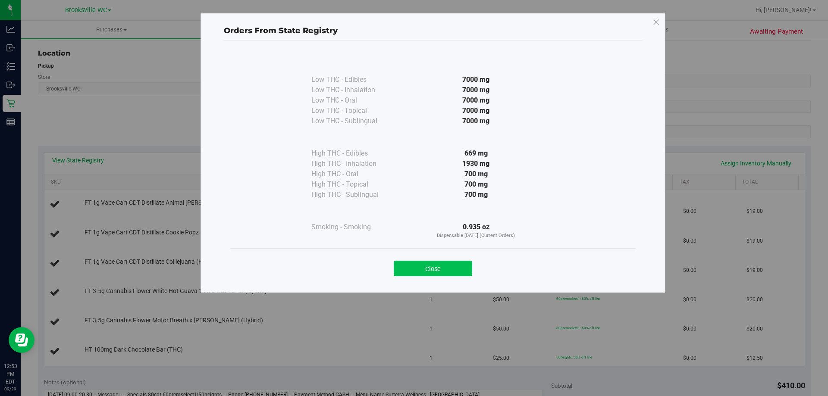
click at [442, 271] on button "Close" at bounding box center [433, 269] width 78 height 16
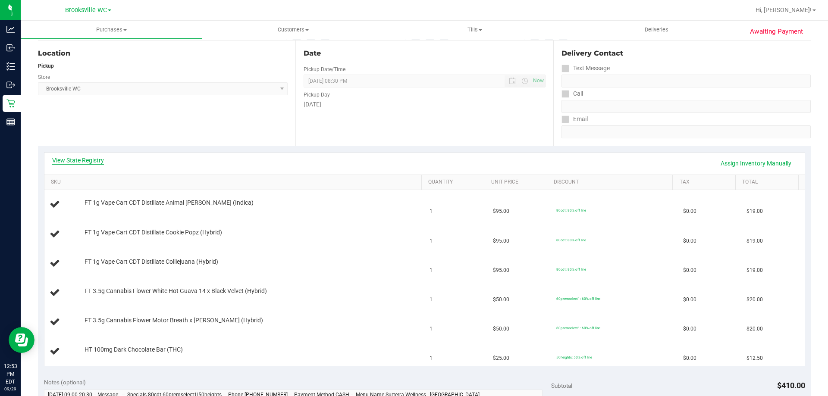
click at [81, 160] on link "View State Registry" at bounding box center [78, 160] width 52 height 9
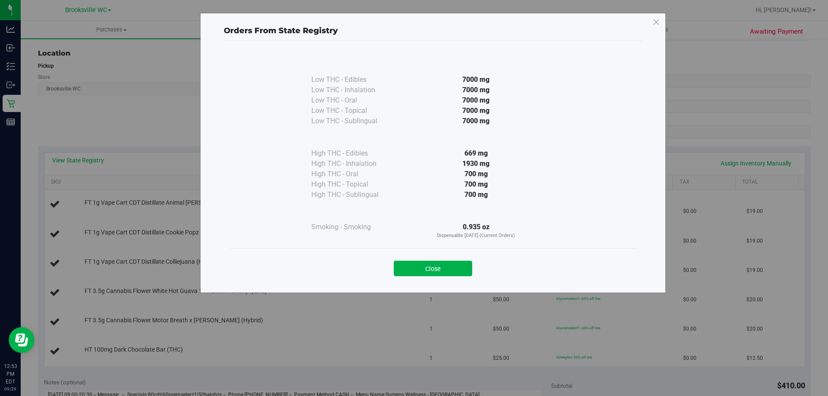
click at [457, 260] on div "Close" at bounding box center [433, 266] width 392 height 22
click at [443, 262] on button "Close" at bounding box center [433, 269] width 78 height 16
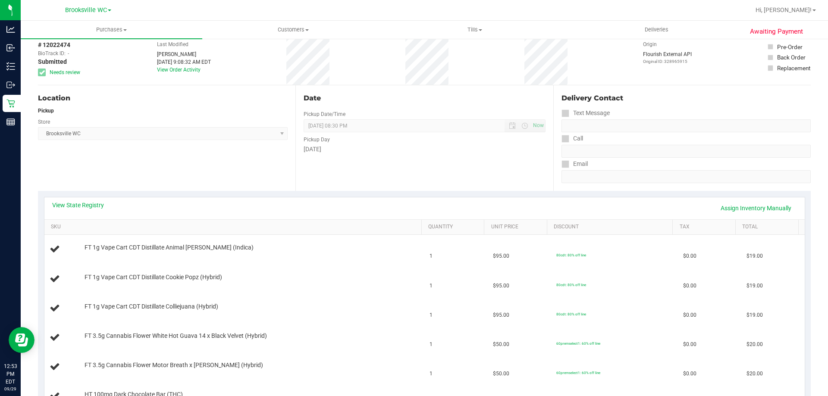
scroll to position [0, 0]
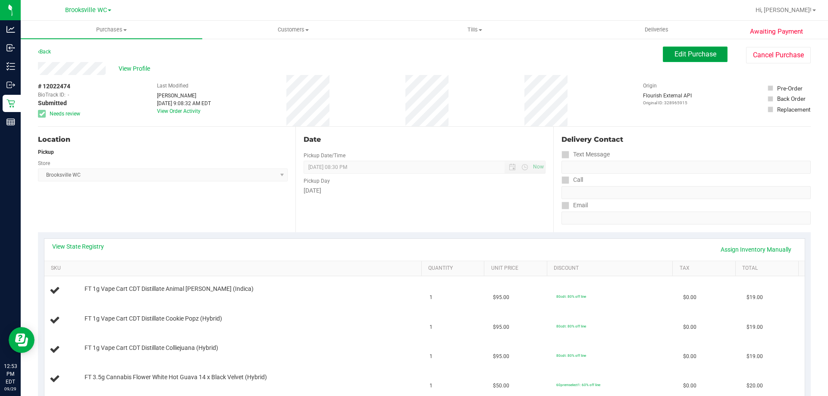
click at [674, 56] on span "Edit Purchase" at bounding box center [695, 54] width 42 height 8
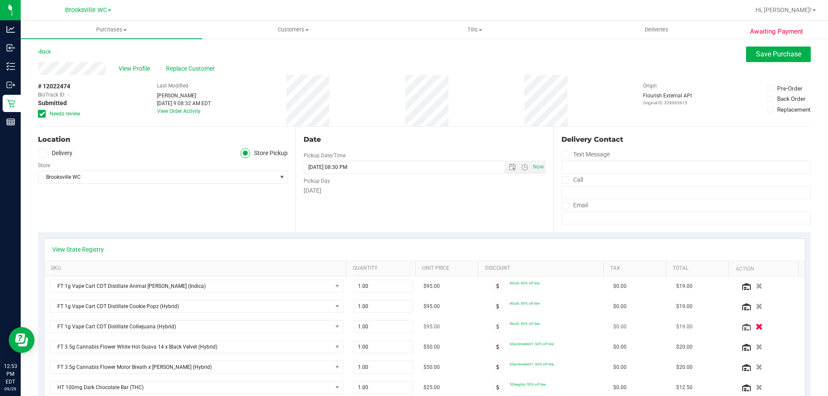
click at [755, 326] on icon "button" at bounding box center [758, 327] width 7 height 6
click at [46, 52] on link "Back" at bounding box center [44, 52] width 13 height 6
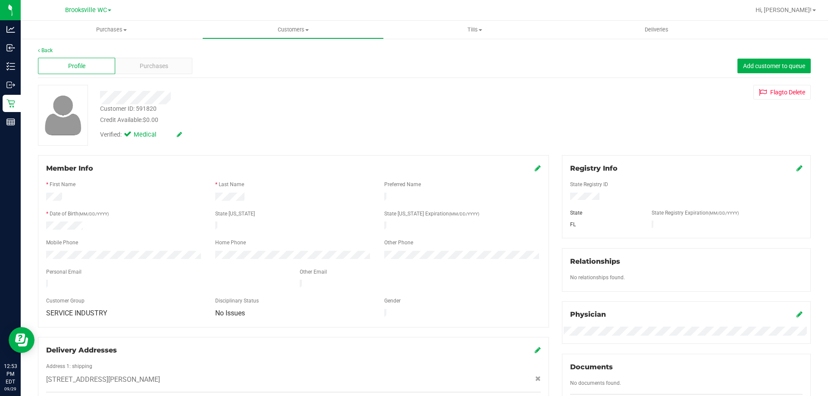
click at [142, 112] on div "Customer ID: 591820" at bounding box center [128, 108] width 56 height 9
copy div "591820"
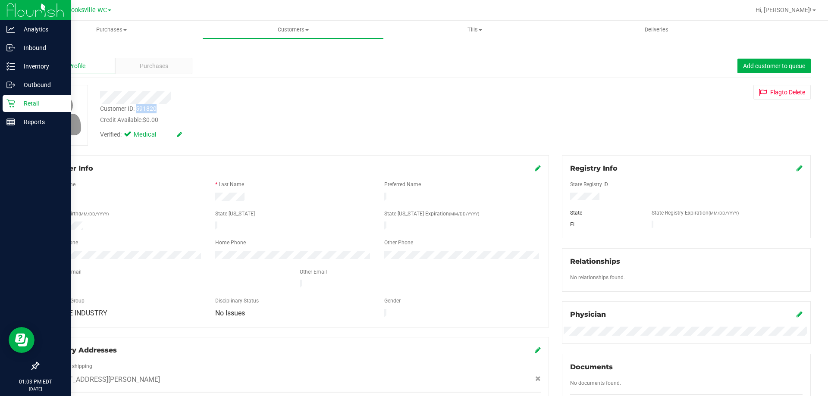
click at [13, 103] on icon at bounding box center [10, 104] width 8 height 8
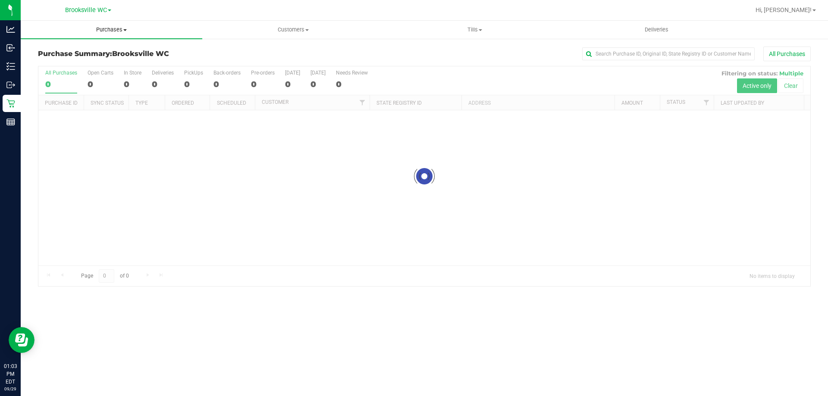
click at [112, 28] on span "Purchases" at bounding box center [112, 30] width 182 height 8
click at [87, 70] on li "All purchases" at bounding box center [112, 73] width 182 height 10
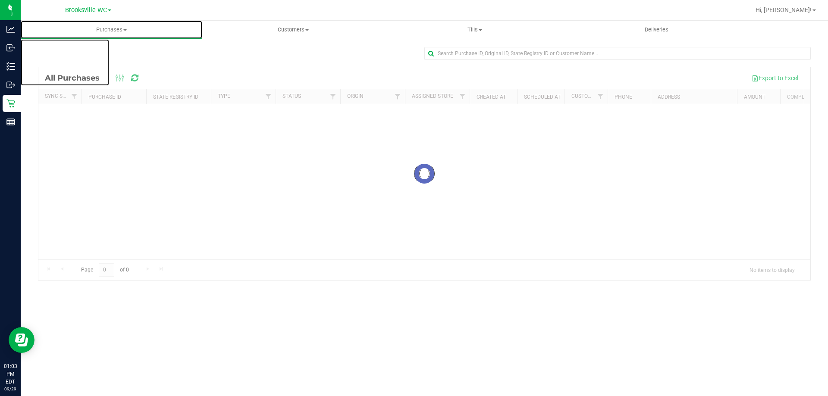
click at [102, 27] on span "Purchases" at bounding box center [112, 30] width 182 height 8
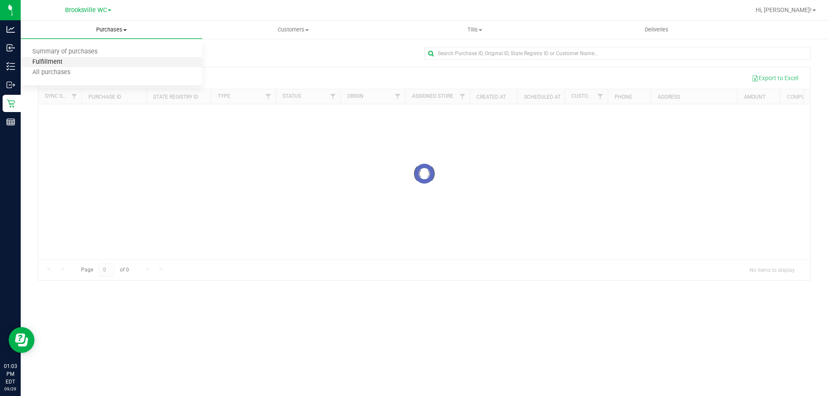
click at [57, 60] on span "Fulfillment" at bounding box center [47, 62] width 53 height 7
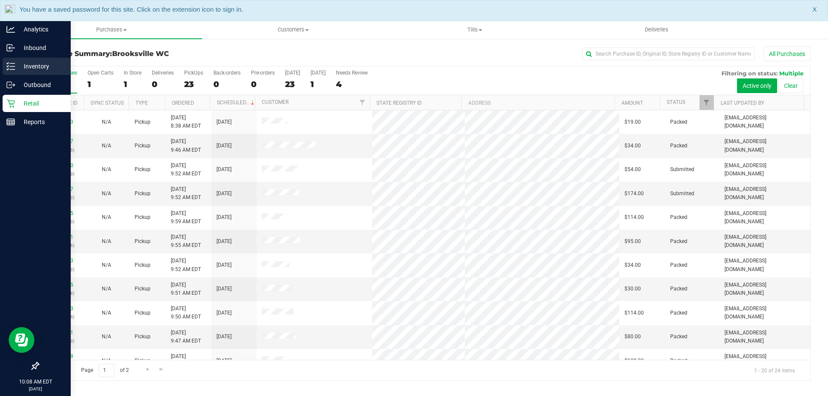
click at [15, 66] on p "Inventory" at bounding box center [41, 66] width 52 height 10
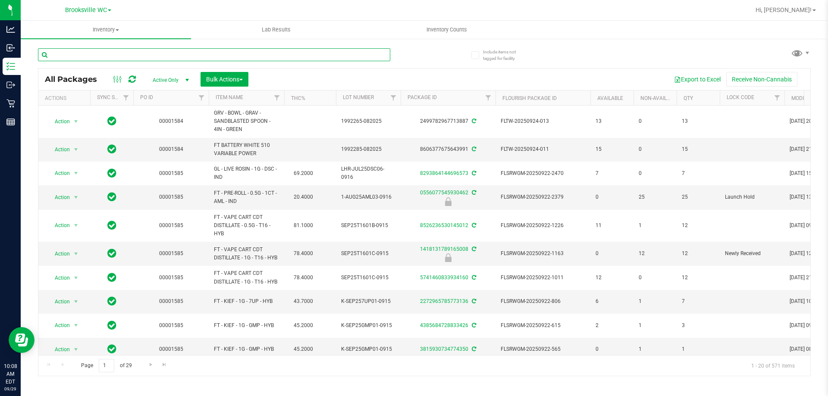
click at [151, 55] on input "text" at bounding box center [214, 54] width 352 height 13
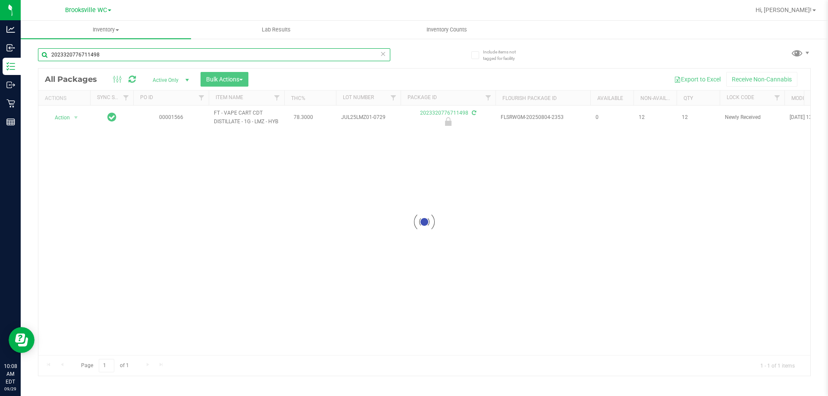
type input "2023320776711498"
click at [69, 127] on div at bounding box center [424, 222] width 772 height 307
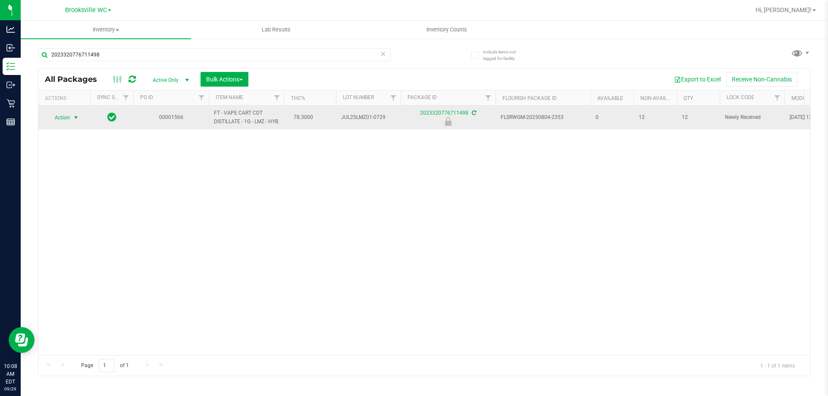
click at [66, 119] on span "Action" at bounding box center [58, 118] width 23 height 12
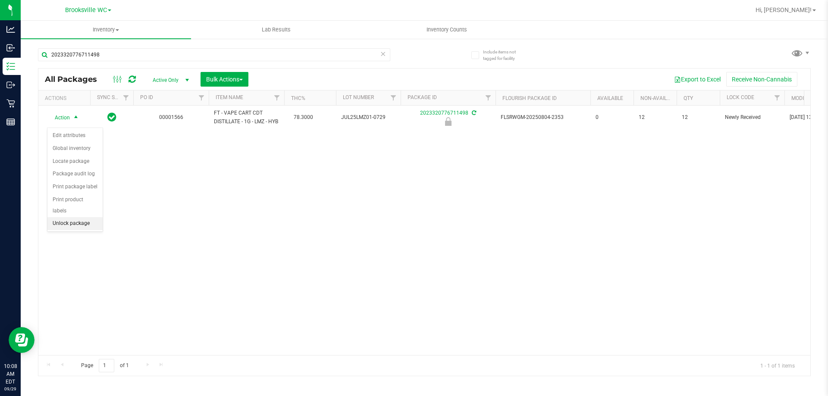
click at [90, 217] on li "Unlock package" at bounding box center [74, 223] width 55 height 13
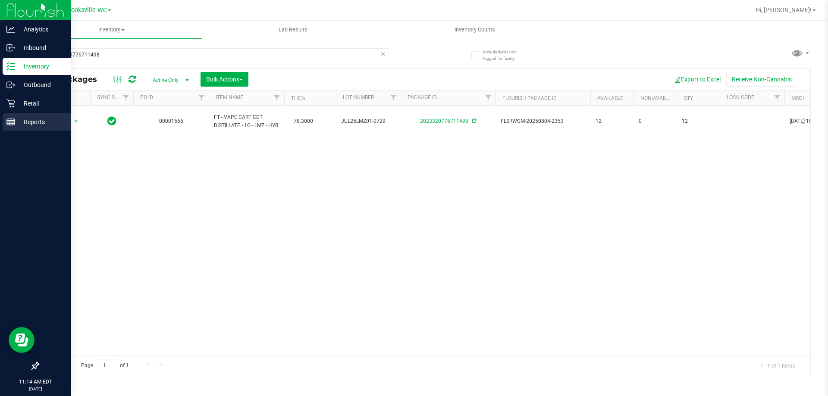
click at [18, 123] on p "Reports" at bounding box center [41, 122] width 52 height 10
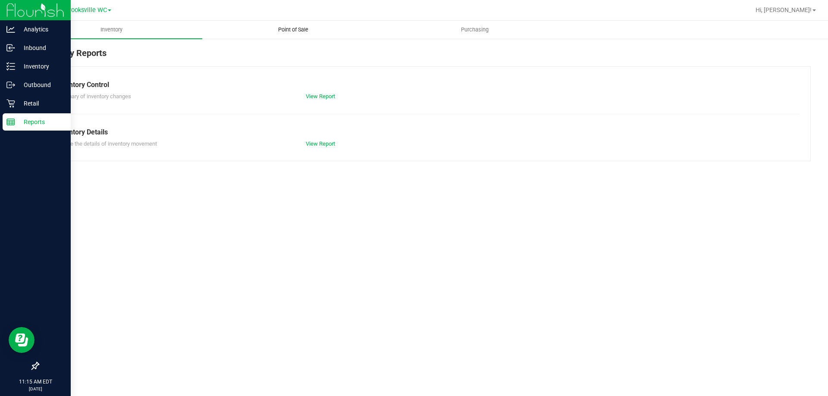
click at [273, 30] on span "Point of Sale" at bounding box center [292, 30] width 53 height 8
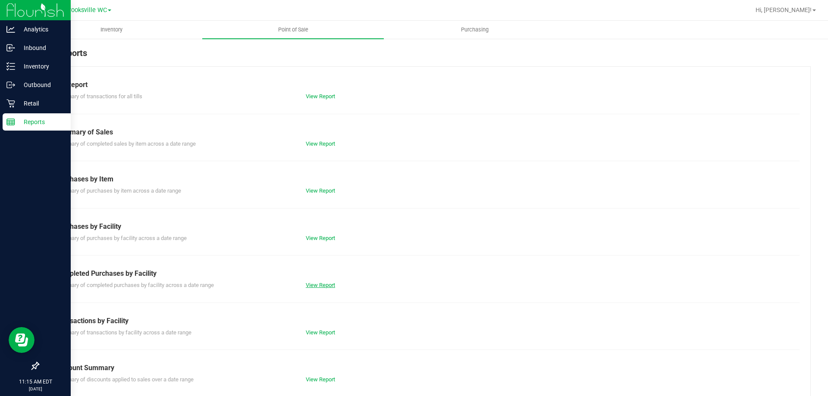
click at [312, 284] on link "View Report" at bounding box center [320, 285] width 29 height 6
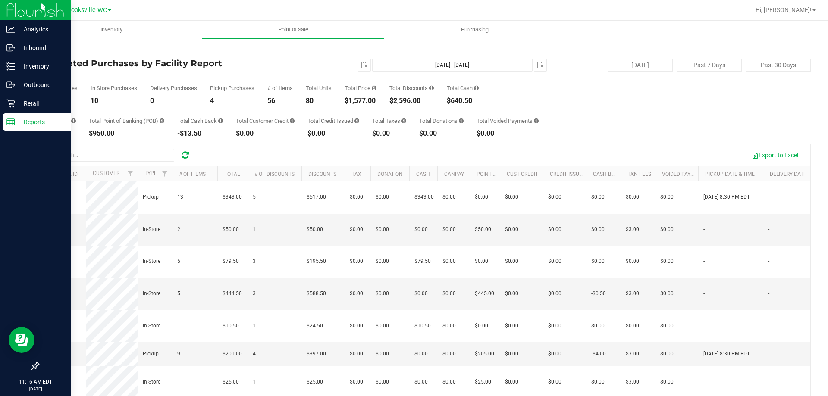
click at [68, 8] on span "Brooksville WC" at bounding box center [86, 10] width 42 height 8
click at [85, 77] on link "New Port [PERSON_NAME]" at bounding box center [88, 76] width 126 height 12
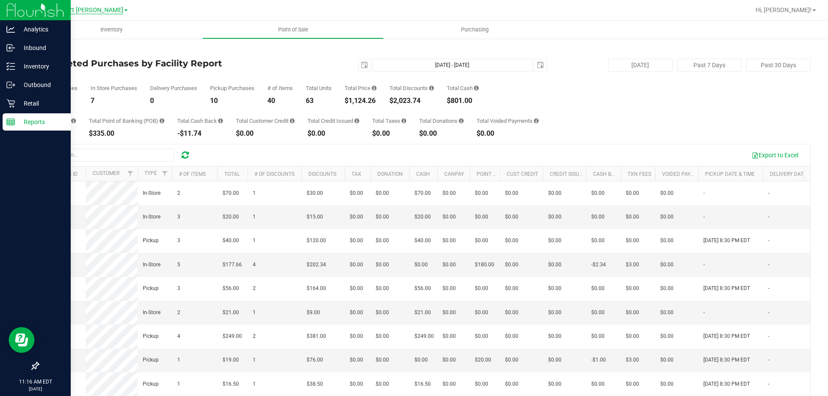
click at [90, 6] on span "New Port Richey WC" at bounding box center [85, 10] width 75 height 8
click at [76, 74] on link "New Port Richey WC" at bounding box center [88, 76] width 126 height 12
click at [88, 12] on span "New Port Richey WC" at bounding box center [85, 10] width 75 height 8
click at [74, 51] on link "Brooksville WC" at bounding box center [88, 53] width 126 height 12
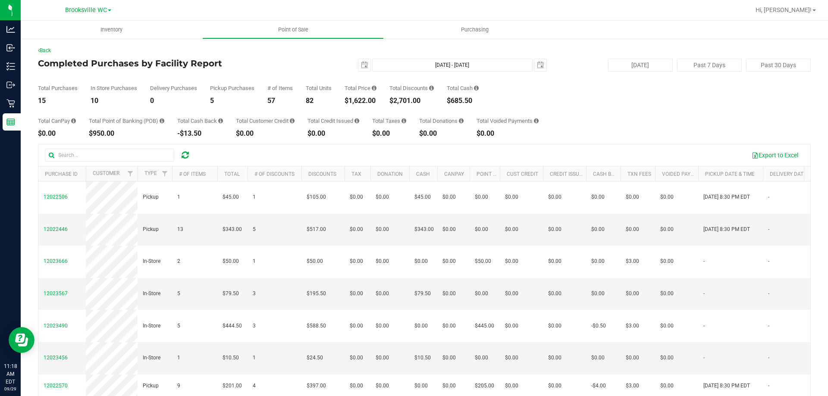
click at [89, 67] on h4 "Completed Purchases by Facility Report" at bounding box center [166, 63] width 257 height 9
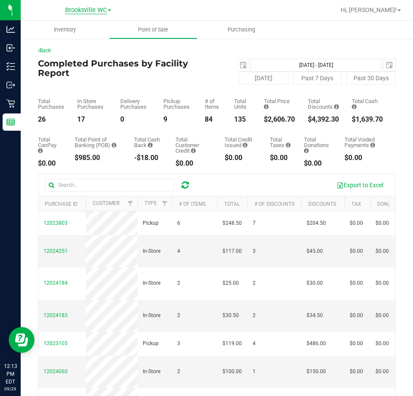
click at [88, 7] on span "Brooksville WC" at bounding box center [86, 10] width 42 height 8
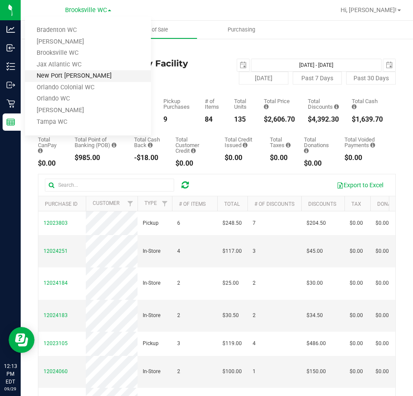
click at [69, 74] on link "New Port Richey WC" at bounding box center [88, 76] width 126 height 12
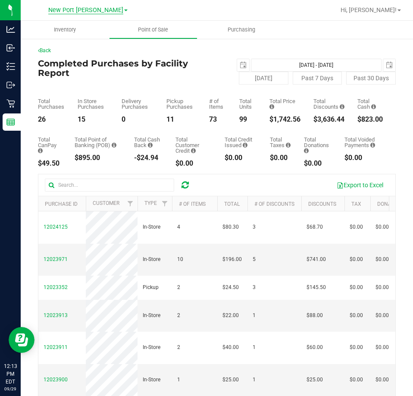
click at [78, 13] on span "New Port Richey WC" at bounding box center [85, 10] width 75 height 8
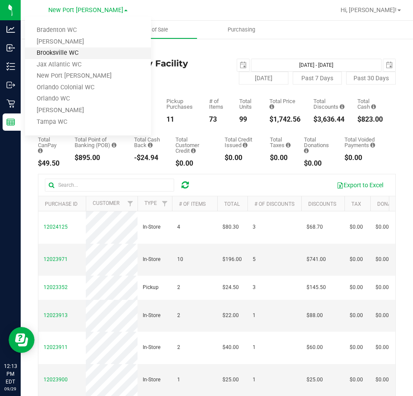
click at [76, 56] on link "Brooksville WC" at bounding box center [88, 53] width 126 height 12
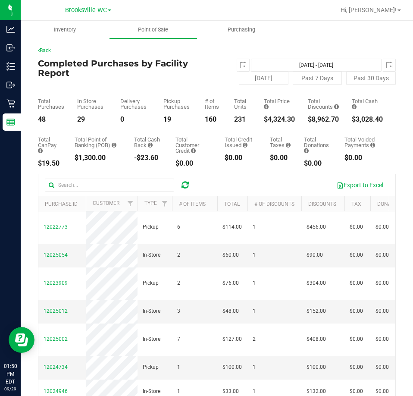
click at [68, 8] on span "Brooksville WC" at bounding box center [86, 10] width 42 height 8
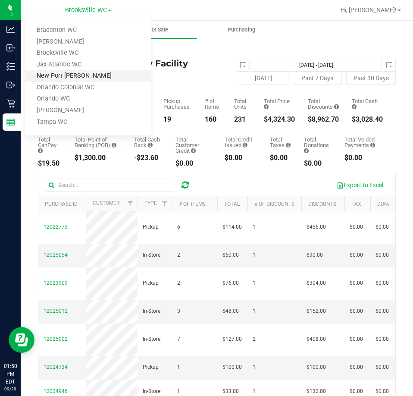
click at [74, 75] on link "New Port Richey WC" at bounding box center [88, 76] width 126 height 12
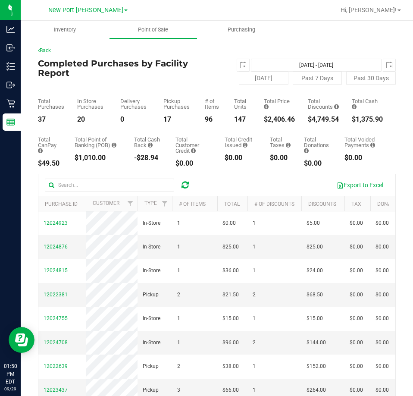
click at [82, 11] on span "New Port Richey WC" at bounding box center [85, 10] width 75 height 8
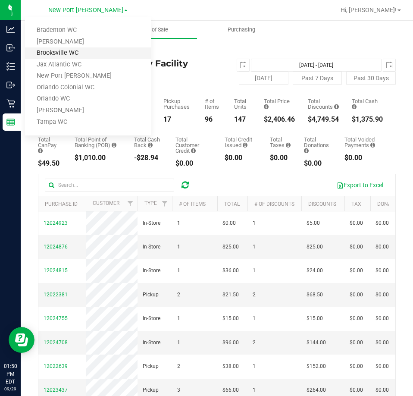
click at [85, 58] on link "Brooksville WC" at bounding box center [88, 53] width 126 height 12
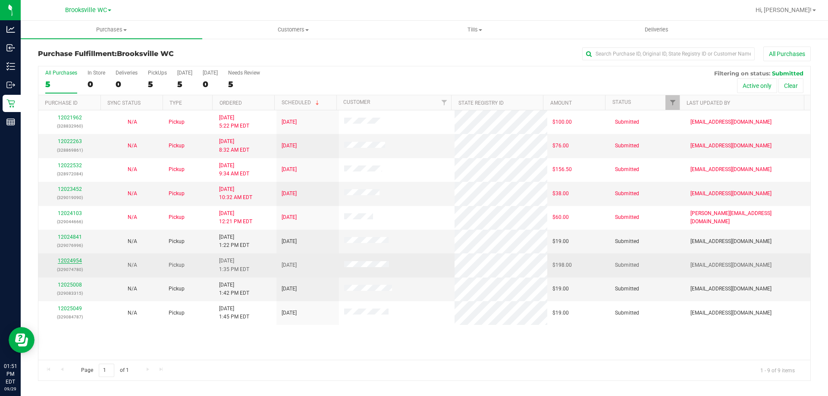
click at [64, 261] on link "12024954" at bounding box center [70, 261] width 24 height 6
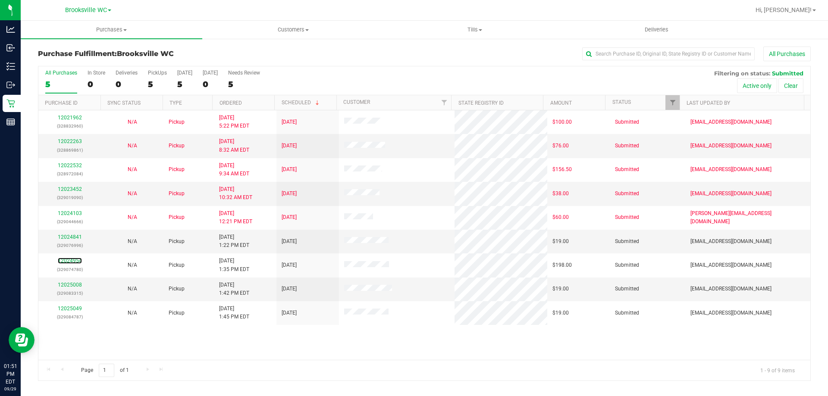
click at [64, 261] on link "12024954" at bounding box center [70, 261] width 24 height 6
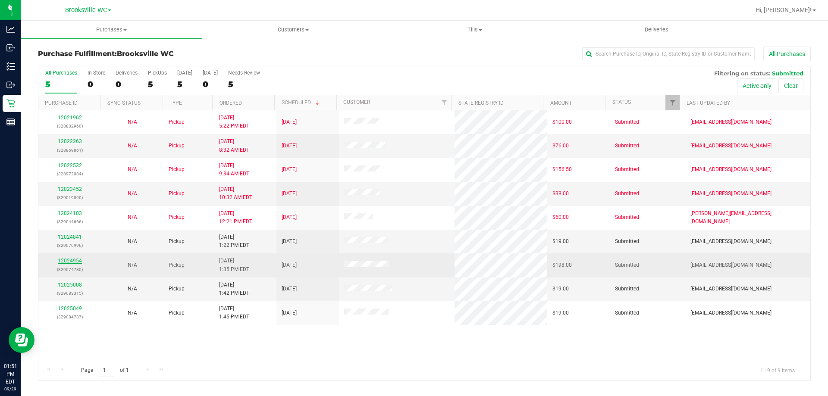
click at [74, 259] on link "12024954" at bounding box center [70, 261] width 24 height 6
click at [79, 261] on link "12024954" at bounding box center [70, 261] width 24 height 6
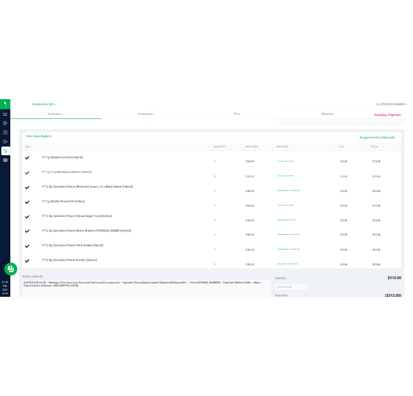
scroll to position [129, 0]
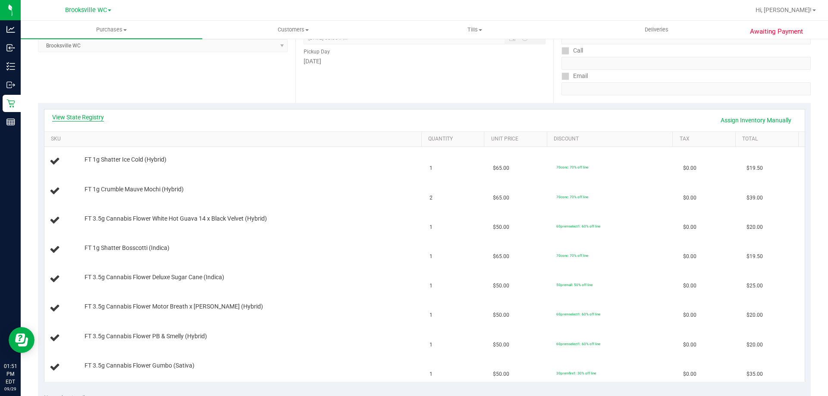
click at [94, 118] on link "View State Registry" at bounding box center [78, 117] width 52 height 9
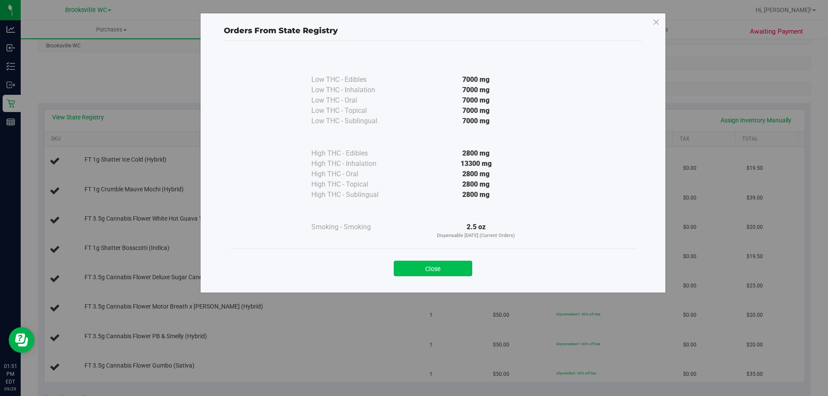
click at [415, 272] on button "Close" at bounding box center [433, 269] width 78 height 16
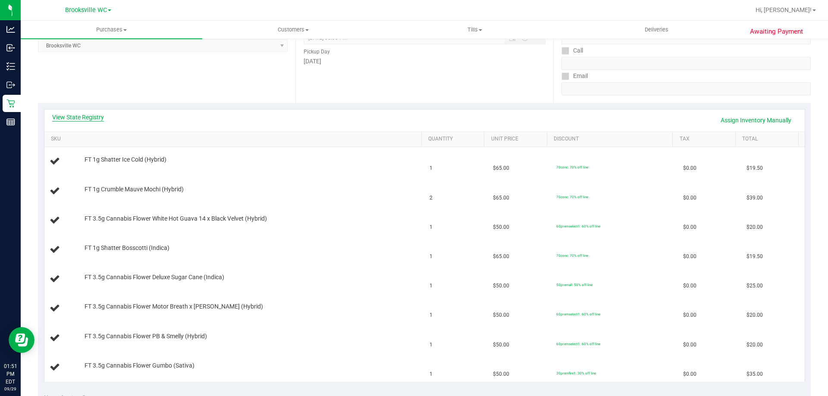
click at [97, 120] on link "View State Registry" at bounding box center [78, 117] width 52 height 9
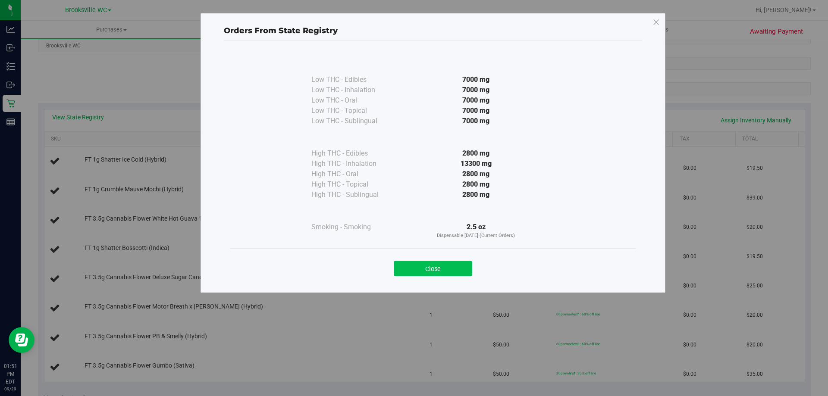
click at [418, 274] on button "Close" at bounding box center [433, 269] width 78 height 16
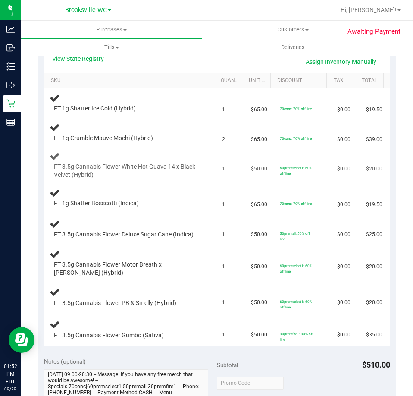
scroll to position [172, 0]
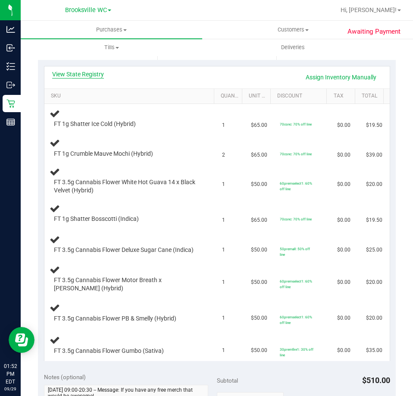
click at [99, 72] on link "View State Registry" at bounding box center [78, 74] width 52 height 9
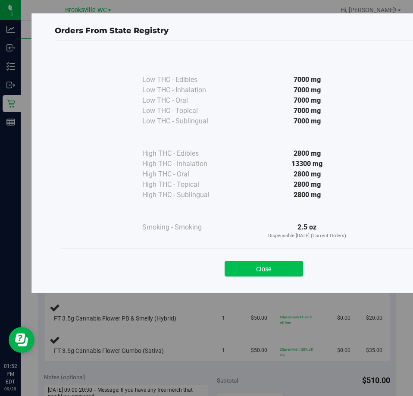
click at [252, 268] on button "Close" at bounding box center [264, 269] width 78 height 16
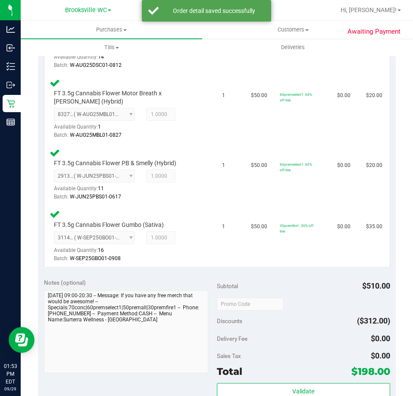
scroll to position [561, 0]
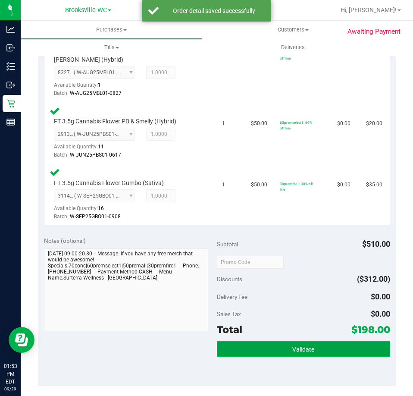
click at [287, 341] on button "Validate" at bounding box center [303, 349] width 173 height 16
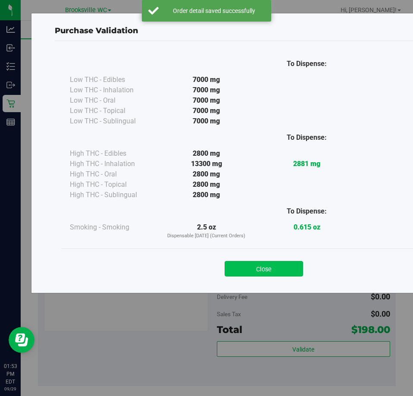
click at [262, 274] on button "Close" at bounding box center [264, 269] width 78 height 16
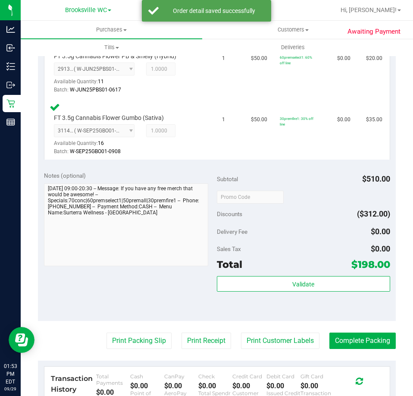
scroll to position [647, 0]
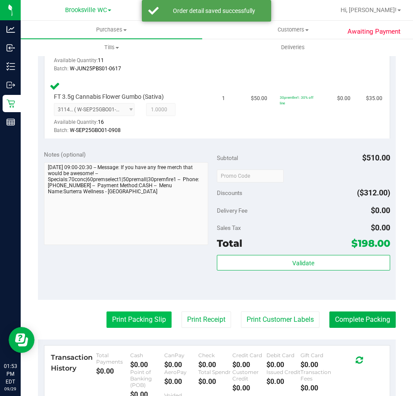
click at [127, 323] on button "Print Packing Slip" at bounding box center [139, 319] width 65 height 16
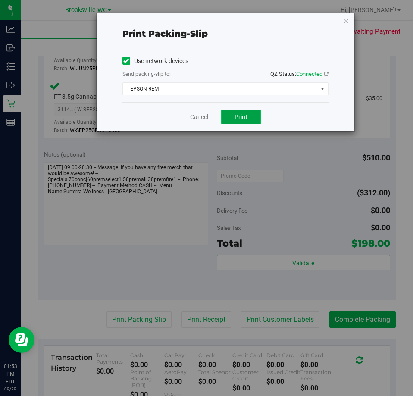
click at [238, 112] on button "Print" at bounding box center [241, 117] width 40 height 15
click at [195, 115] on link "Cancel" at bounding box center [199, 117] width 18 height 9
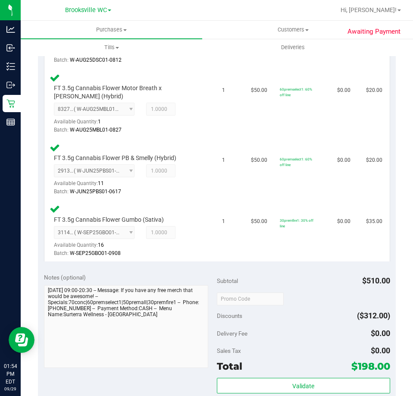
scroll to position [604, 0]
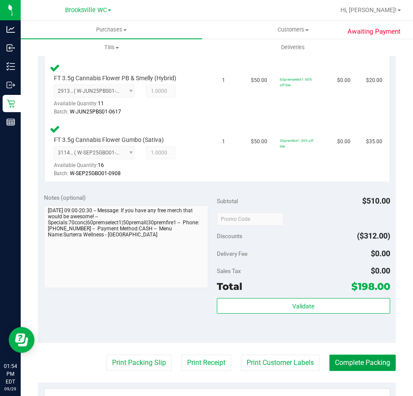
click at [358, 365] on button "Complete Packing" at bounding box center [362, 362] width 66 height 16
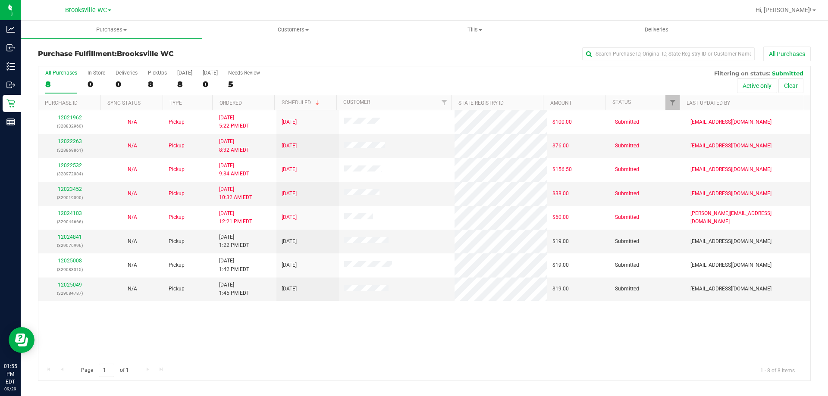
click at [110, 325] on div "12021962 (328832960) N/A Pickup 9/28/2025 5:22 PM EDT 9/29/2025 $100.00 Submitt…" at bounding box center [424, 235] width 772 height 250
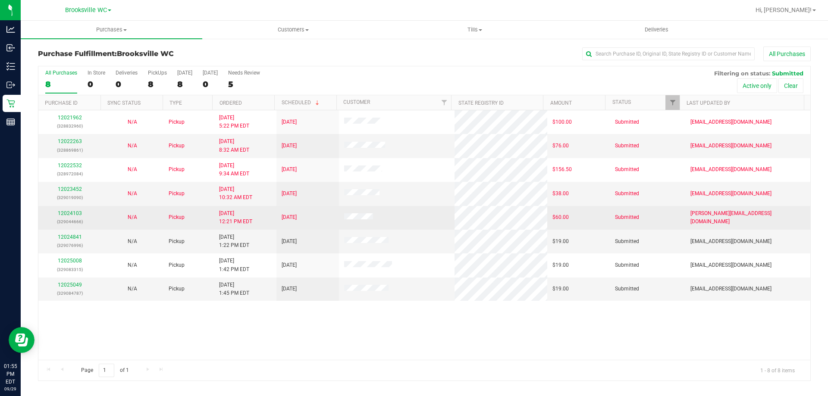
click at [71, 209] on td "12024103 (329044666)" at bounding box center [69, 218] width 63 height 24
click at [71, 213] on link "12024103" at bounding box center [70, 213] width 24 height 6
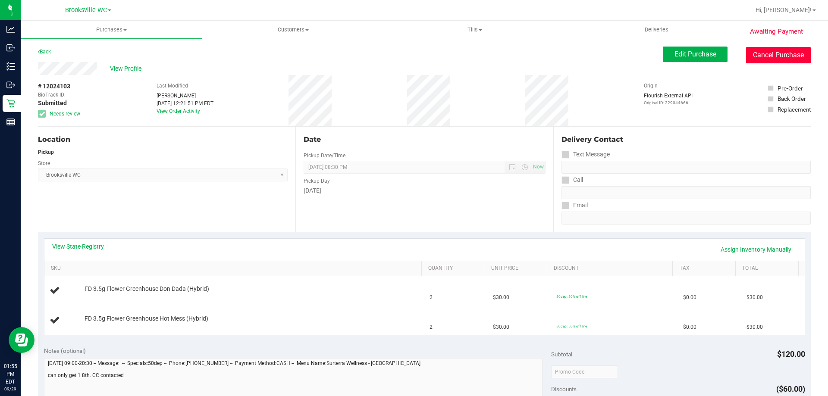
click at [764, 52] on button "Cancel Purchase" at bounding box center [778, 55] width 65 height 16
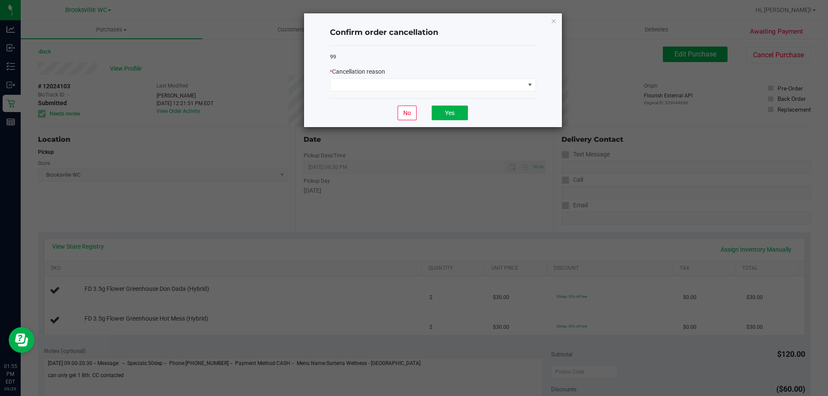
click at [440, 98] on div "99 * Cancellation reason" at bounding box center [433, 72] width 206 height 53
click at [434, 85] on span at bounding box center [427, 85] width 194 height 12
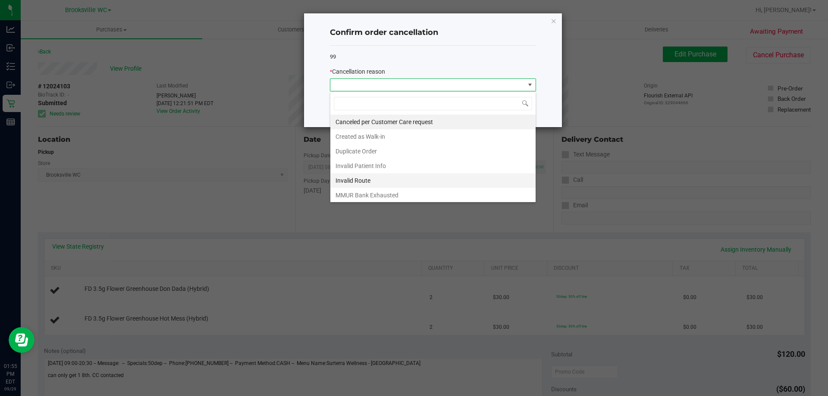
scroll to position [13, 206]
click at [389, 120] on li "Canceled per Customer Care request" at bounding box center [432, 122] width 205 height 15
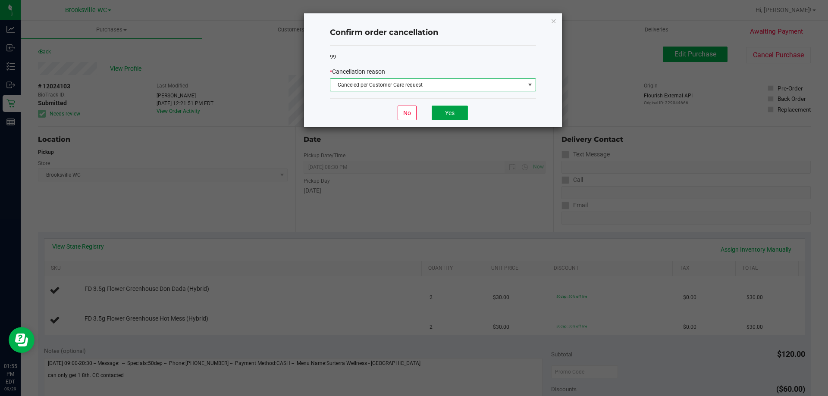
click at [455, 113] on button "Yes" at bounding box center [450, 113] width 36 height 15
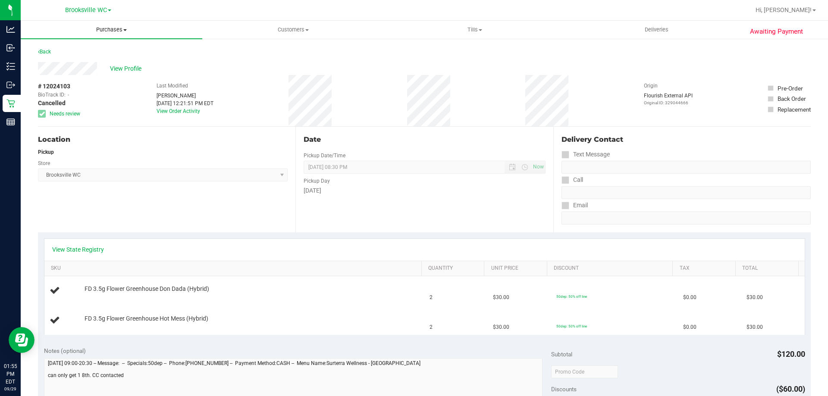
click at [116, 31] on span "Purchases" at bounding box center [112, 30] width 182 height 8
click at [101, 60] on li "Fulfillment" at bounding box center [112, 62] width 182 height 10
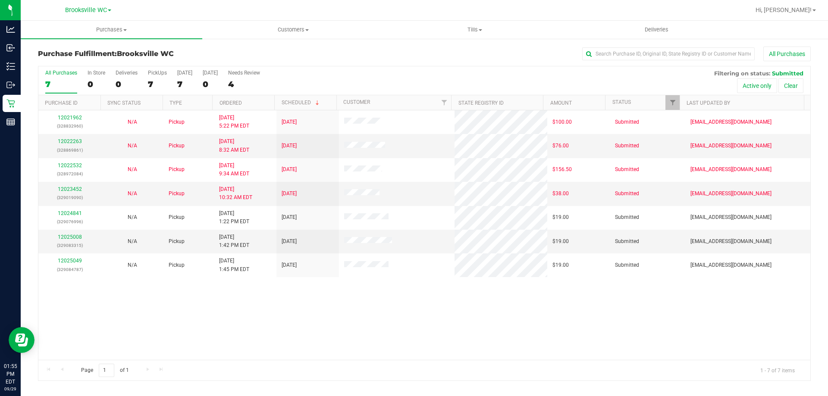
click at [104, 309] on div "12021962 (328832960) N/A Pickup 9/28/2025 5:22 PM EDT 9/29/2025 $100.00 Submitt…" at bounding box center [424, 235] width 772 height 250
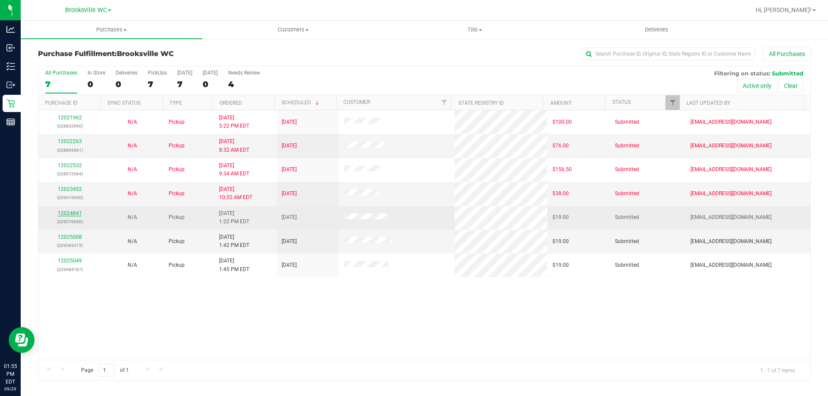
click at [64, 215] on link "12024841" at bounding box center [70, 213] width 24 height 6
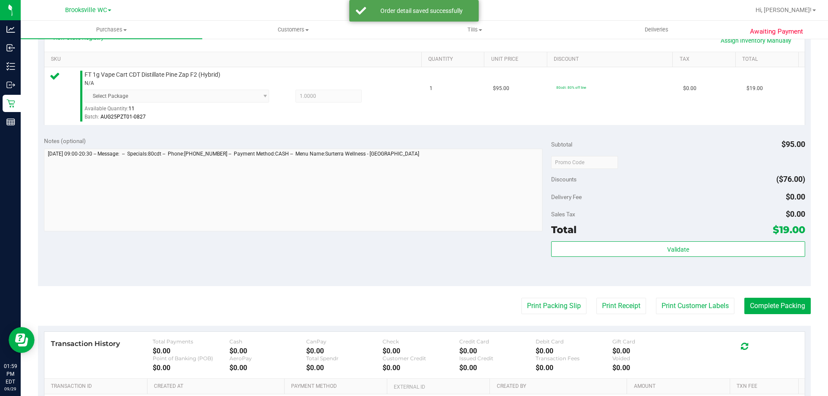
scroll to position [259, 0]
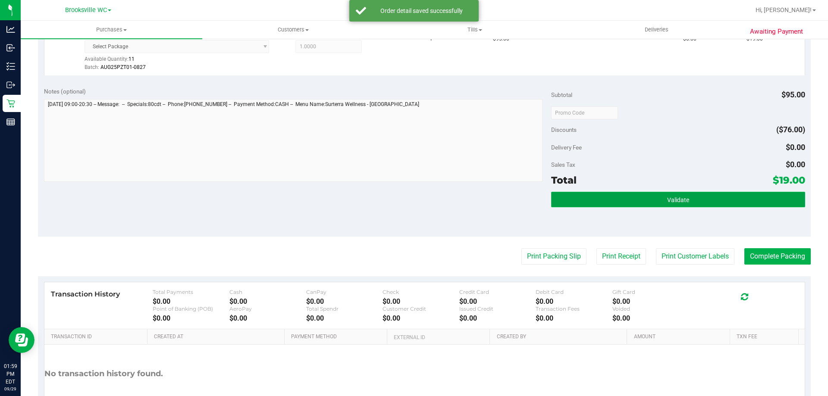
click at [667, 194] on button "Validate" at bounding box center [678, 200] width 254 height 16
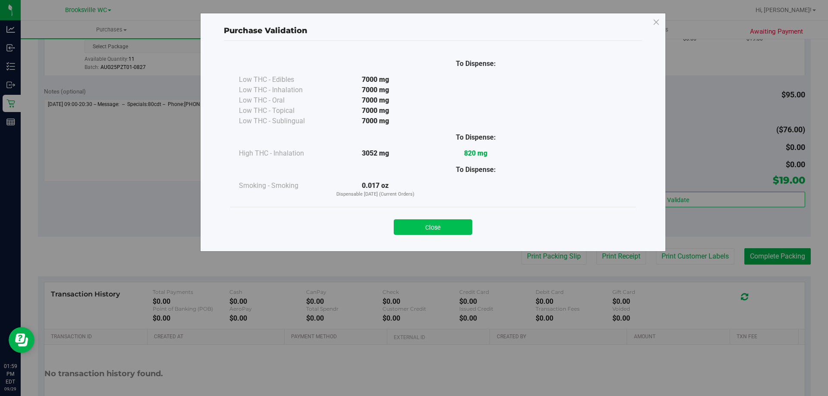
click at [398, 220] on button "Close" at bounding box center [433, 227] width 78 height 16
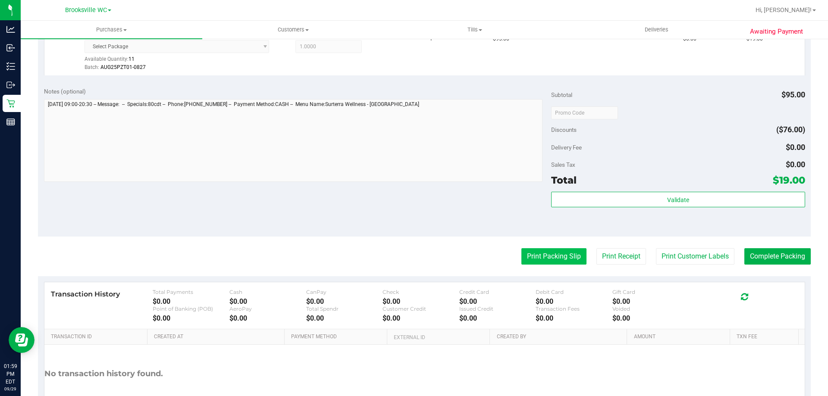
click at [535, 260] on button "Print Packing Slip" at bounding box center [553, 256] width 65 height 16
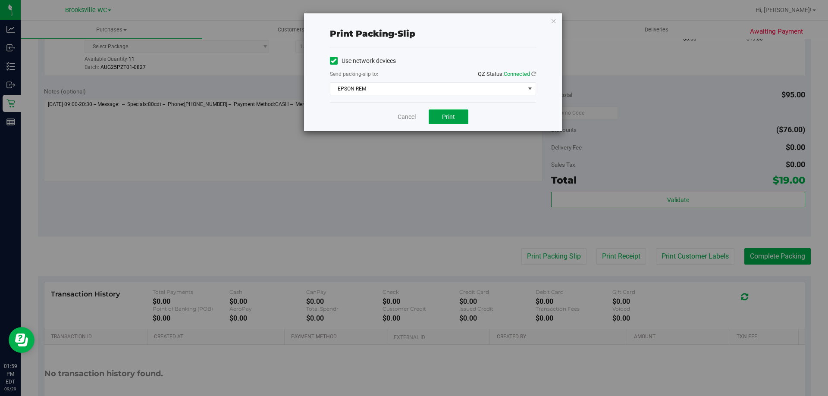
click at [454, 111] on button "Print" at bounding box center [449, 117] width 40 height 15
click at [407, 120] on link "Cancel" at bounding box center [407, 117] width 18 height 9
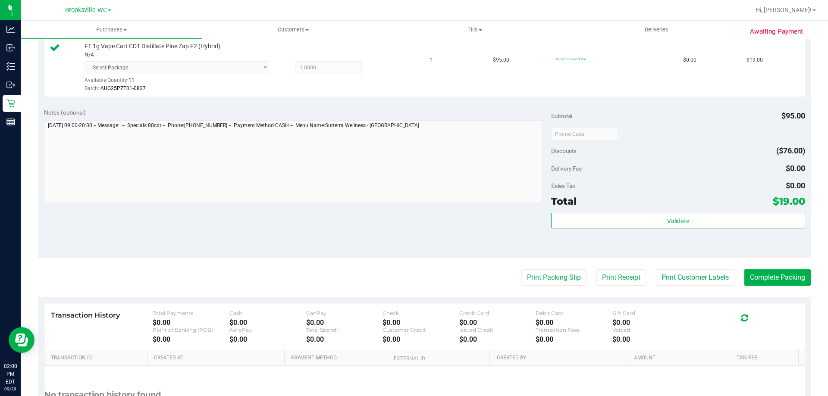
scroll to position [302, 0]
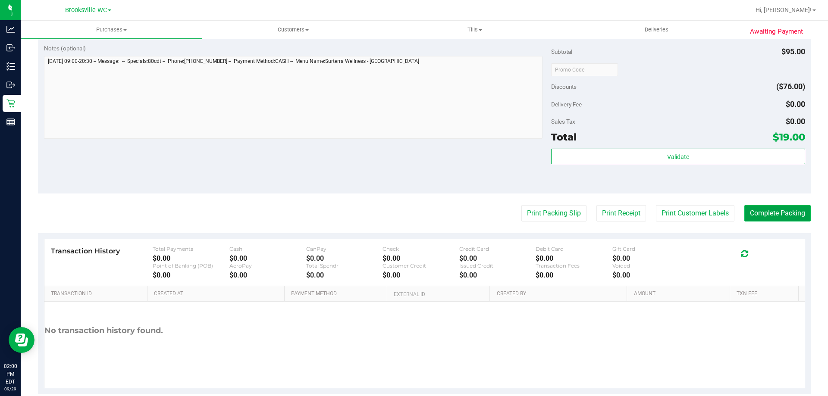
click at [750, 216] on button "Complete Packing" at bounding box center [777, 213] width 66 height 16
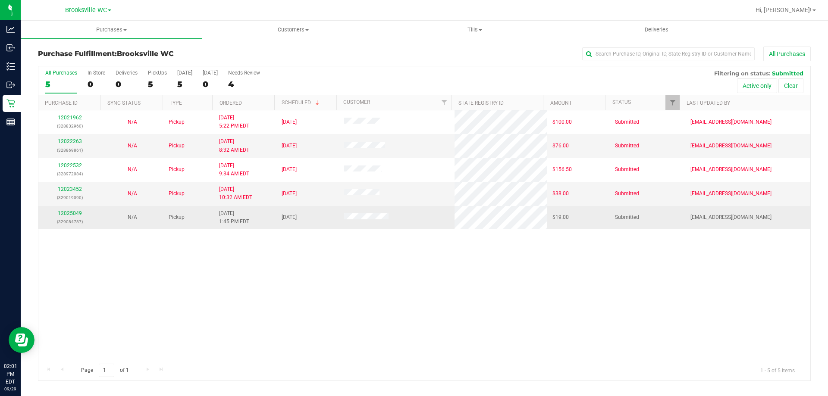
click at [74, 208] on td "12025049 (329084787)" at bounding box center [69, 217] width 63 height 23
click at [70, 214] on link "12025049" at bounding box center [70, 213] width 24 height 6
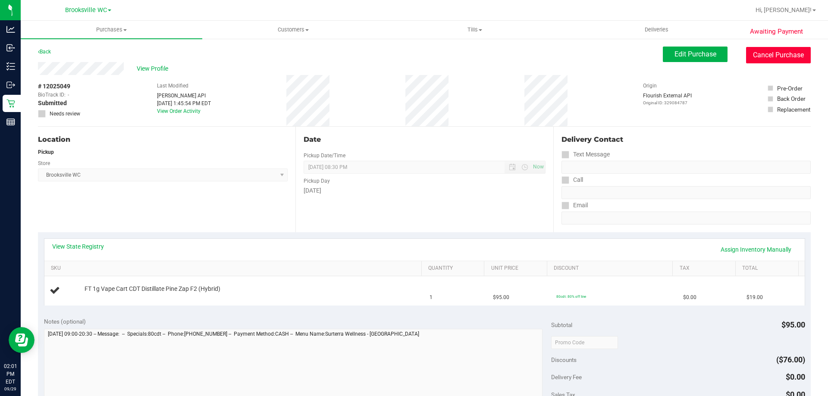
click at [760, 54] on button "Cancel Purchase" at bounding box center [778, 55] width 65 height 16
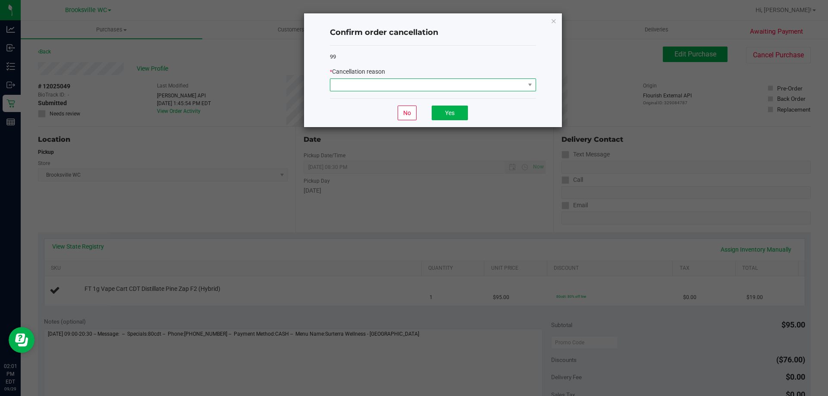
click at [457, 91] on span at bounding box center [427, 85] width 194 height 12
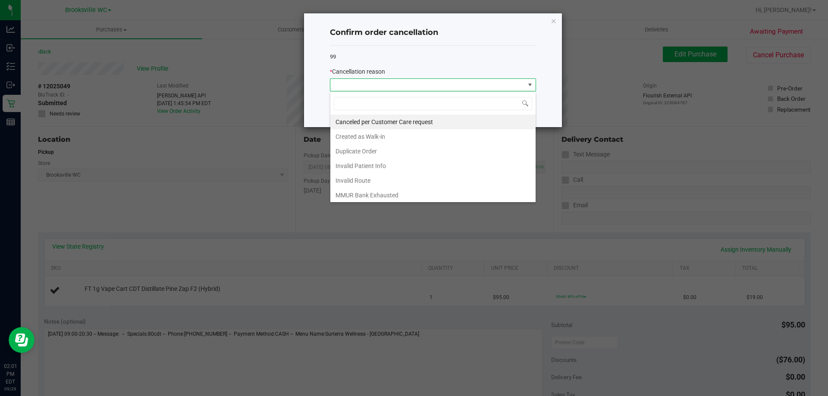
scroll to position [13, 206]
click at [370, 152] on li "Duplicate Order" at bounding box center [432, 151] width 205 height 15
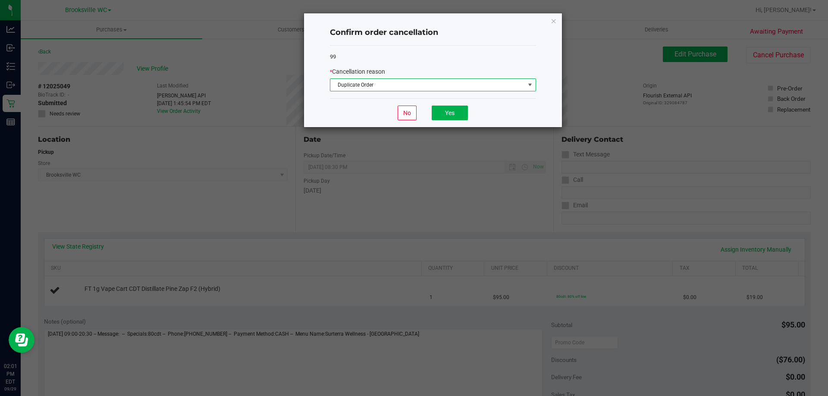
click at [450, 121] on div "No Yes" at bounding box center [433, 112] width 206 height 29
click at [456, 120] on button "Yes" at bounding box center [450, 113] width 36 height 15
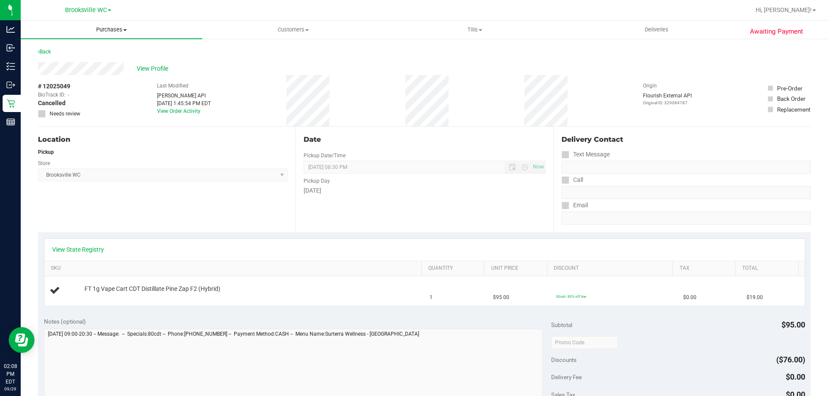
click at [94, 28] on span "Purchases" at bounding box center [112, 30] width 182 height 8
click at [81, 63] on li "Fulfillment" at bounding box center [112, 62] width 182 height 10
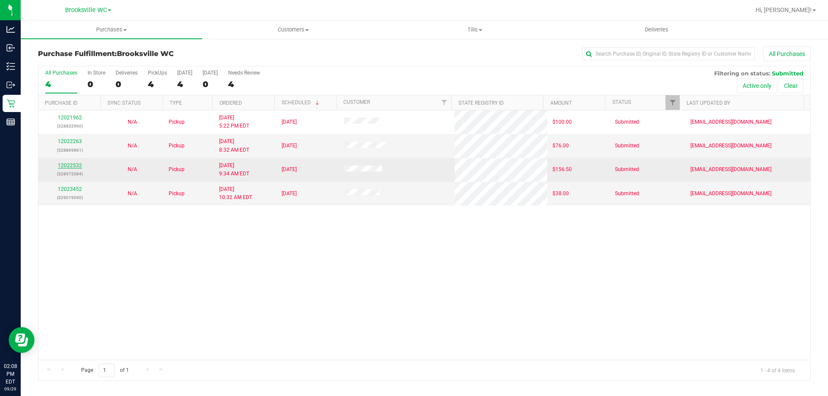
click at [74, 163] on link "12022532" at bounding box center [70, 166] width 24 height 6
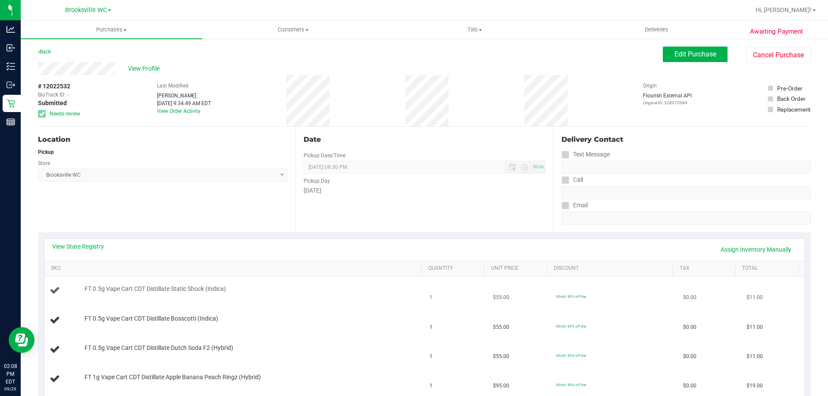
scroll to position [86, 0]
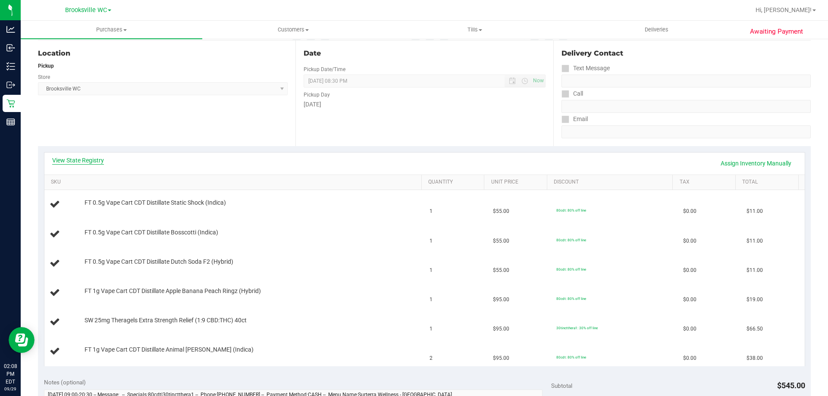
click at [81, 157] on link "View State Registry" at bounding box center [78, 160] width 52 height 9
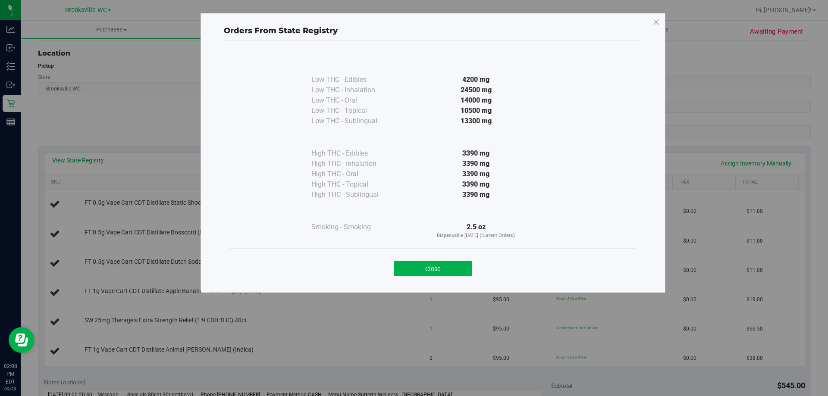
click at [89, 157] on div "Orders From State Registry Low THC - Edibles 4200 mg" at bounding box center [417, 198] width 834 height 396
click at [453, 279] on div "Close" at bounding box center [432, 265] width 405 height 35
click at [451, 266] on button "Close" at bounding box center [433, 269] width 78 height 16
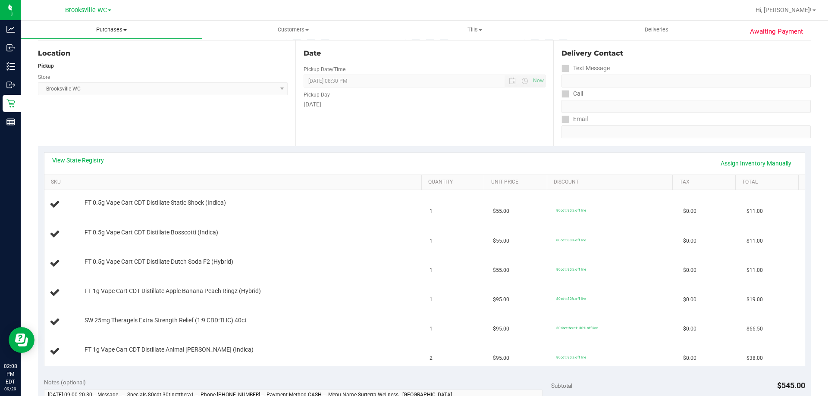
click at [131, 28] on span "Purchases" at bounding box center [112, 30] width 182 height 8
click at [75, 67] on li "Fulfillment" at bounding box center [112, 62] width 182 height 10
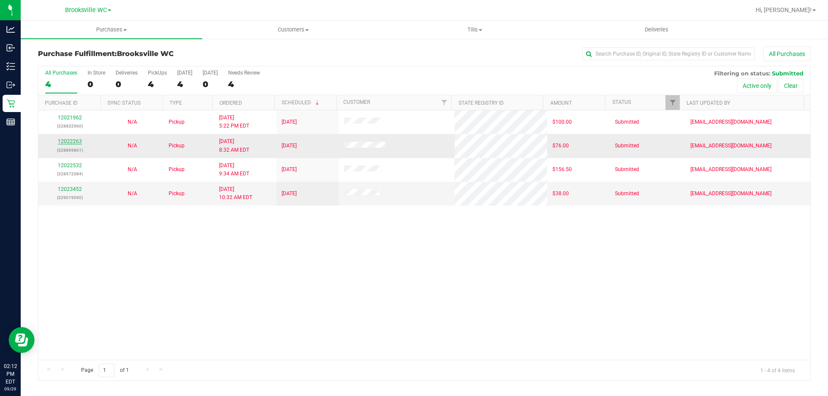
click at [74, 141] on link "12022263" at bounding box center [70, 141] width 24 height 6
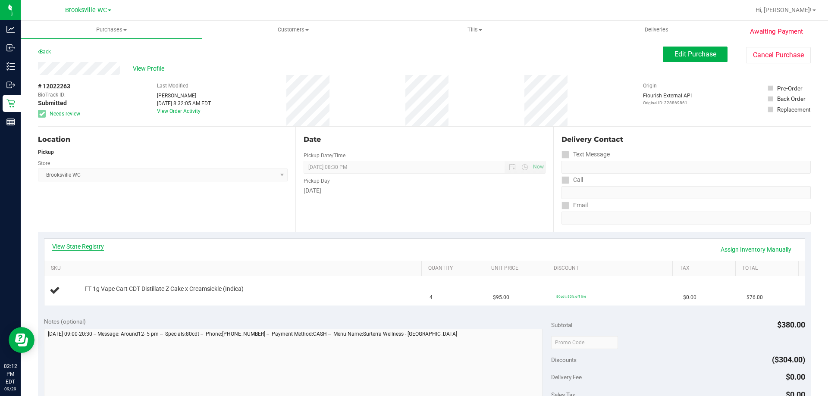
click at [92, 245] on link "View State Registry" at bounding box center [78, 246] width 52 height 9
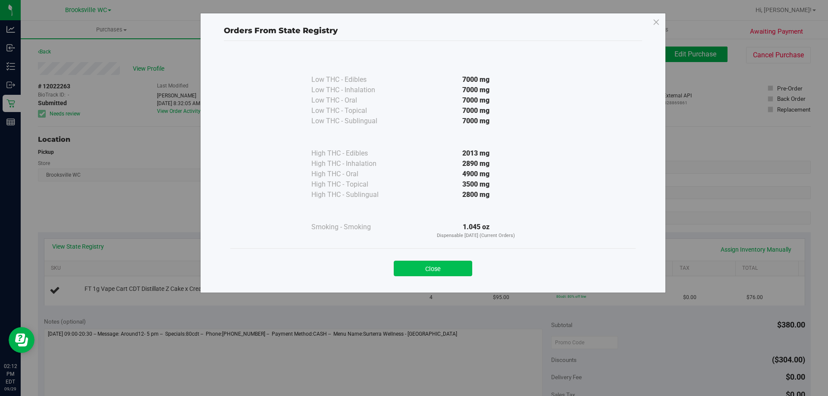
click at [419, 273] on button "Close" at bounding box center [433, 269] width 78 height 16
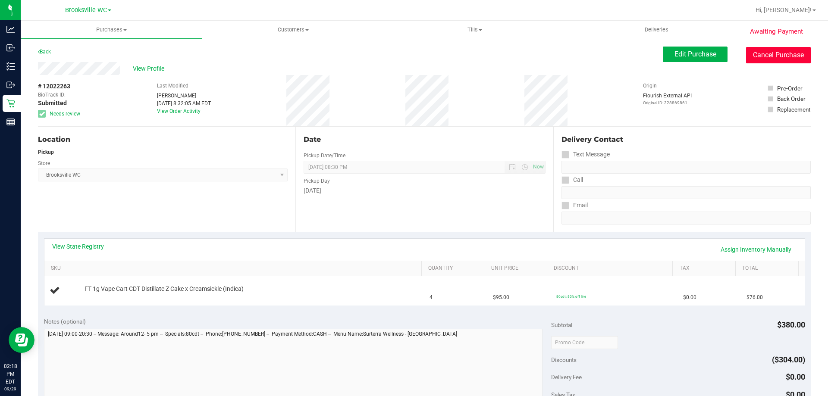
click at [774, 54] on button "Cancel Purchase" at bounding box center [778, 55] width 65 height 16
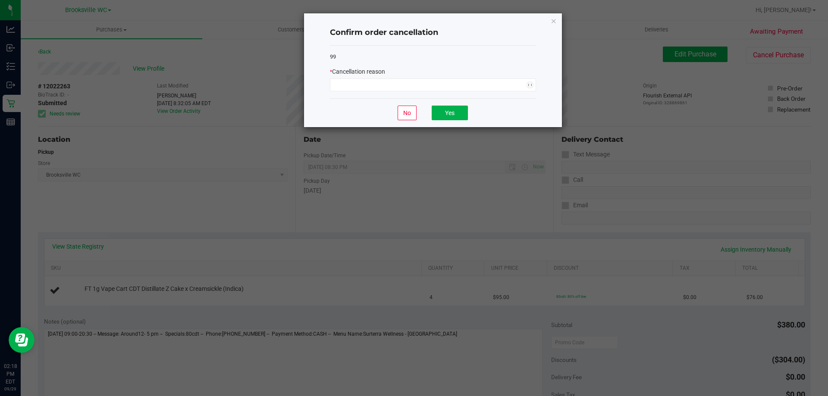
click at [474, 73] on div "* Cancellation reason" at bounding box center [433, 71] width 206 height 9
click at [462, 78] on div "* Cancellation reason" at bounding box center [433, 79] width 206 height 24
click at [448, 87] on span at bounding box center [427, 85] width 194 height 12
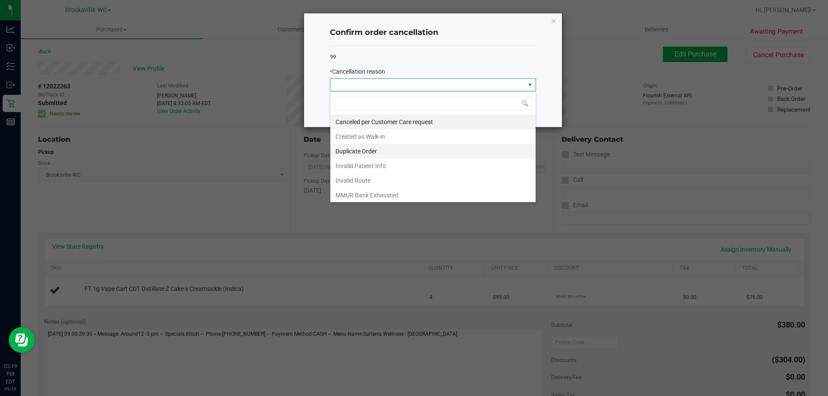
click at [394, 149] on li "Duplicate Order" at bounding box center [432, 151] width 205 height 15
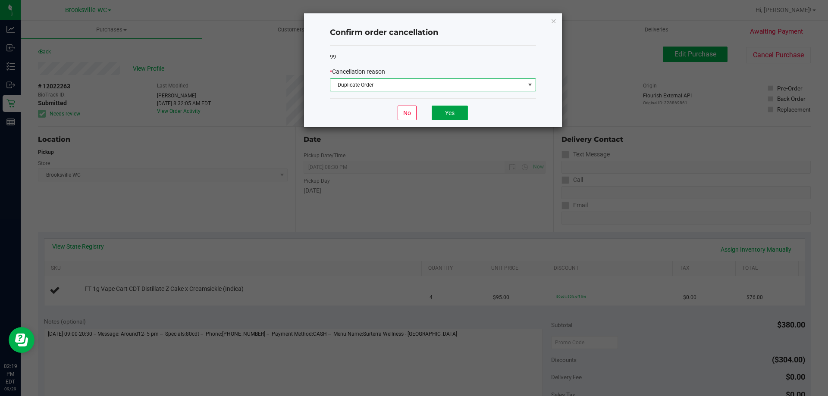
click at [448, 117] on button "Yes" at bounding box center [450, 113] width 36 height 15
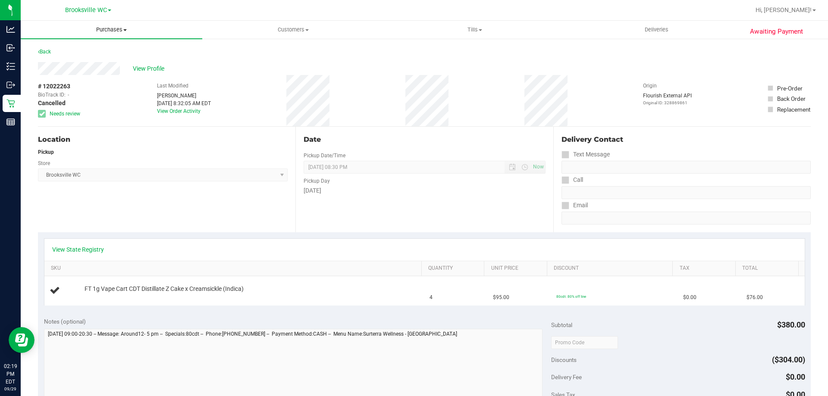
click at [101, 31] on span "Purchases" at bounding box center [112, 30] width 182 height 8
click at [99, 63] on li "Fulfillment" at bounding box center [112, 62] width 182 height 10
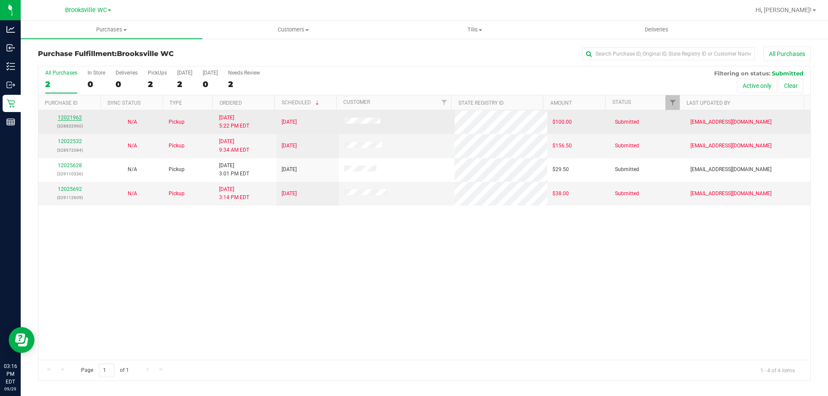
click at [72, 117] on link "12021962" at bounding box center [70, 118] width 24 height 6
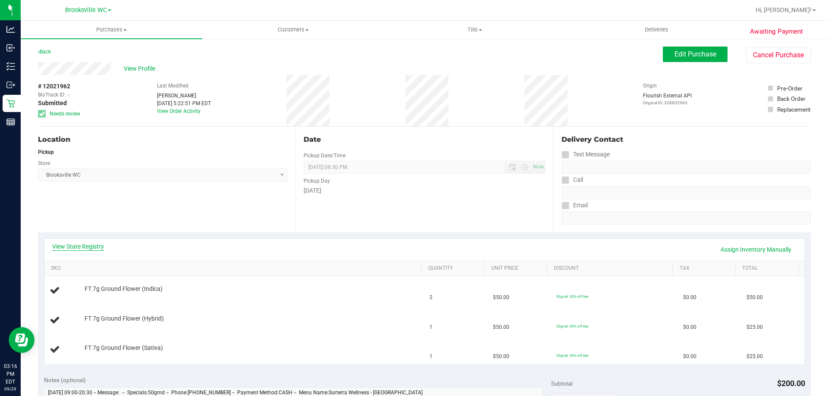
click at [91, 247] on link "View State Registry" at bounding box center [78, 246] width 52 height 9
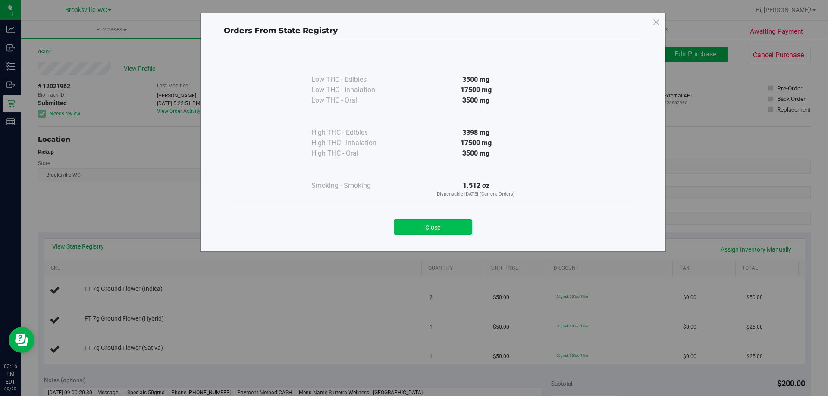
click at [431, 225] on button "Close" at bounding box center [433, 227] width 78 height 16
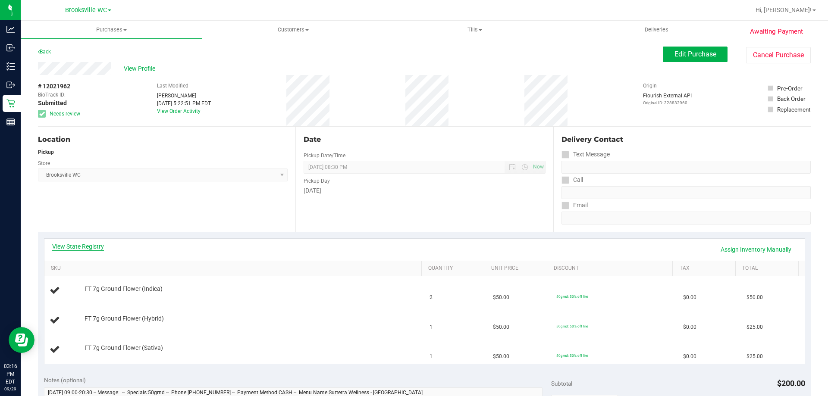
click at [87, 249] on link "View State Registry" at bounding box center [78, 246] width 52 height 9
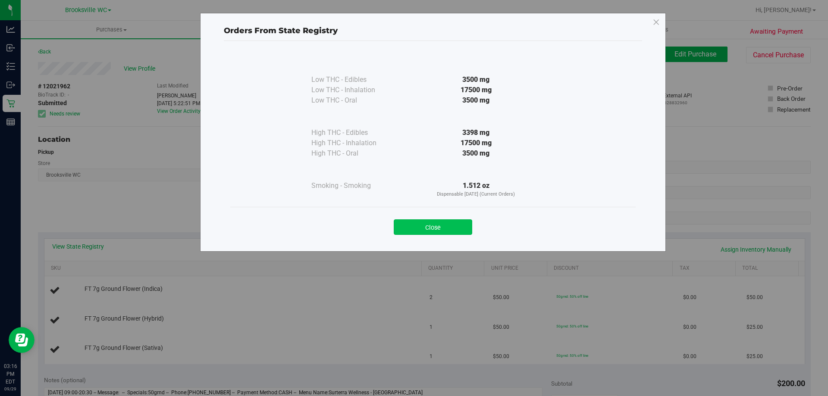
click at [459, 233] on button "Close" at bounding box center [433, 227] width 78 height 16
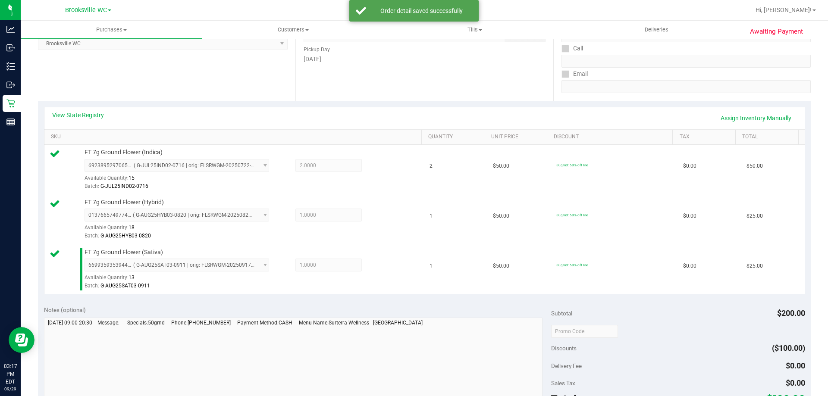
scroll to position [216, 0]
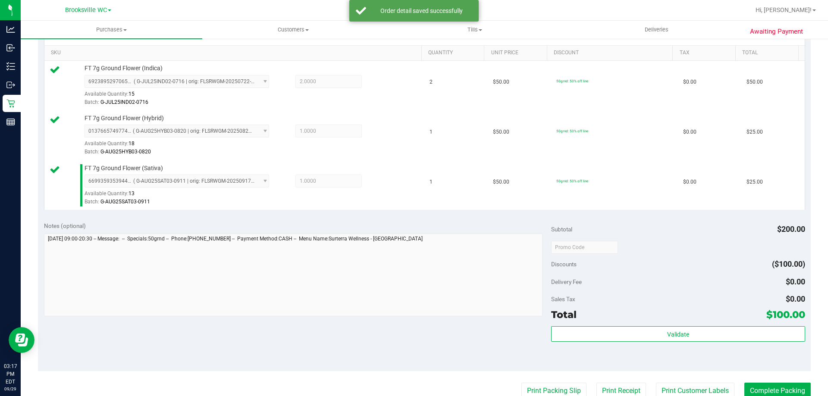
click at [667, 320] on div "Total $100.00" at bounding box center [678, 315] width 254 height 16
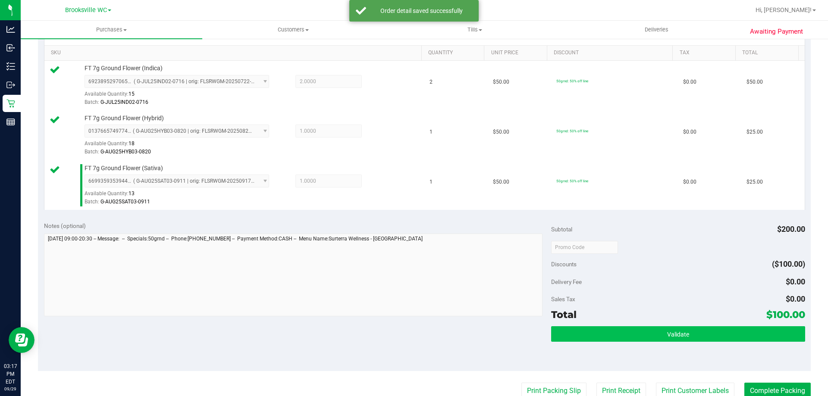
click at [666, 326] on div "Subtotal $200.00 Discounts ($100.00) Delivery Fee $0.00 Sales Tax $0.00 Total $…" at bounding box center [678, 294] width 254 height 144
click at [667, 338] on span "Validate" at bounding box center [678, 334] width 22 height 7
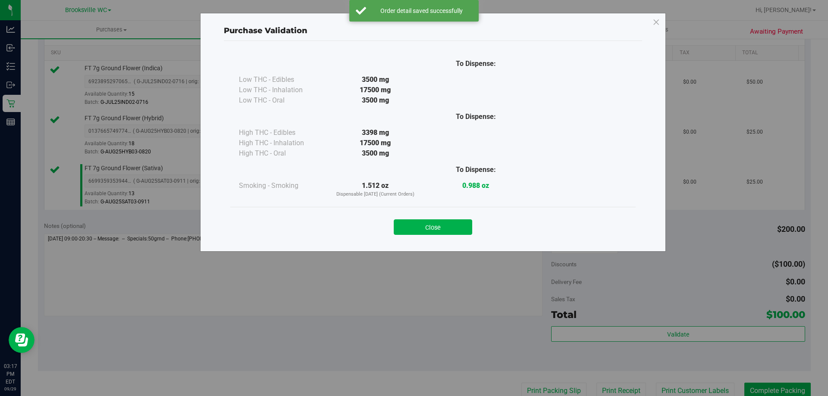
click at [433, 240] on div "Close" at bounding box center [432, 224] width 405 height 35
click at [433, 229] on button "Close" at bounding box center [433, 227] width 78 height 16
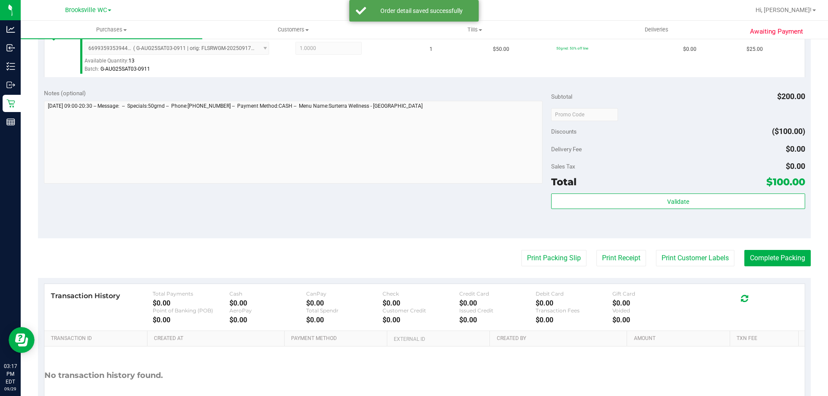
scroll to position [388, 0]
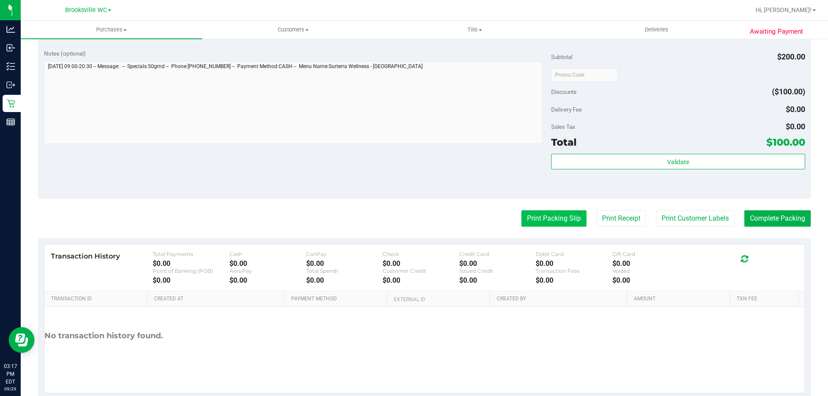
click at [537, 222] on button "Print Packing Slip" at bounding box center [553, 218] width 65 height 16
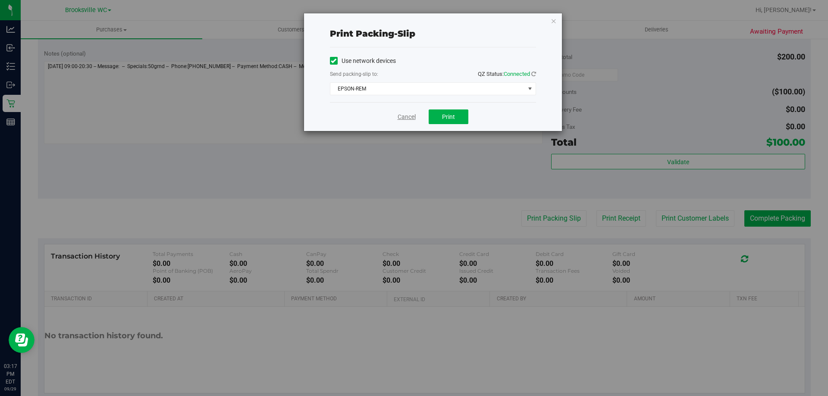
click at [407, 120] on link "Cancel" at bounding box center [407, 117] width 18 height 9
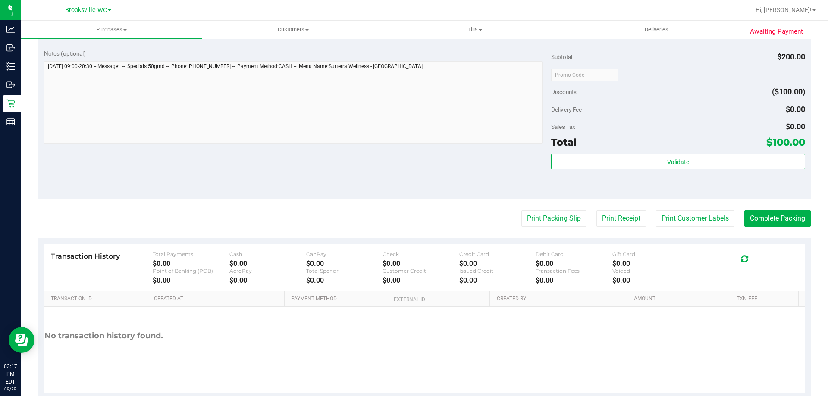
click at [757, 229] on purchase-details "Back Edit Purchase Cancel Purchase View Profile # 12021962 BioTrack ID: - Submi…" at bounding box center [424, 28] width 773 height 741
click at [758, 226] on button "Complete Packing" at bounding box center [777, 218] width 66 height 16
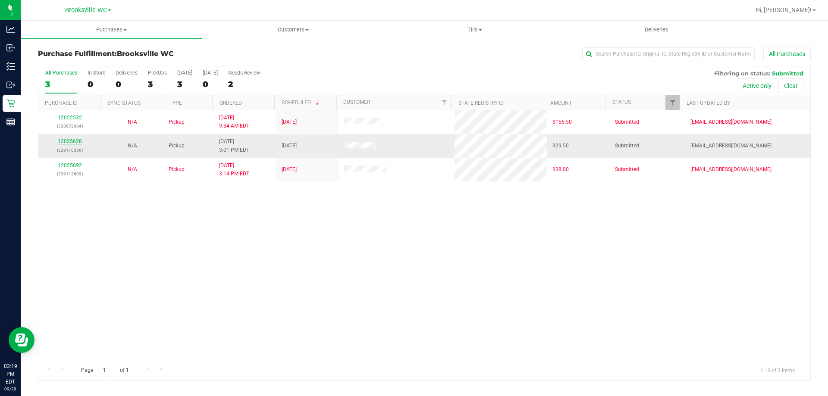
click at [73, 142] on link "12025628" at bounding box center [70, 141] width 24 height 6
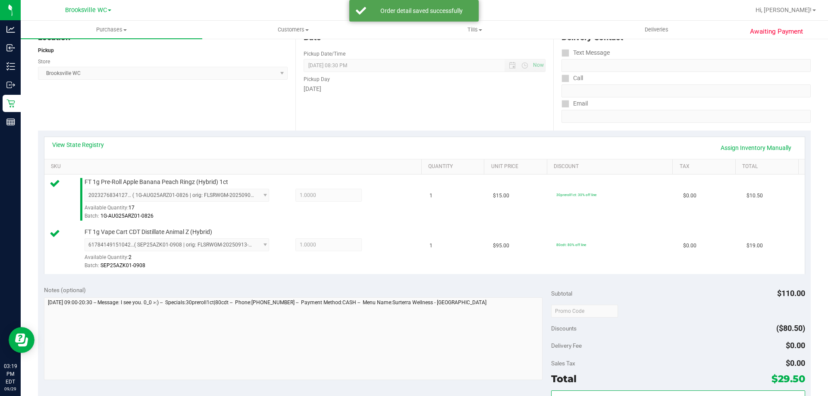
scroll to position [129, 0]
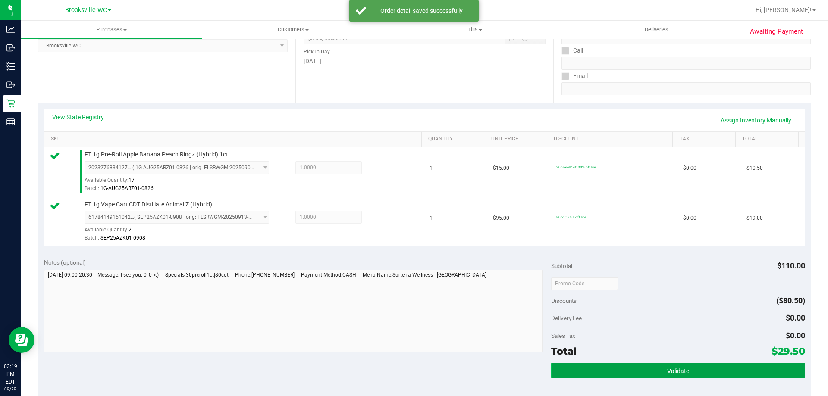
click at [646, 365] on button "Validate" at bounding box center [678, 371] width 254 height 16
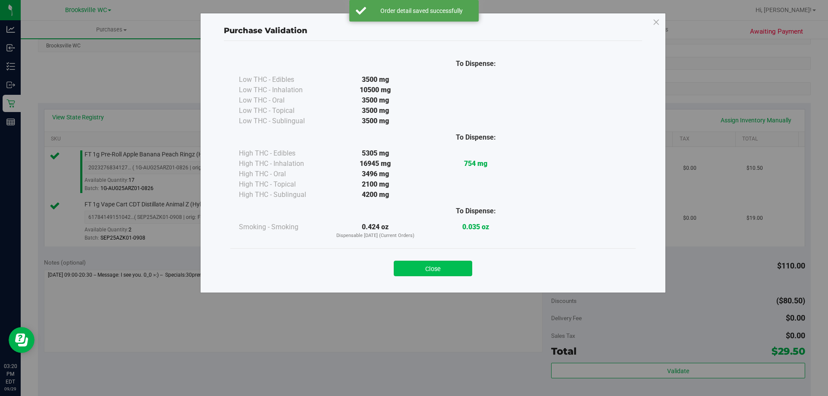
click at [441, 267] on button "Close" at bounding box center [433, 269] width 78 height 16
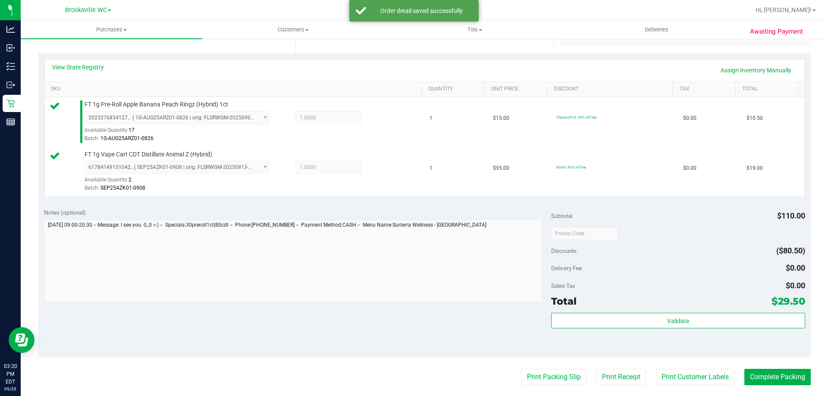
scroll to position [259, 0]
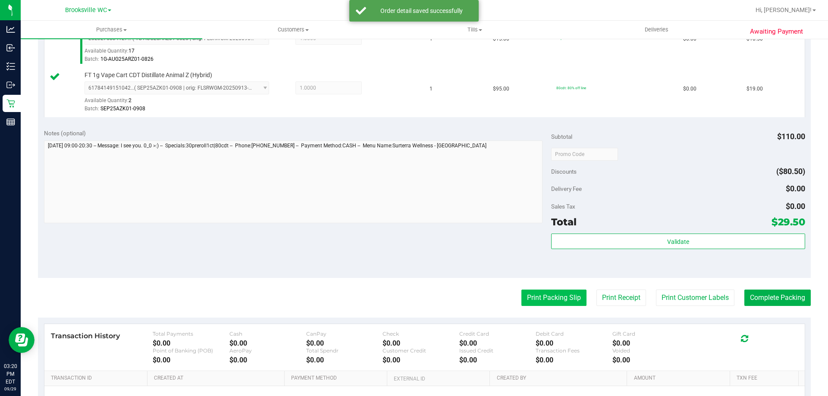
click at [522, 302] on button "Print Packing Slip" at bounding box center [553, 298] width 65 height 16
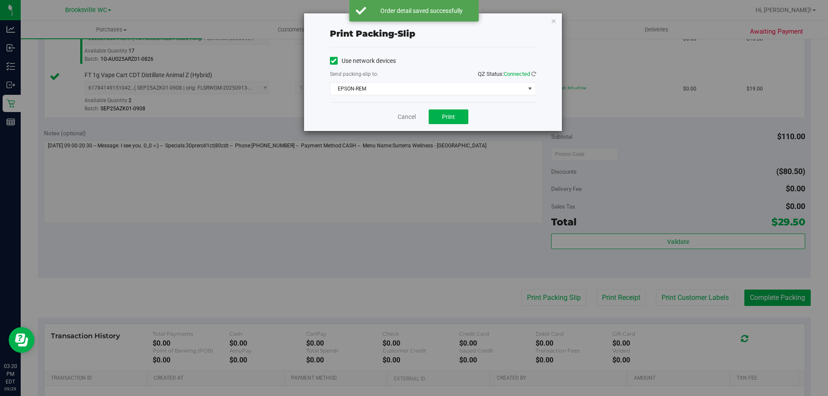
click at [461, 125] on div "Cancel Print" at bounding box center [433, 116] width 206 height 29
click at [457, 120] on button "Print" at bounding box center [449, 117] width 40 height 15
click at [416, 116] on div "Cancel Print" at bounding box center [433, 116] width 206 height 29
click at [414, 116] on link "Cancel" at bounding box center [407, 117] width 18 height 9
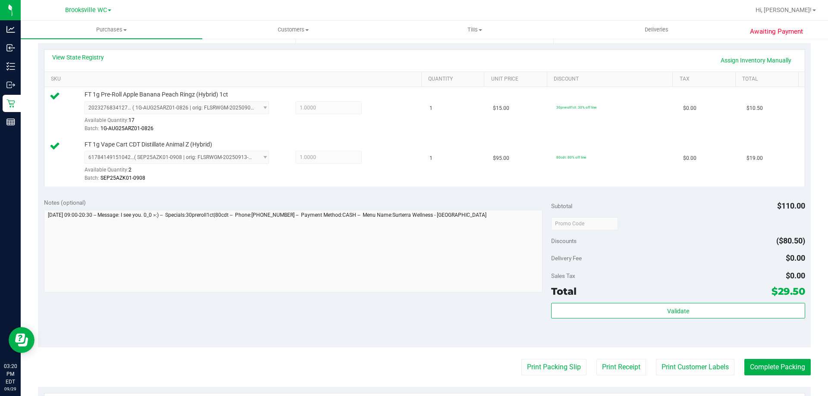
scroll to position [302, 0]
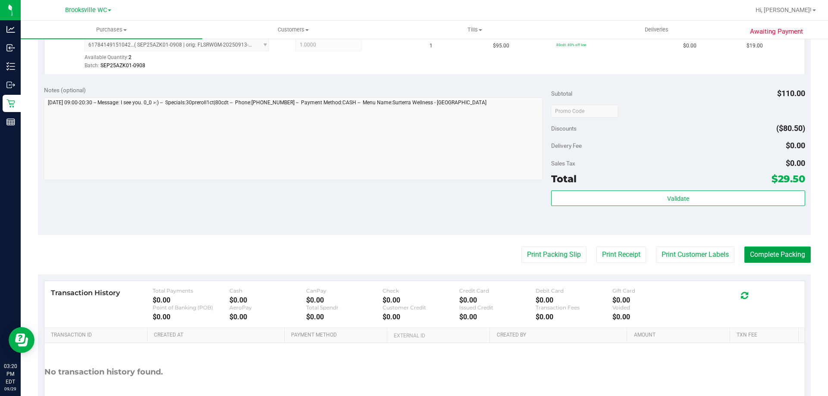
click at [786, 252] on button "Complete Packing" at bounding box center [777, 255] width 66 height 16
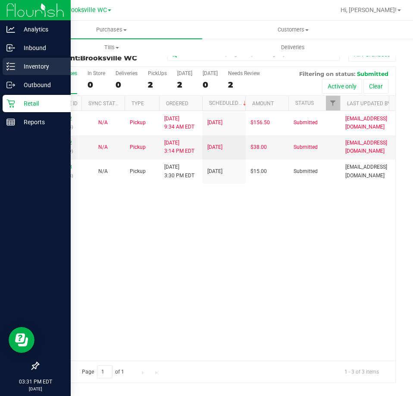
click at [18, 66] on p "Inventory" at bounding box center [41, 66] width 52 height 10
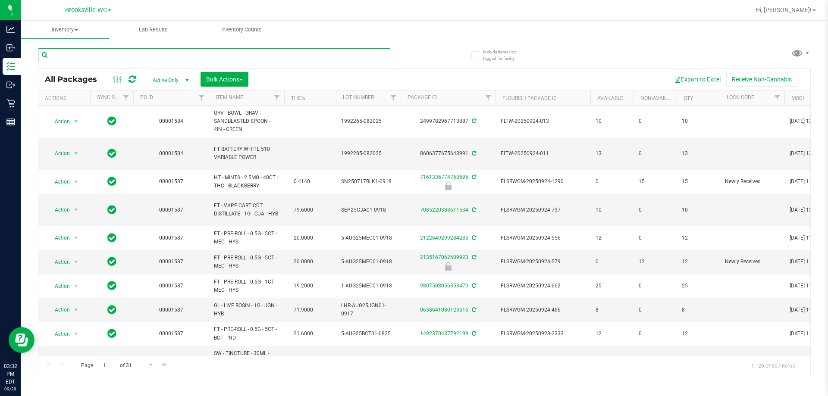
click at [105, 59] on input "text" at bounding box center [214, 54] width 352 height 13
click at [166, 83] on span "Active Only" at bounding box center [168, 80] width 47 height 12
click at [164, 129] on li "All" at bounding box center [168, 132] width 47 height 13
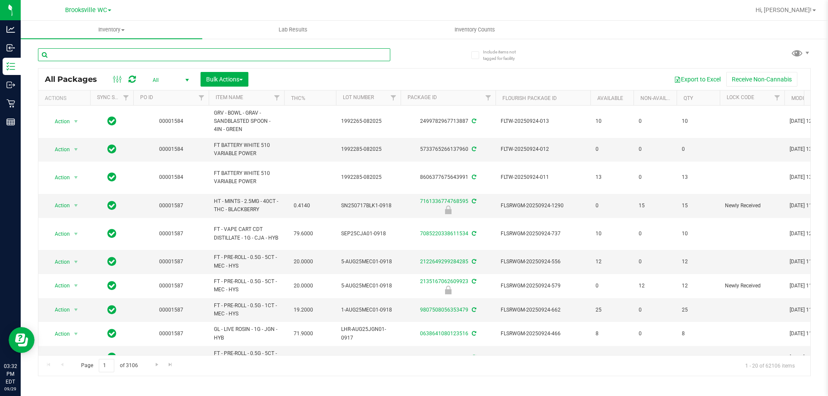
click at [174, 58] on input "text" at bounding box center [214, 54] width 352 height 13
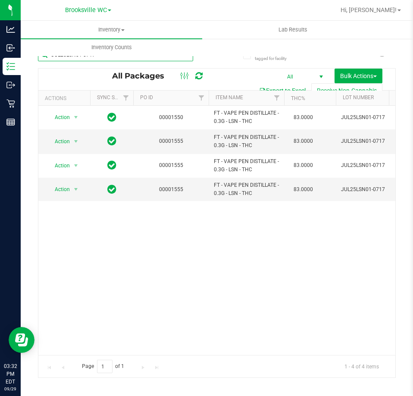
type input "JUL25LSN01-0717"
click at [186, 287] on div "Action Action Adjust qty Edit attributes Global inventory Locate package Packag…" at bounding box center [216, 230] width 357 height 249
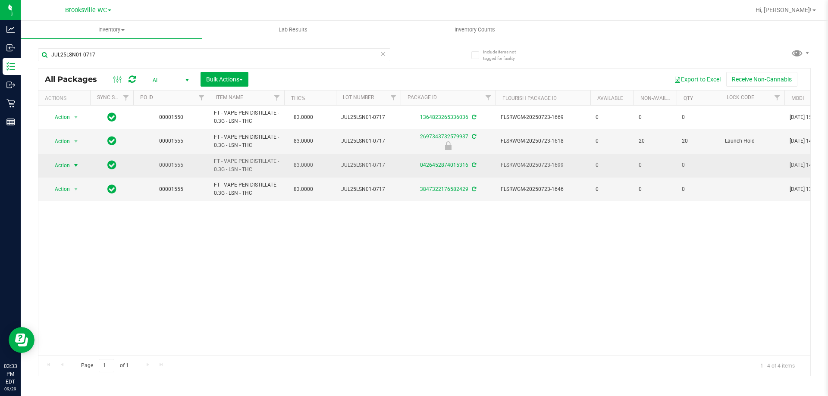
click at [65, 163] on span "Action" at bounding box center [58, 166] width 23 height 12
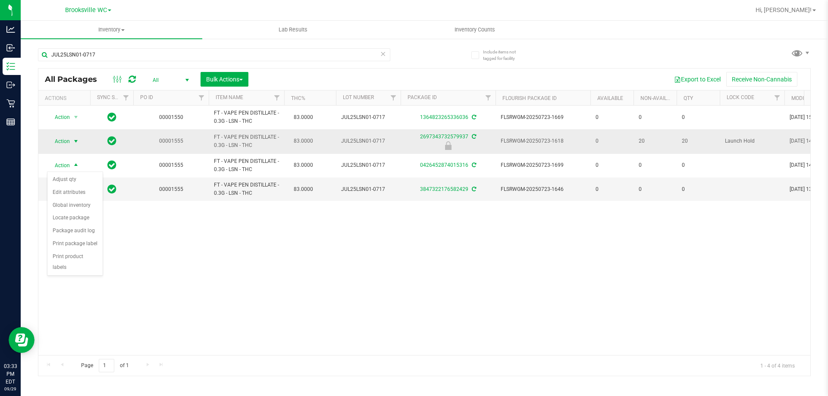
click at [74, 143] on span "select" at bounding box center [75, 141] width 7 height 7
click at [76, 237] on li "Unlock package" at bounding box center [74, 243] width 55 height 13
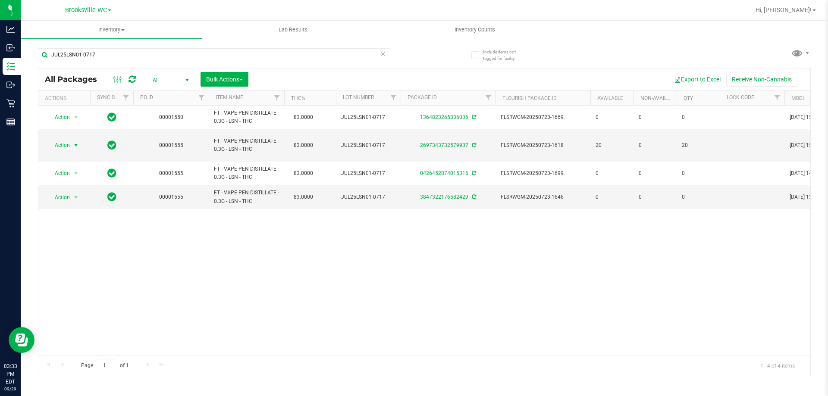
click at [71, 141] on span "select" at bounding box center [76, 145] width 11 height 12
click at [73, 152] on li "Adjust qty" at bounding box center [80, 155] width 67 height 13
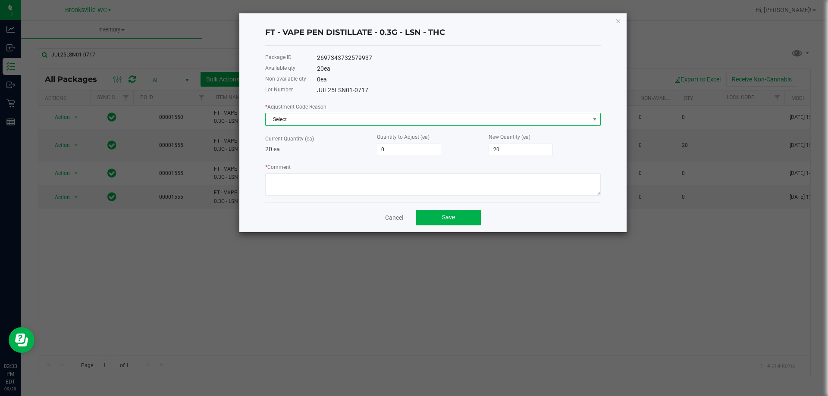
click at [329, 123] on span "Select" at bounding box center [428, 119] width 324 height 12
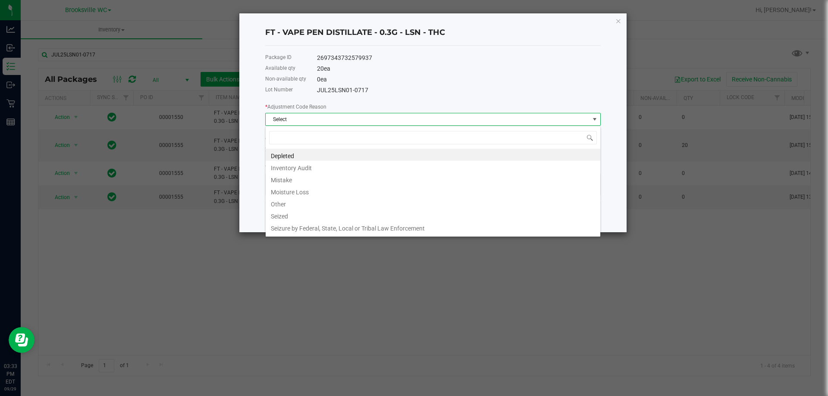
scroll to position [13, 335]
click at [319, 158] on li "Depleted" at bounding box center [433, 155] width 335 height 12
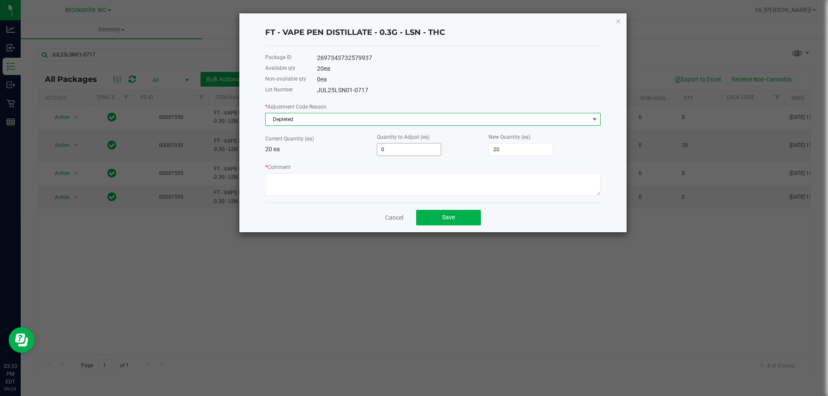
click at [397, 150] on input "0" at bounding box center [408, 150] width 63 height 12
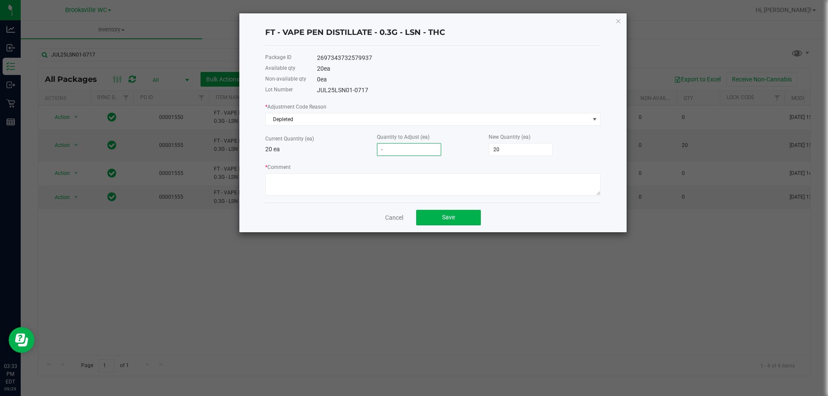
type input "-2"
type input "18"
type input "-20"
type input "0"
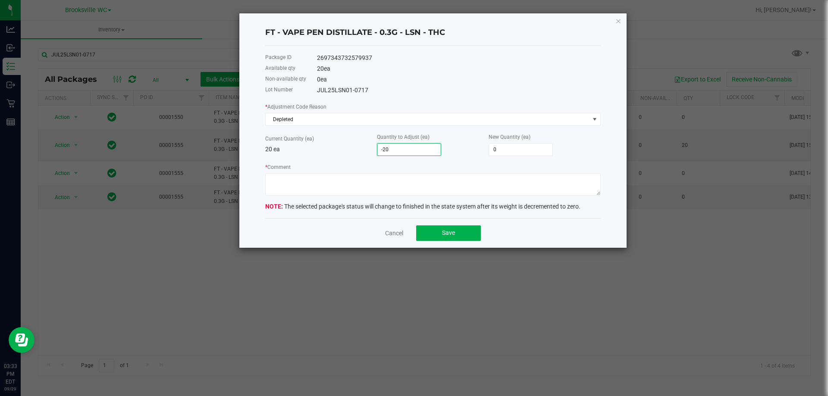
type input "-20"
click at [351, 162] on div "* Adjustment Code Reason Depleted Current Quantity (ea) 20 ea Quantity to Adjus…" at bounding box center [432, 149] width 335 height 94
click at [345, 188] on textarea "* Comment" at bounding box center [432, 184] width 335 height 22
click at [487, 180] on textarea "* Comment" at bounding box center [432, 184] width 335 height 22
click at [354, 179] on textarea "* Comment" at bounding box center [432, 184] width 335 height 22
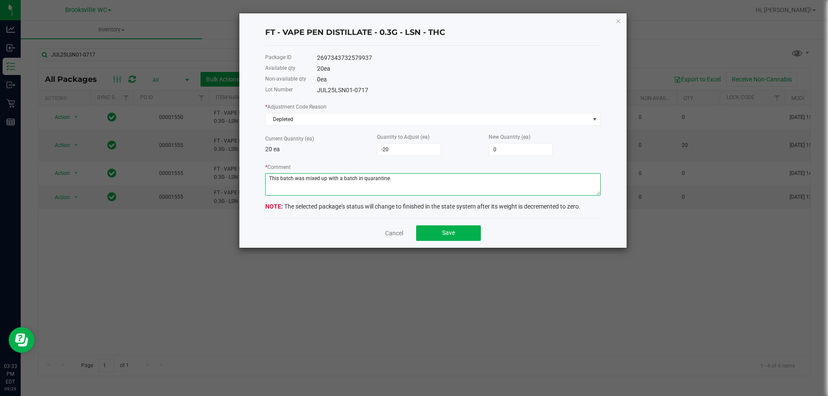
click at [356, 178] on textarea "* Comment" at bounding box center [432, 184] width 335 height 22
click at [424, 175] on textarea "* Comment" at bounding box center [432, 184] width 335 height 22
click at [418, 185] on textarea "* Comment" at bounding box center [432, 184] width 335 height 22
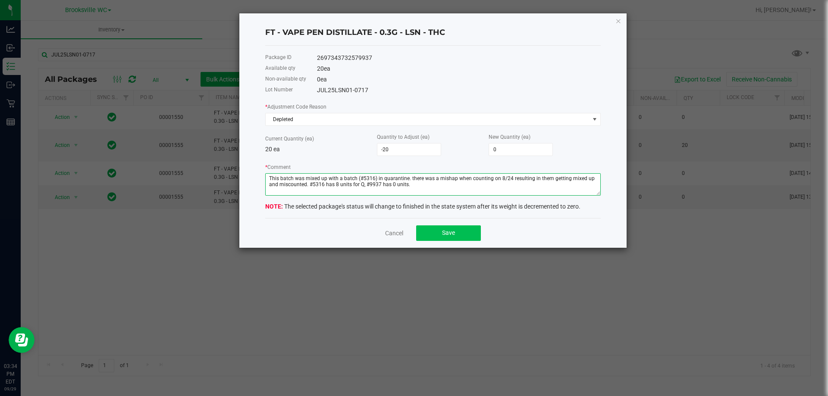
type textarea "This batch was mixed up with a batch (#5316) in quarantine. there was a mishap …"
click at [436, 227] on button "Save" at bounding box center [448, 234] width 65 height 16
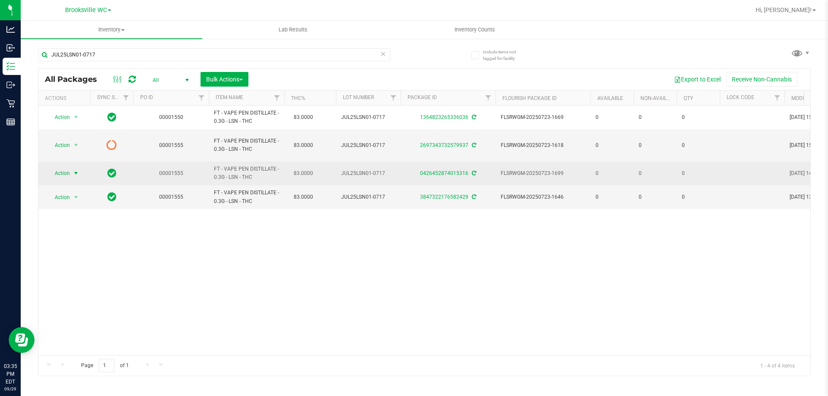
click at [66, 167] on span "Action" at bounding box center [58, 173] width 23 height 12
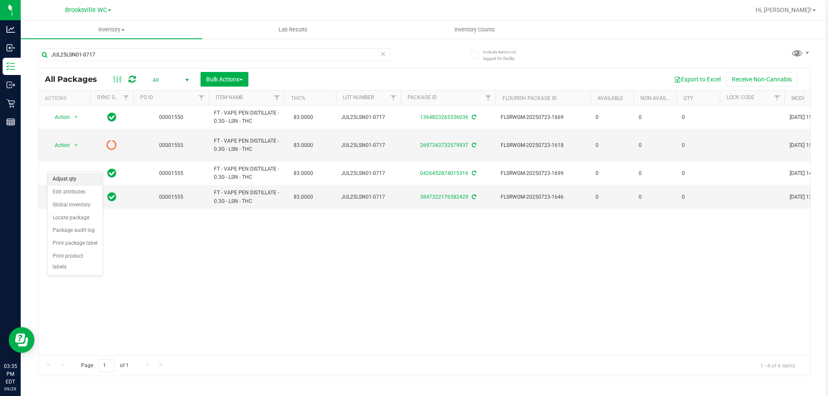
click at [72, 182] on li "Adjust qty" at bounding box center [74, 179] width 55 height 13
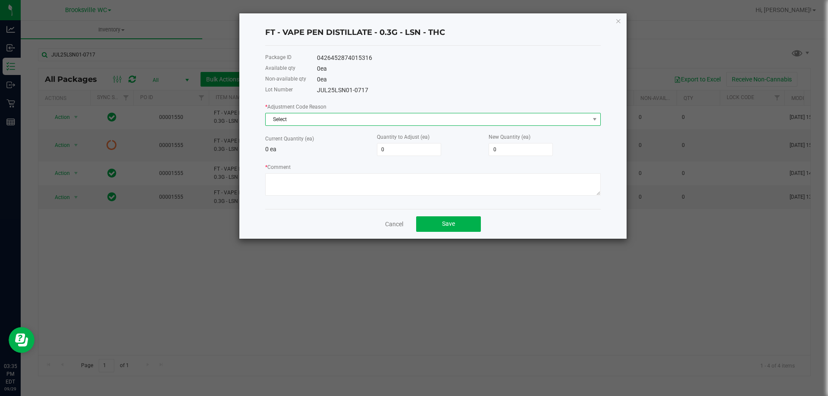
click at [345, 122] on span "Select" at bounding box center [428, 119] width 324 height 12
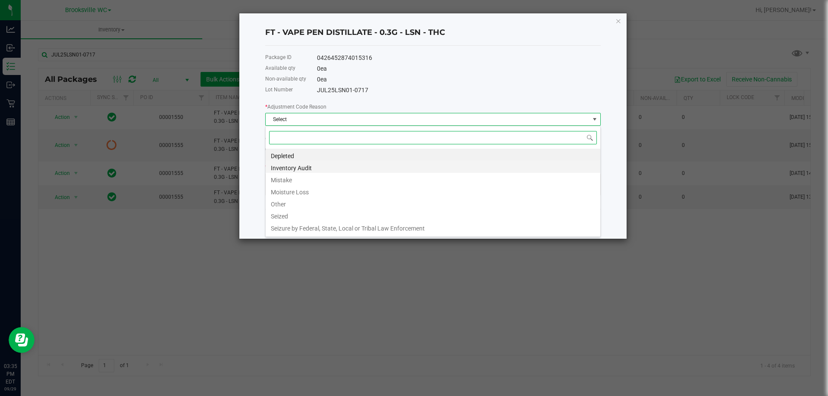
click at [308, 169] on li "Inventory Audit" at bounding box center [433, 167] width 335 height 12
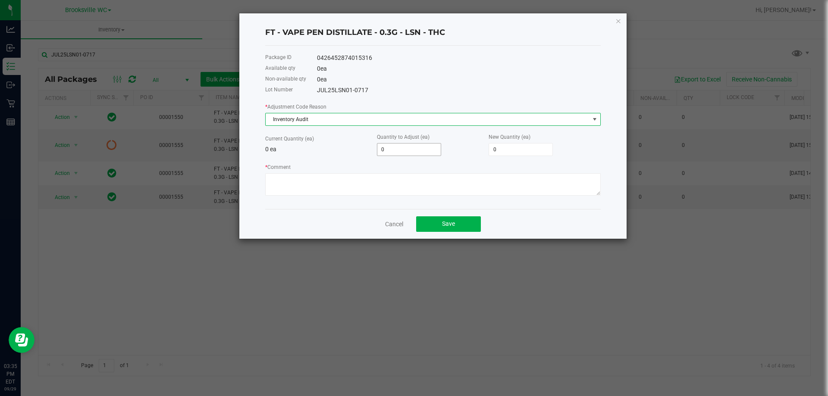
click at [419, 144] on input "0" at bounding box center [408, 150] width 63 height 12
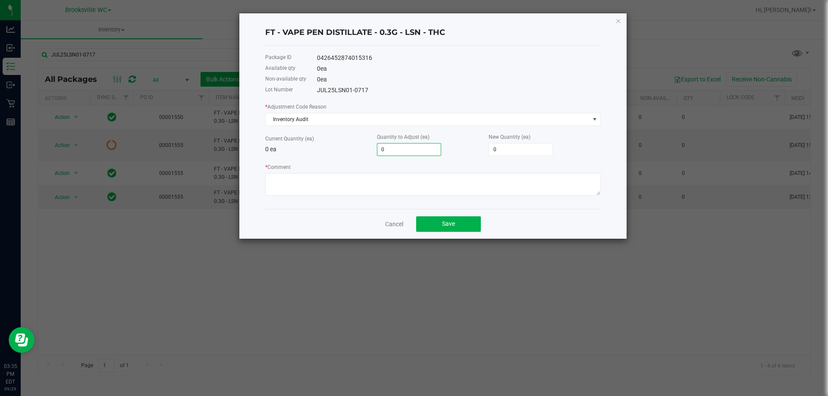
type input "8"
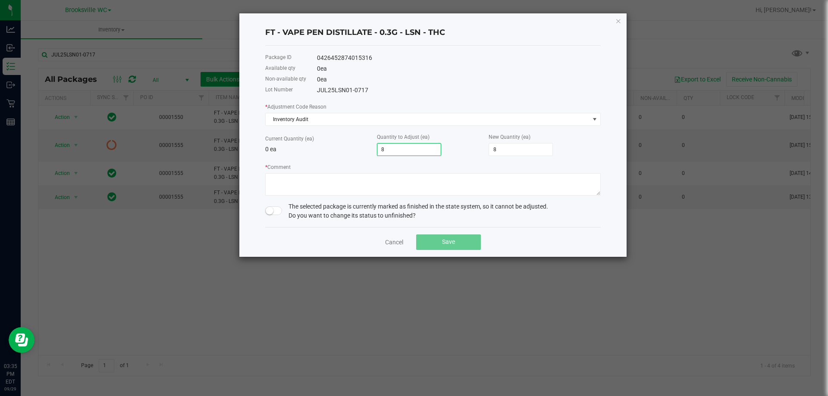
type input "8"
click at [423, 171] on div "* Comment" at bounding box center [432, 179] width 335 height 33
click at [378, 177] on textarea "* Comment" at bounding box center [432, 184] width 335 height 22
paste textarea "This batch was mixed up with a batch (#5316) in quarantine. there was a mishap …"
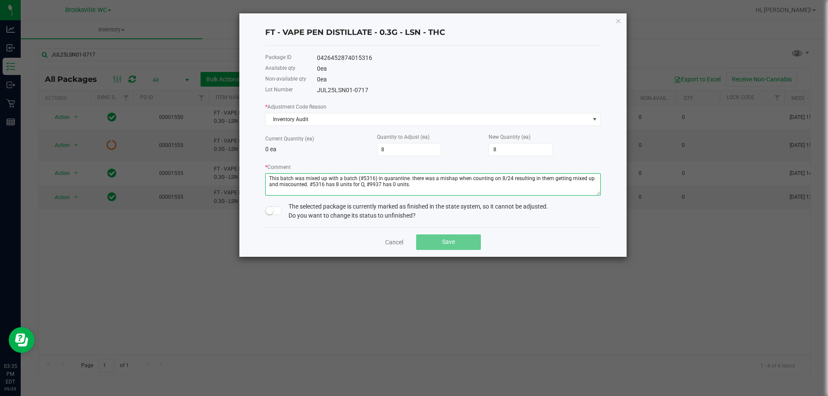
type textarea "This batch was mixed up with a batch (#5316) in quarantine. there was a mishap …"
click at [267, 206] on div "The selected package is currently marked as finished in the state system, so it…" at bounding box center [432, 211] width 335 height 18
click at [268, 207] on small at bounding box center [270, 211] width 8 height 8
click at [461, 233] on div "Cancel Save" at bounding box center [432, 242] width 335 height 30
click at [454, 239] on span "Save" at bounding box center [448, 241] width 13 height 7
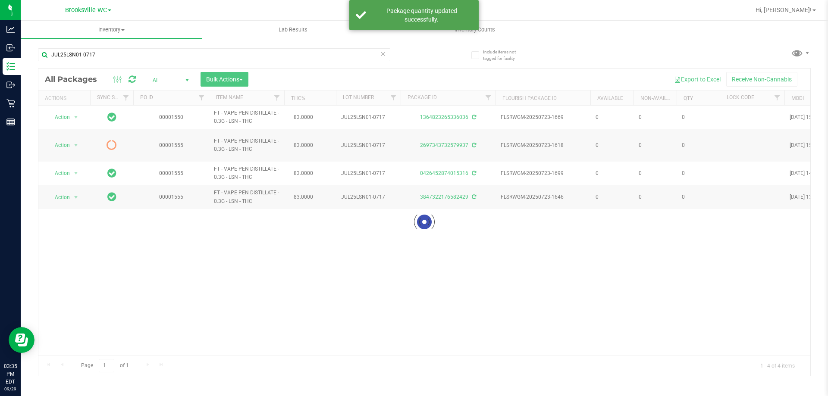
click at [235, 226] on div at bounding box center [424, 222] width 772 height 307
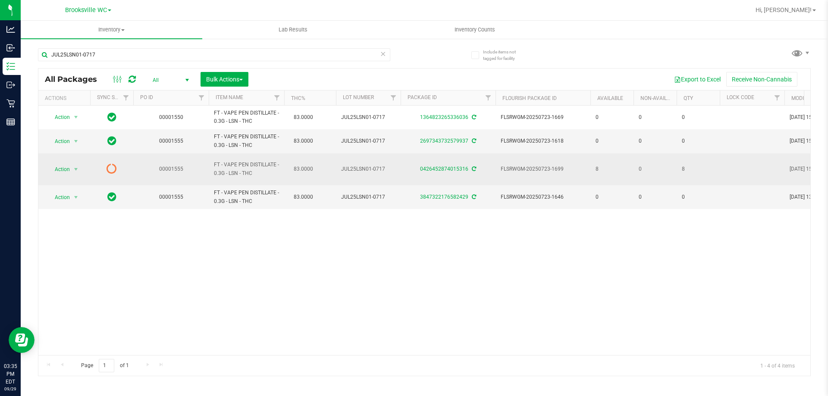
click at [64, 169] on span "Action" at bounding box center [58, 169] width 23 height 12
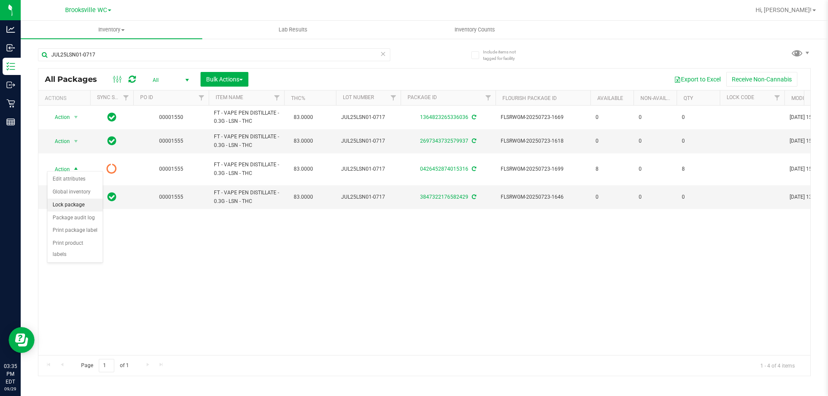
click at [70, 203] on li "Lock package" at bounding box center [74, 205] width 55 height 13
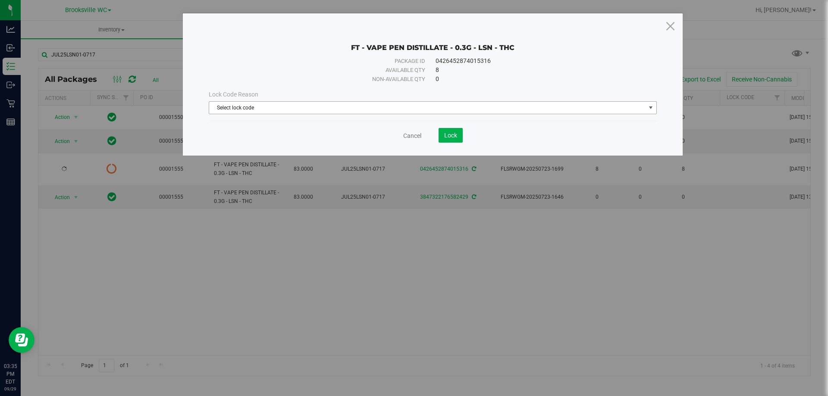
click at [259, 110] on span "Select lock code" at bounding box center [427, 108] width 436 height 12
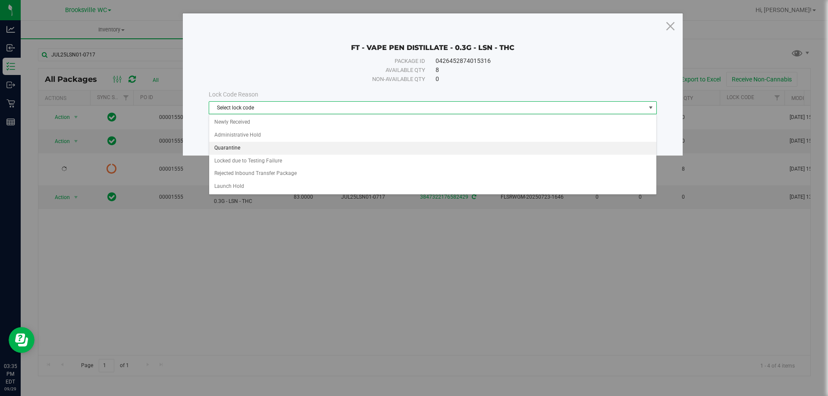
click at [241, 149] on li "Quarantine" at bounding box center [432, 148] width 447 height 13
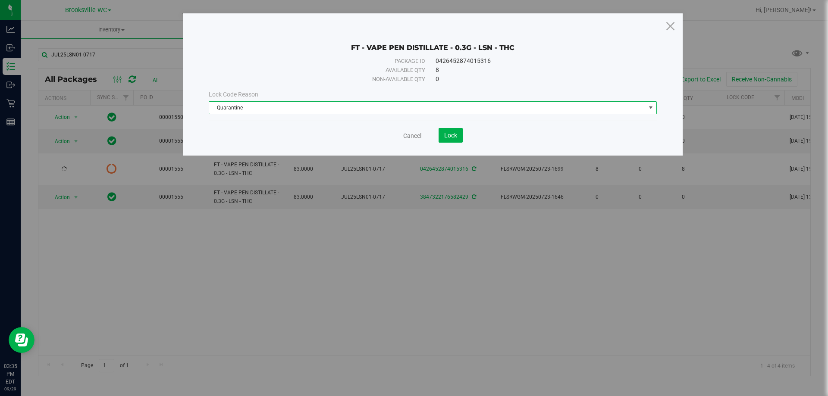
click at [467, 131] on div "Cancel Lock" at bounding box center [433, 135] width 448 height 15
click at [459, 135] on button "Lock" at bounding box center [451, 135] width 24 height 15
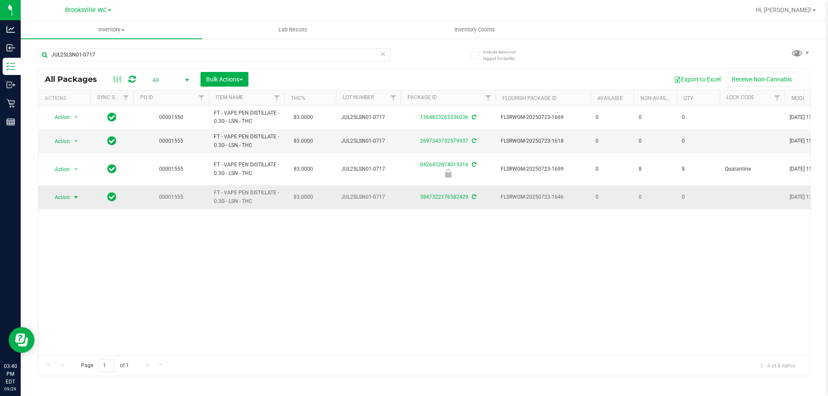
click at [71, 191] on span "select" at bounding box center [76, 197] width 11 height 12
click at [63, 255] on li "Package audit log" at bounding box center [74, 255] width 55 height 13
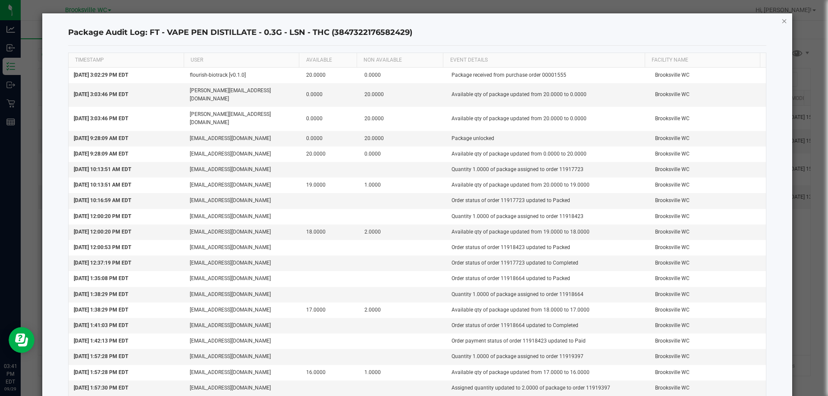
click at [781, 22] on icon "button" at bounding box center [784, 21] width 6 height 10
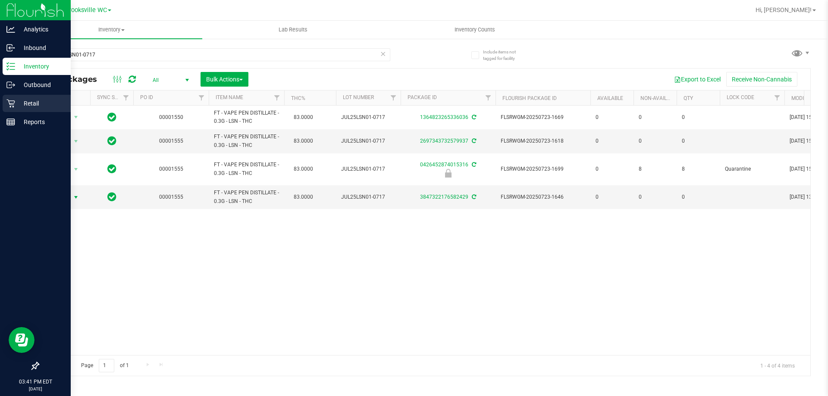
click at [19, 108] on p "Retail" at bounding box center [41, 103] width 52 height 10
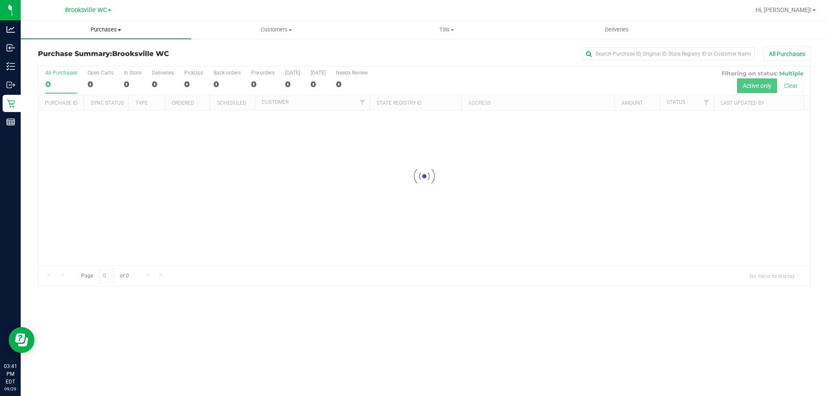
click at [113, 31] on span "Purchases" at bounding box center [106, 30] width 170 height 8
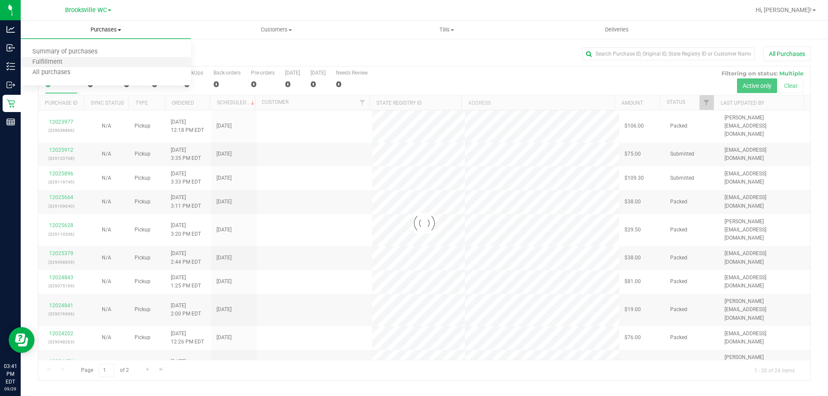
click at [88, 65] on li "Fulfillment" at bounding box center [106, 62] width 170 height 10
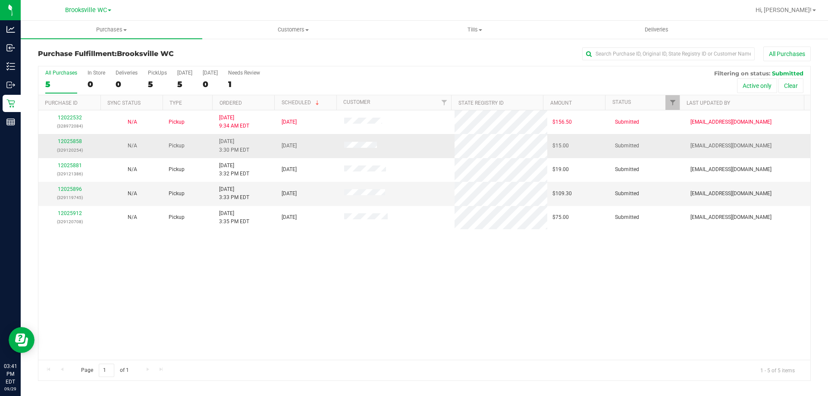
click at [71, 138] on div "12025858 (329120254)" at bounding box center [70, 146] width 52 height 16
click at [69, 140] on link "12025858" at bounding box center [70, 141] width 24 height 6
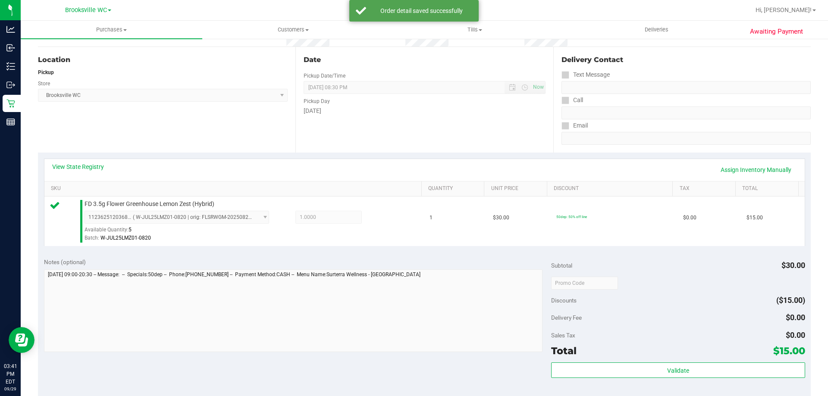
scroll to position [259, 0]
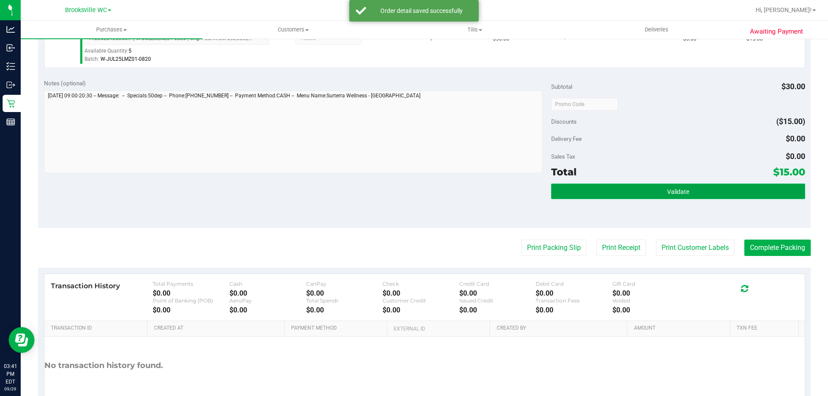
click at [635, 186] on button "Validate" at bounding box center [678, 192] width 254 height 16
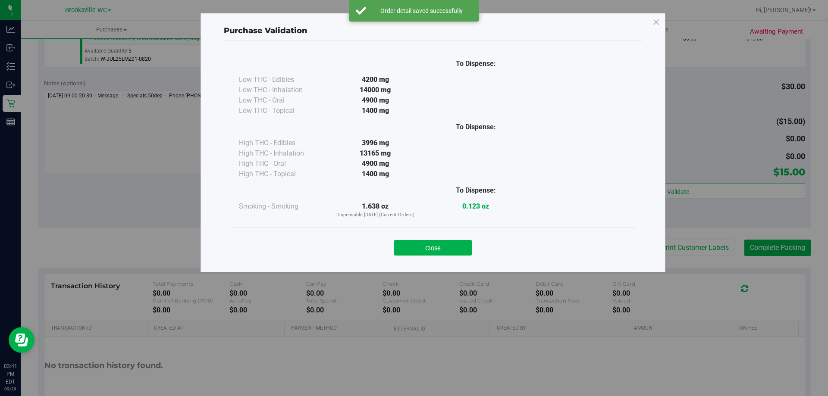
click at [429, 238] on div "Close" at bounding box center [433, 246] width 392 height 22
click at [460, 254] on button "Close" at bounding box center [433, 248] width 78 height 16
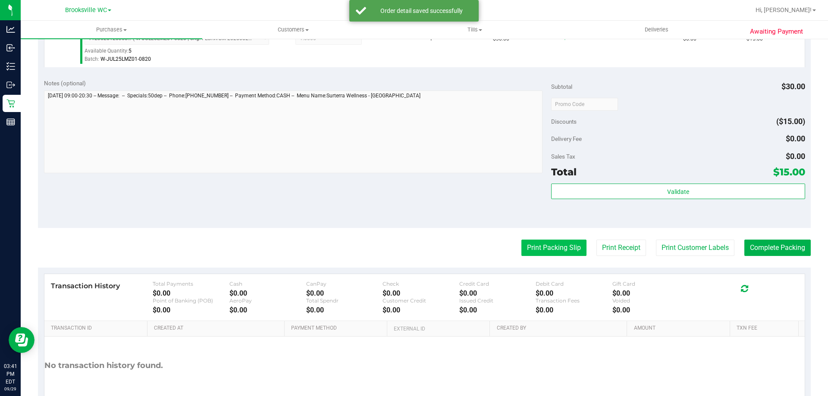
click at [532, 248] on button "Print Packing Slip" at bounding box center [553, 248] width 65 height 16
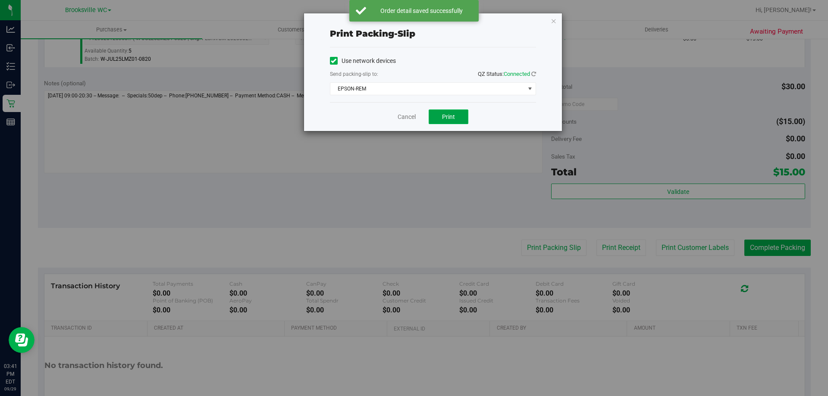
click at [452, 118] on span "Print" at bounding box center [448, 116] width 13 height 7
click at [396, 125] on div "Cancel Print" at bounding box center [433, 116] width 206 height 29
click at [404, 116] on link "Cancel" at bounding box center [407, 117] width 18 height 9
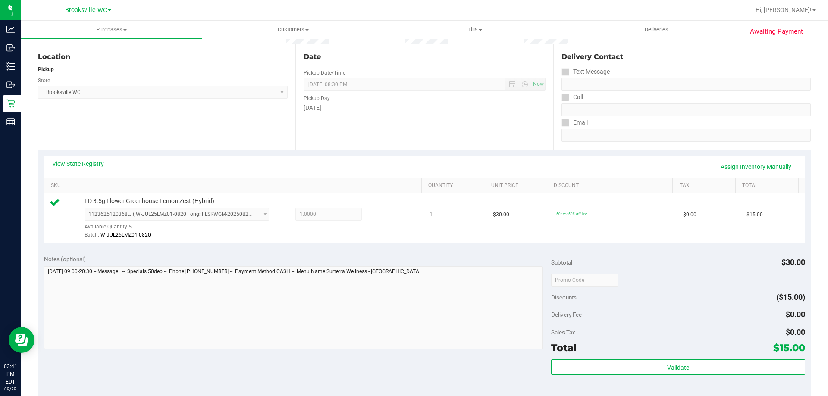
scroll to position [216, 0]
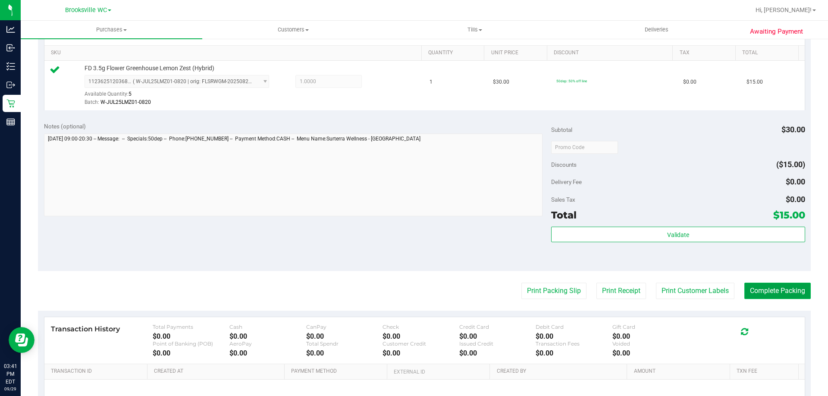
click at [773, 293] on button "Complete Packing" at bounding box center [777, 291] width 66 height 16
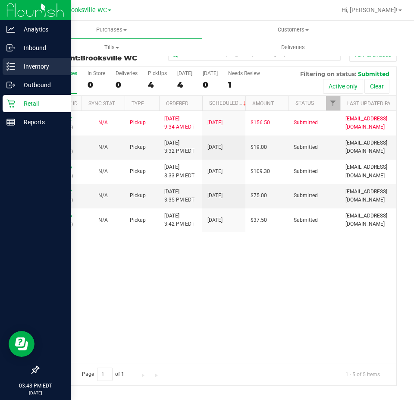
click at [19, 65] on p "Inventory" at bounding box center [41, 66] width 52 height 10
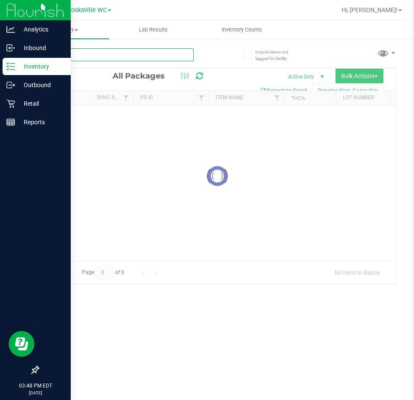
click at [78, 56] on input "text" at bounding box center [116, 54] width 156 height 13
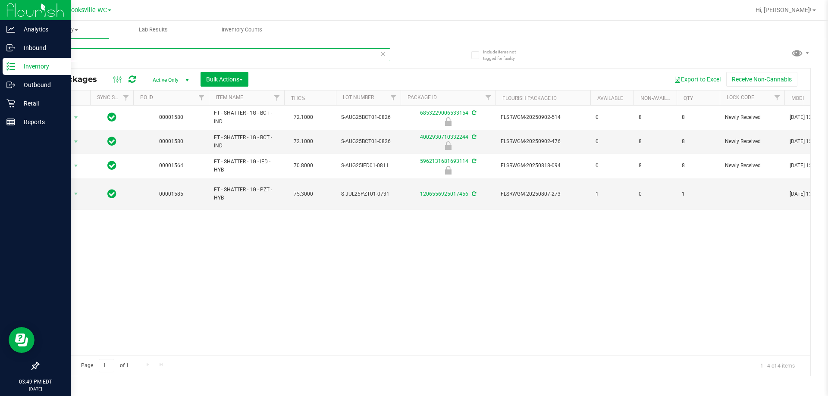
type input "shatter"
click at [22, 106] on p "Retail" at bounding box center [41, 103] width 52 height 10
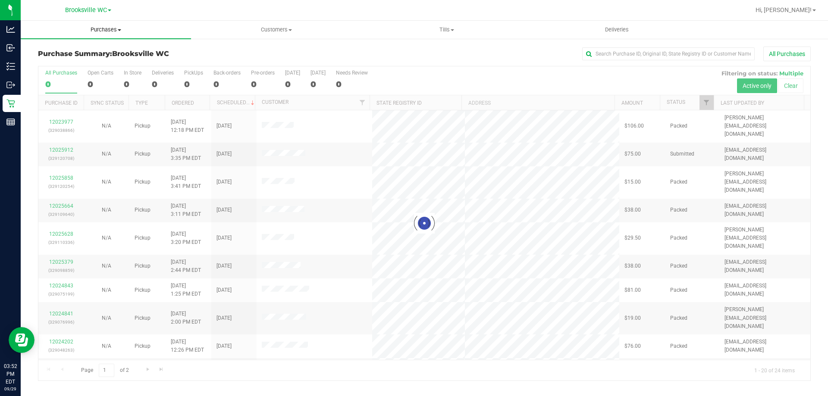
click at [112, 30] on span "Purchases" at bounding box center [106, 30] width 170 height 8
click at [88, 62] on li "Fulfillment" at bounding box center [106, 62] width 170 height 10
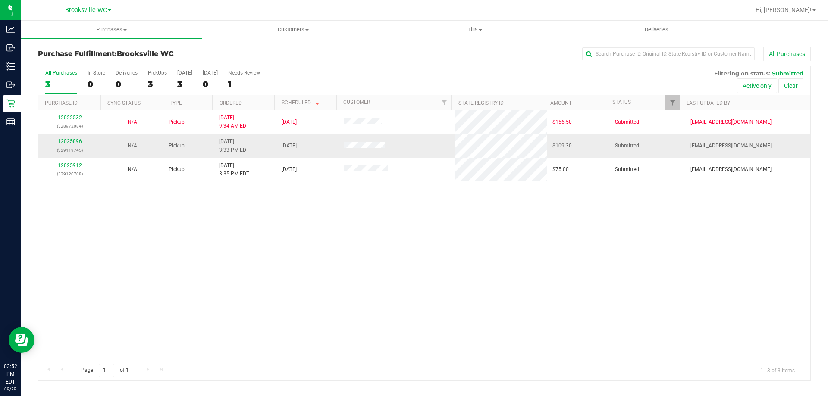
click at [70, 140] on link "12025896" at bounding box center [70, 141] width 24 height 6
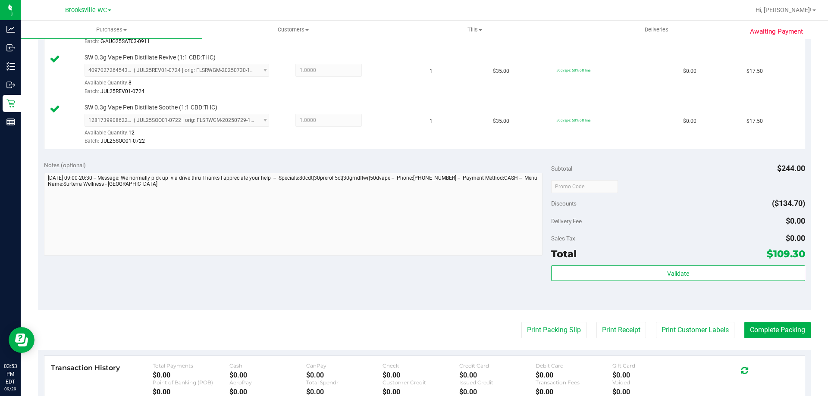
scroll to position [388, 0]
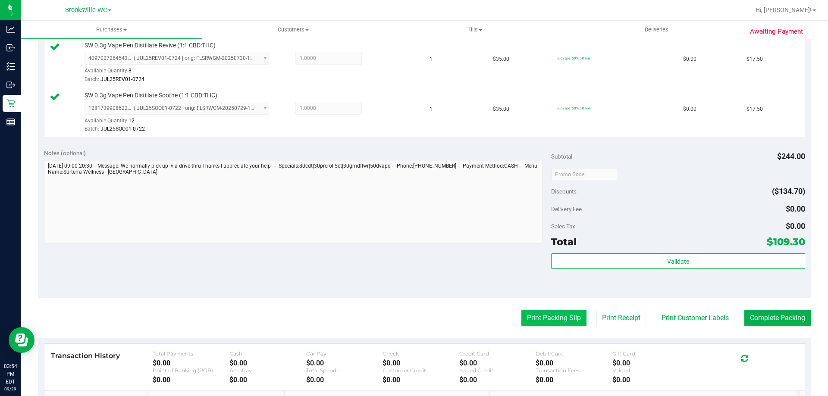
click at [545, 316] on button "Print Packing Slip" at bounding box center [553, 318] width 65 height 16
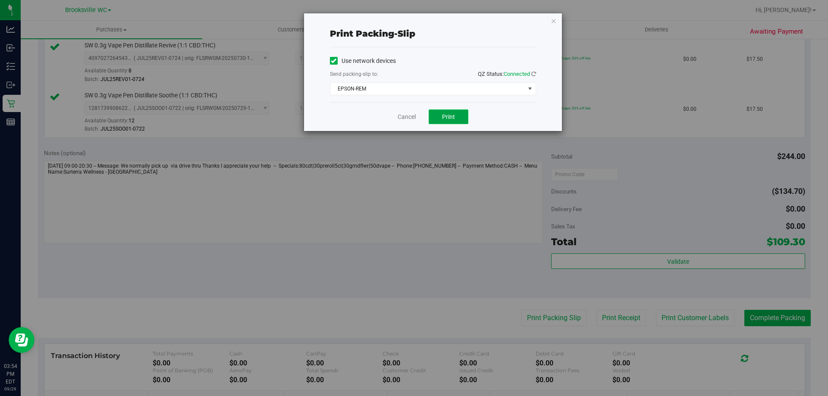
click at [433, 118] on button "Print" at bounding box center [449, 117] width 40 height 15
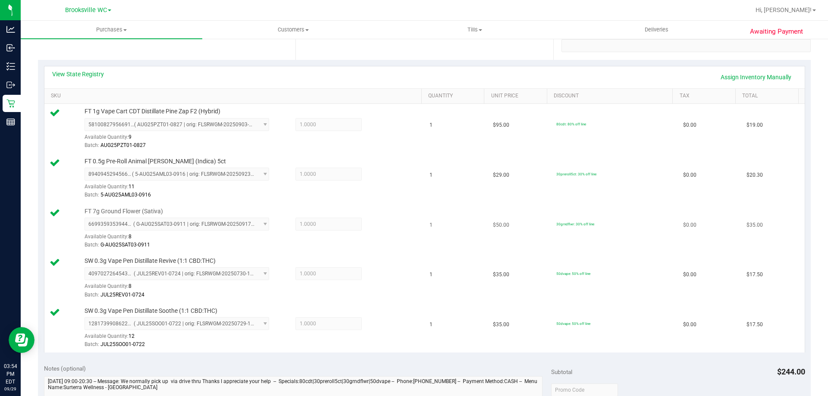
scroll to position [0, 0]
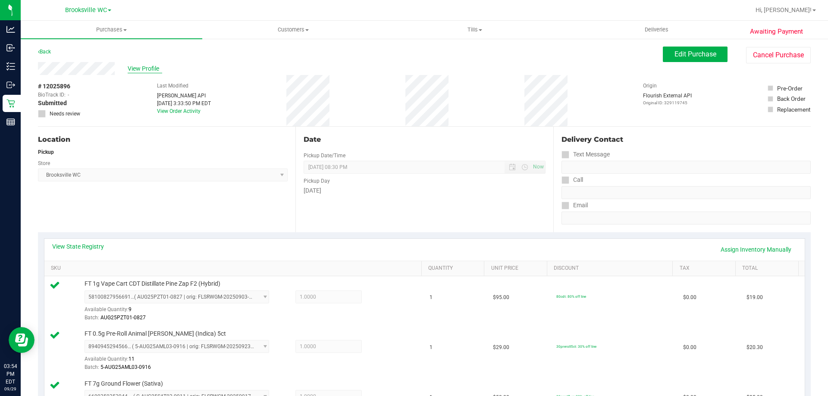
click at [147, 67] on span "View Profile" at bounding box center [145, 68] width 34 height 9
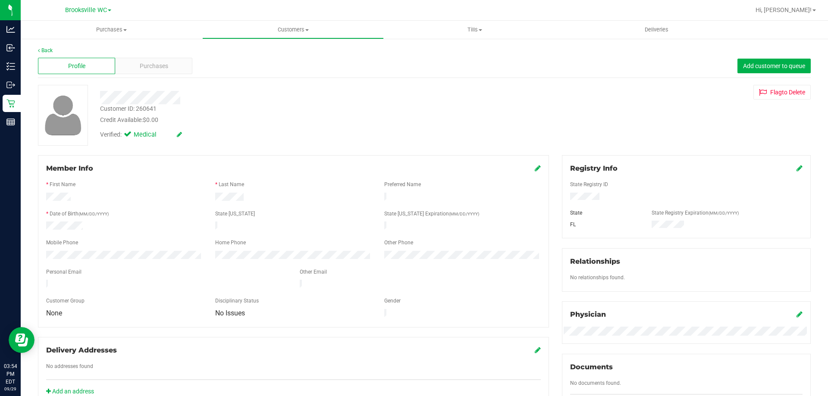
click at [146, 66] on span "Purchases" at bounding box center [154, 66] width 28 height 9
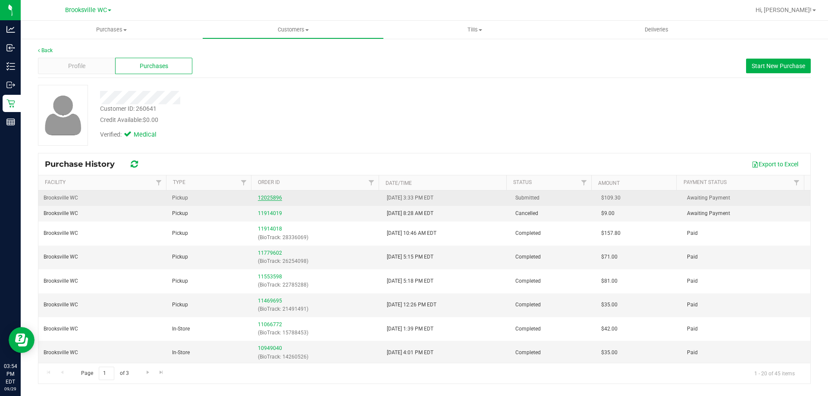
click at [269, 199] on link "12025896" at bounding box center [270, 198] width 24 height 6
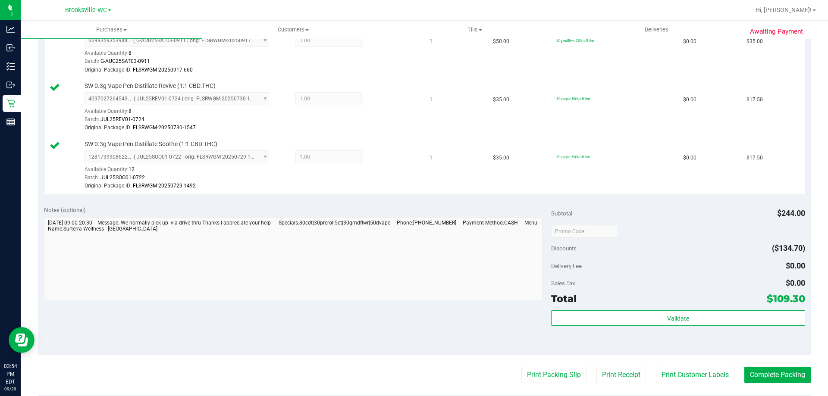
scroll to position [388, 0]
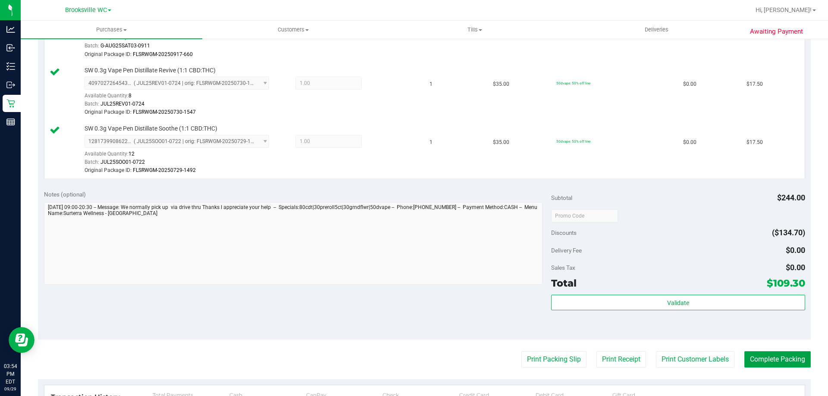
click at [780, 363] on button "Complete Packing" at bounding box center [777, 359] width 66 height 16
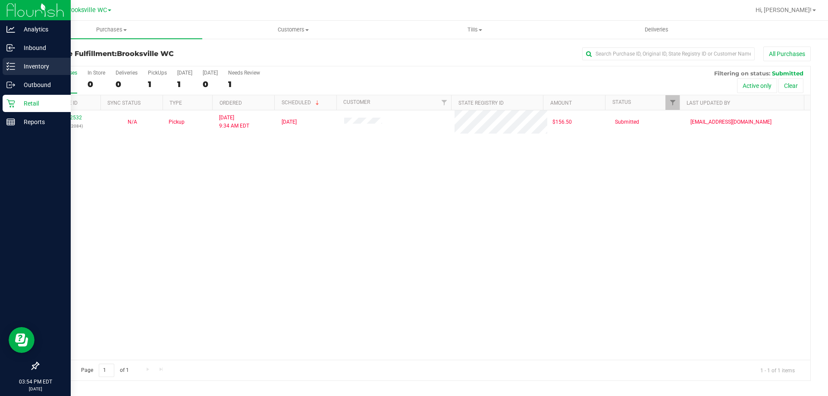
click at [28, 69] on p "Inventory" at bounding box center [41, 66] width 52 height 10
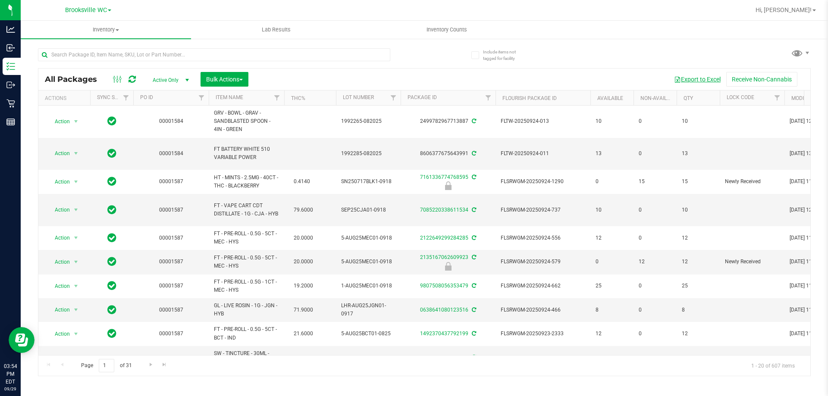
click at [698, 84] on button "Export to Excel" at bounding box center [697, 79] width 58 height 15
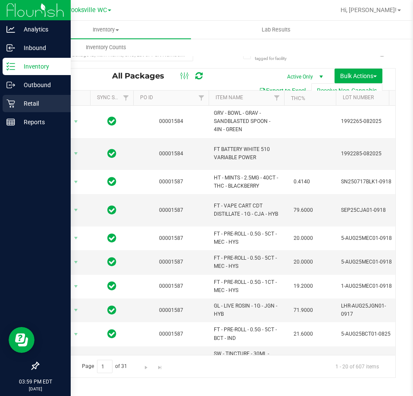
click at [24, 102] on p "Retail" at bounding box center [41, 103] width 52 height 10
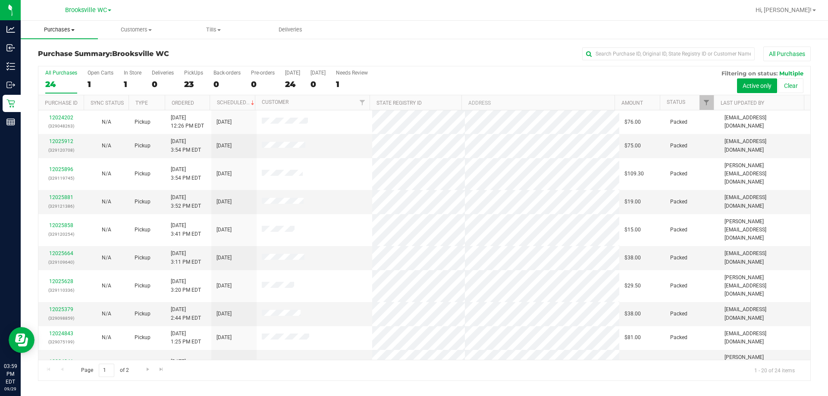
click at [65, 31] on span "Purchases" at bounding box center [59, 30] width 77 height 8
click at [39, 65] on span "Fulfillment" at bounding box center [47, 62] width 53 height 7
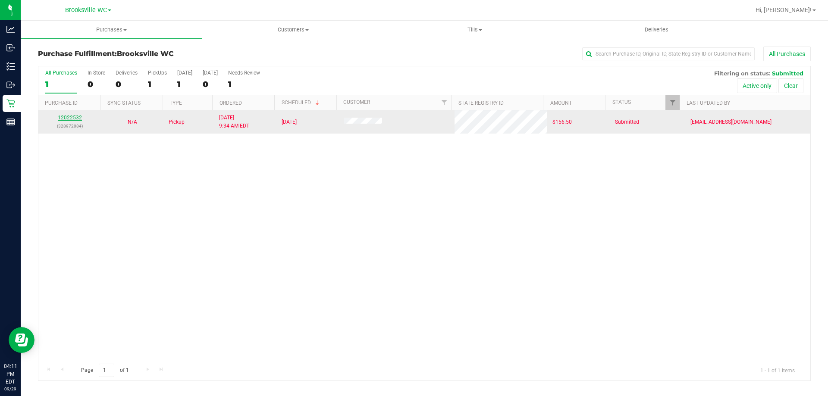
click at [72, 117] on link "12022532" at bounding box center [70, 118] width 24 height 6
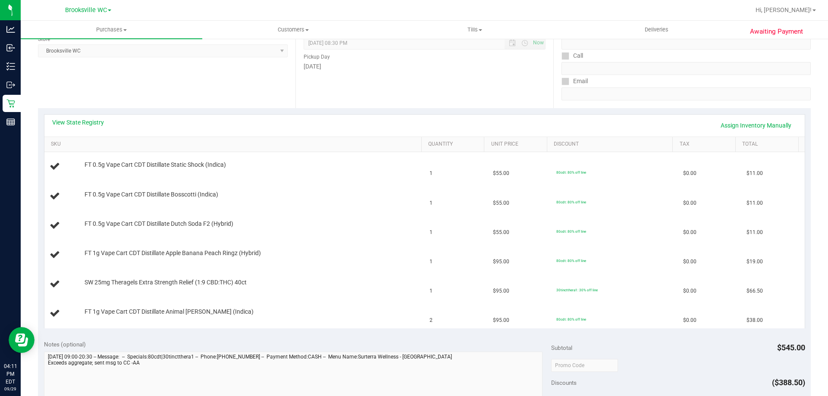
scroll to position [43, 0]
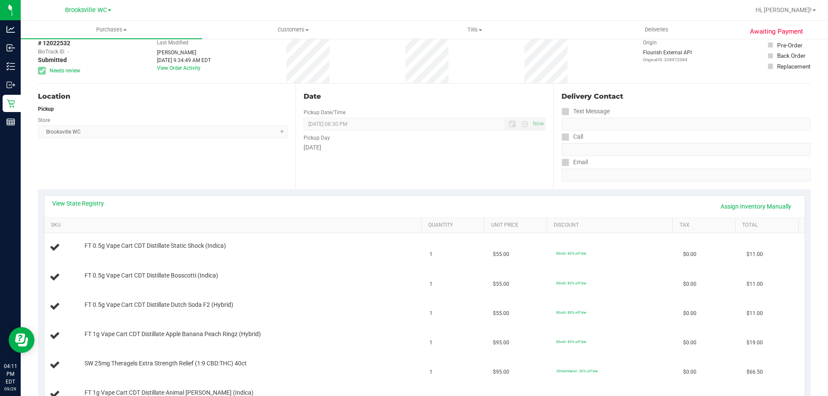
click at [80, 199] on div "View State Registry Assign Inventory Manually" at bounding box center [424, 207] width 760 height 22
click at [82, 201] on link "View State Registry" at bounding box center [78, 203] width 52 height 9
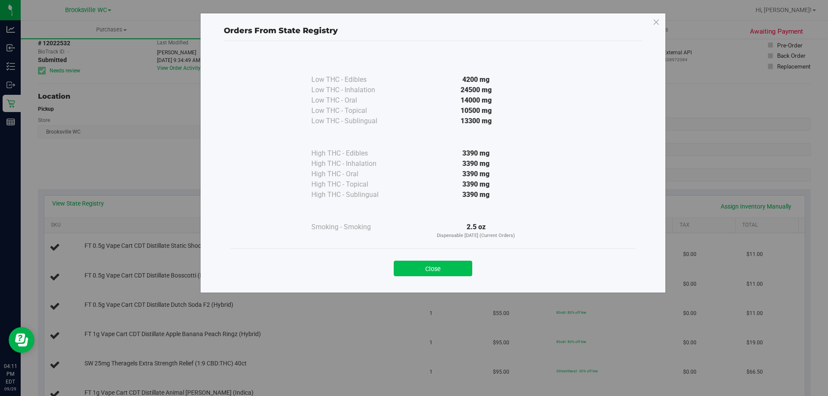
click at [427, 265] on button "Close" at bounding box center [433, 269] width 78 height 16
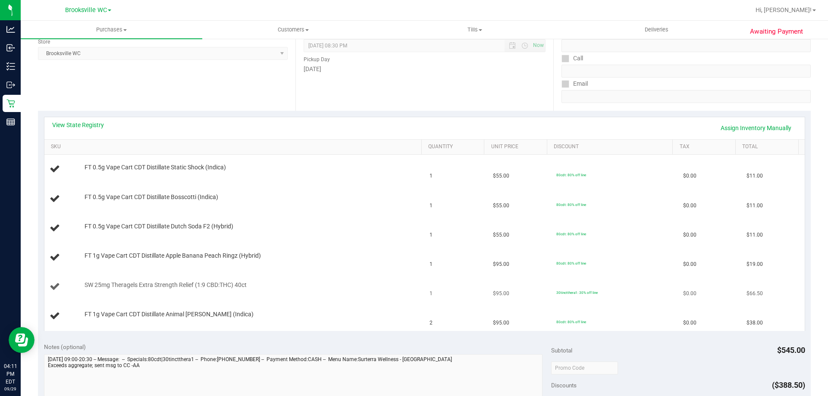
scroll to position [129, 0]
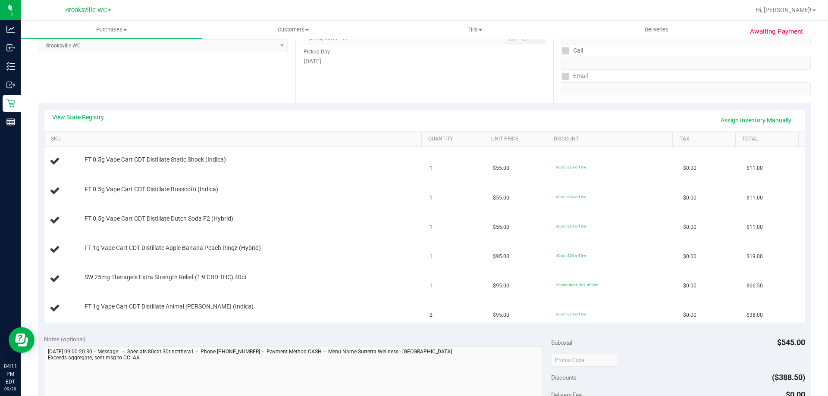
click at [76, 93] on div "Location Pickup Store Brooksville WC Select Store Bonita Springs WC Boynton Bea…" at bounding box center [166, 50] width 257 height 106
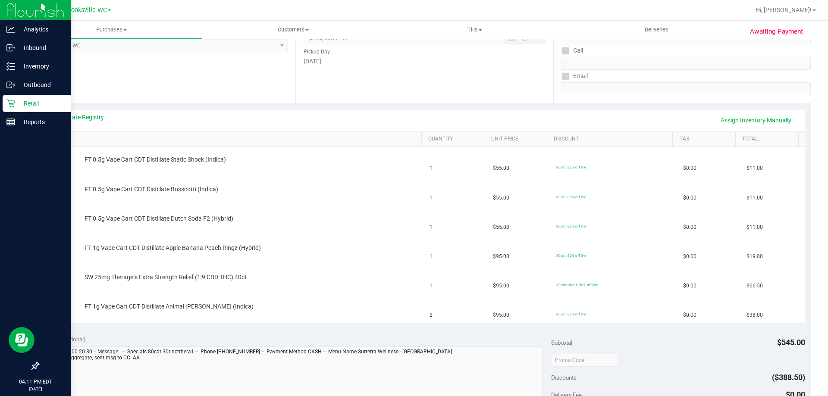
click at [14, 104] on icon at bounding box center [10, 103] width 9 height 9
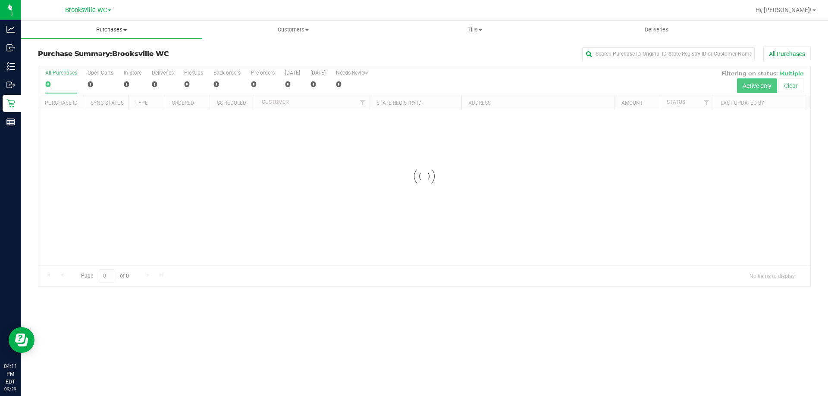
click at [112, 28] on span "Purchases" at bounding box center [112, 30] width 182 height 8
click at [84, 66] on li "Fulfillment" at bounding box center [112, 62] width 182 height 10
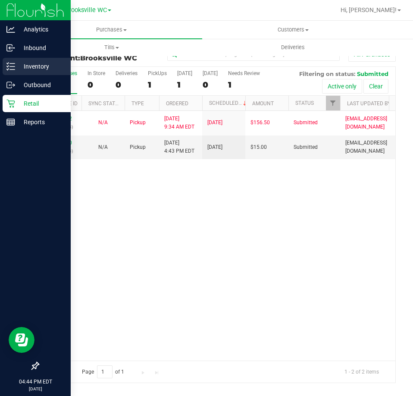
click at [17, 64] on p "Inventory" at bounding box center [41, 66] width 52 height 10
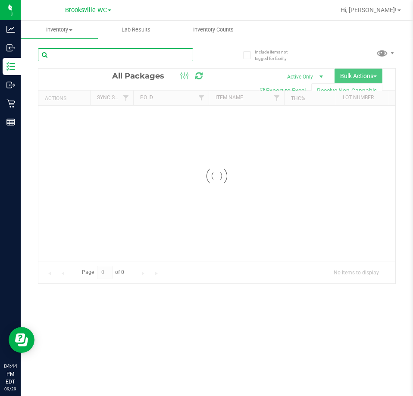
click at [102, 56] on div "Inventory All packages All inventory Waste log Create inventory Lab Results Inv…" at bounding box center [217, 208] width 392 height 375
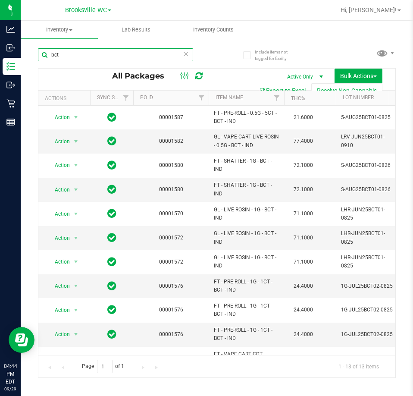
click at [117, 56] on input "bct" at bounding box center [115, 54] width 155 height 13
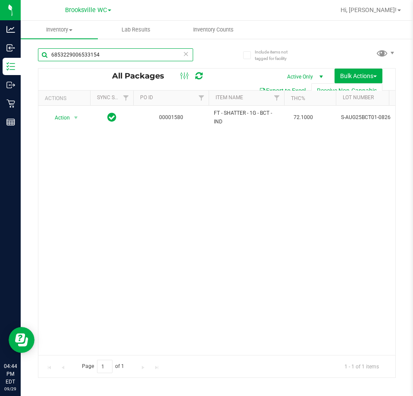
type input "6853229006533154"
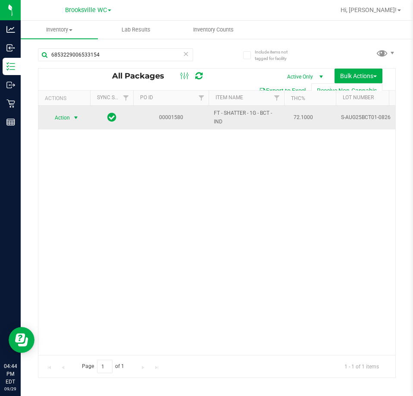
click at [74, 121] on span "select" at bounding box center [75, 117] width 7 height 7
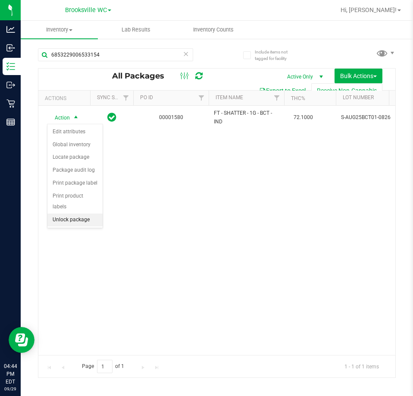
click at [69, 213] on li "Unlock package" at bounding box center [74, 219] width 55 height 13
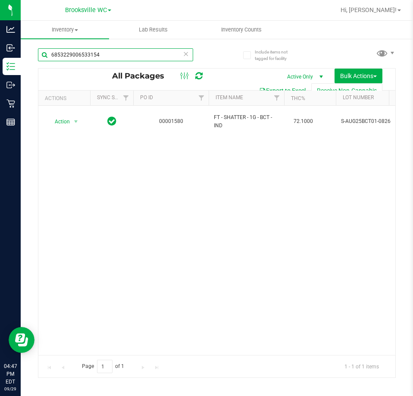
click at [81, 55] on input "6853229006533154" at bounding box center [115, 54] width 155 height 13
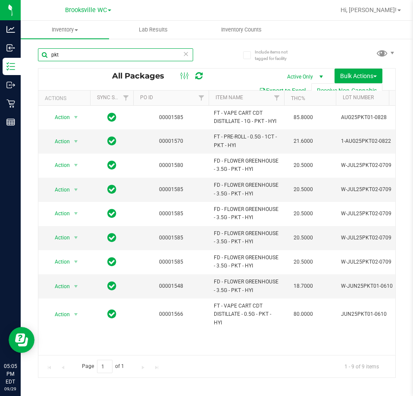
click at [66, 59] on input "pkt" at bounding box center [115, 54] width 155 height 13
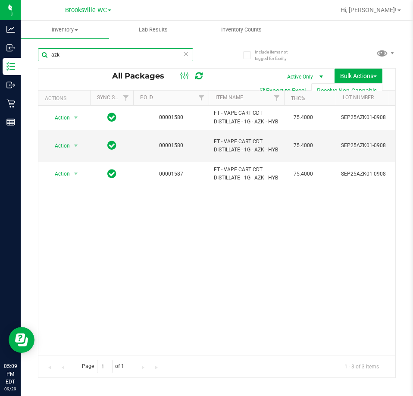
type input "azk"
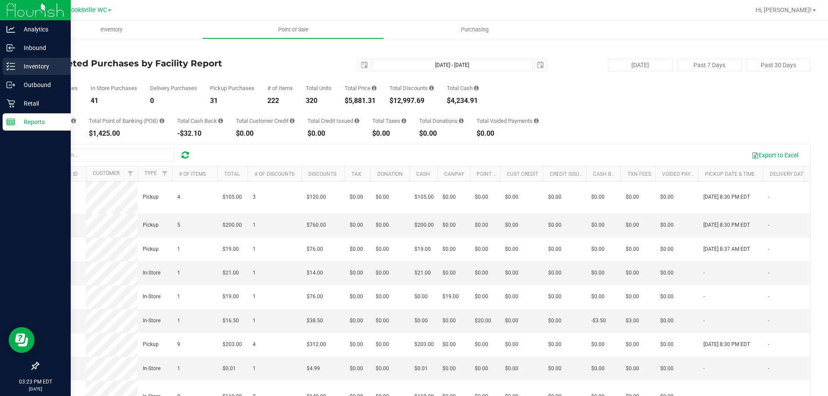
click at [39, 70] on p "Inventory" at bounding box center [41, 66] width 52 height 10
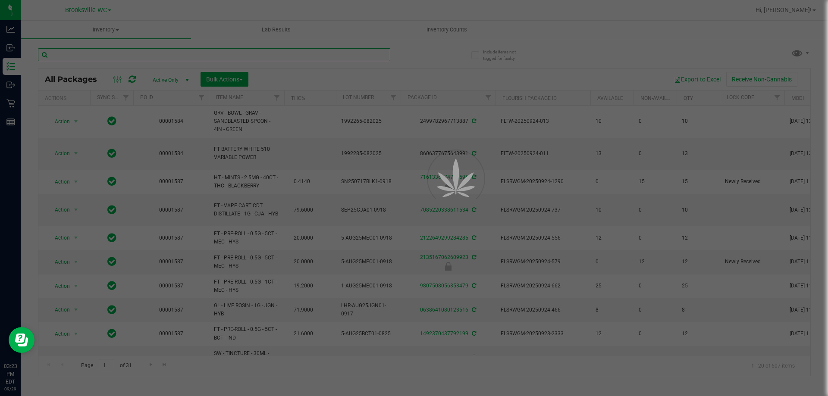
click at [141, 56] on input "text" at bounding box center [214, 54] width 352 height 13
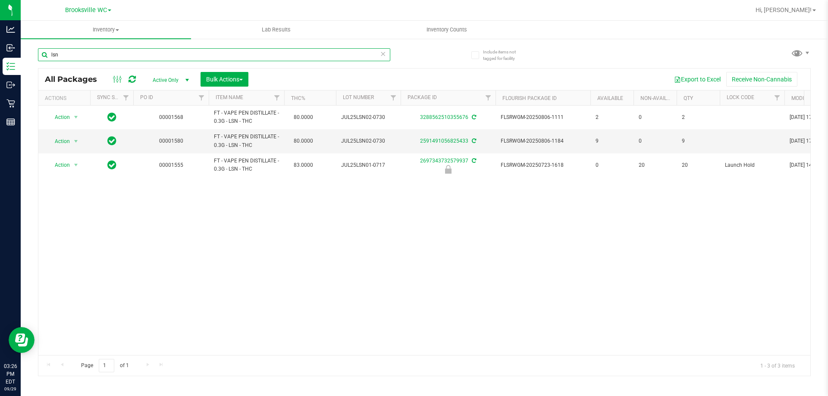
type input "lsn"
click at [174, 82] on span "Active Only" at bounding box center [168, 80] width 47 height 12
click at [172, 131] on li "All" at bounding box center [168, 132] width 47 height 13
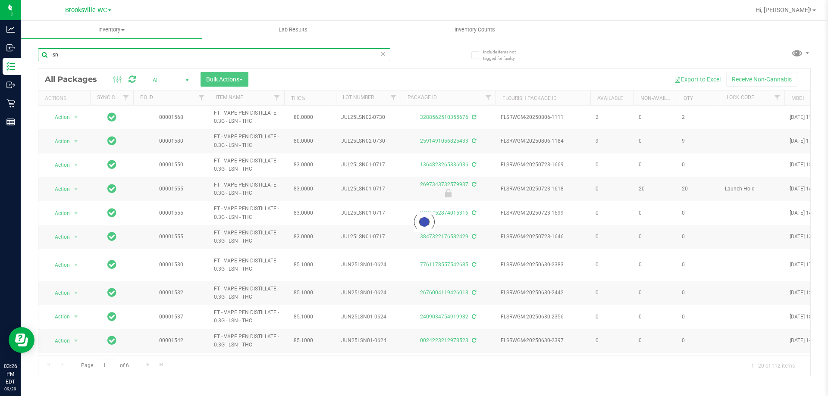
click at [139, 58] on input "lsn" at bounding box center [214, 54] width 352 height 13
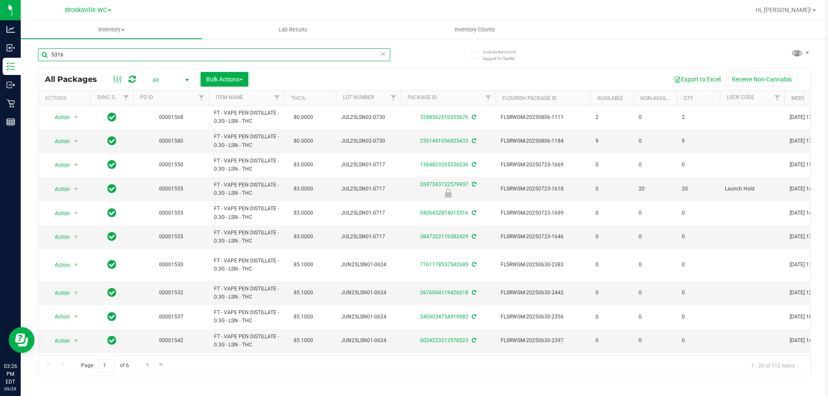
type input "5316"
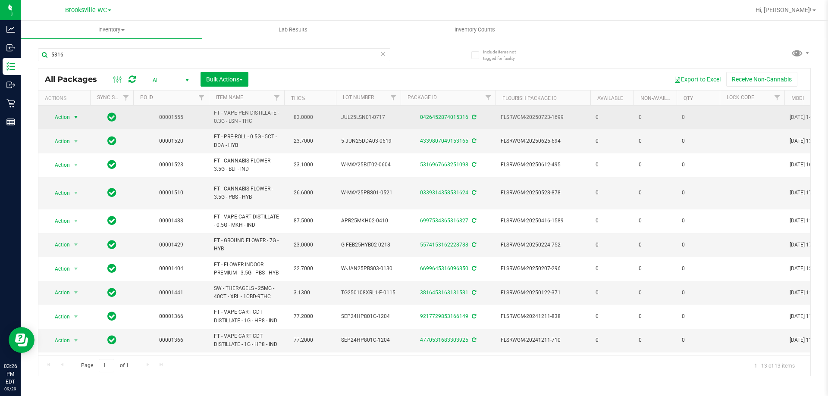
click at [72, 119] on span "select" at bounding box center [76, 117] width 11 height 12
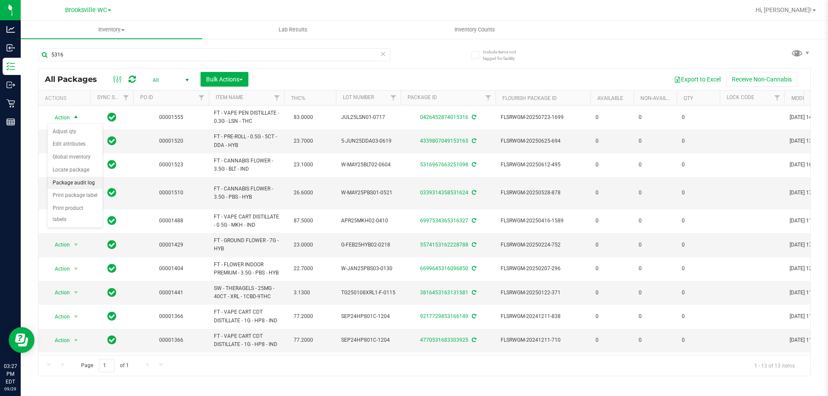
click at [72, 181] on li "Package audit log" at bounding box center [74, 183] width 55 height 13
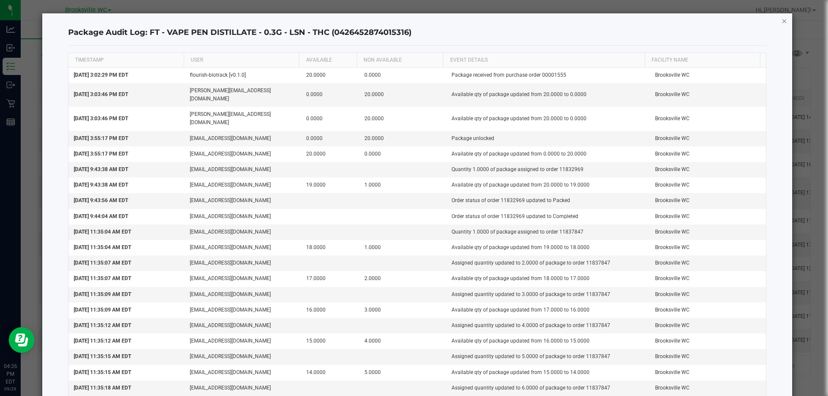
click at [781, 24] on icon "button" at bounding box center [784, 21] width 6 height 10
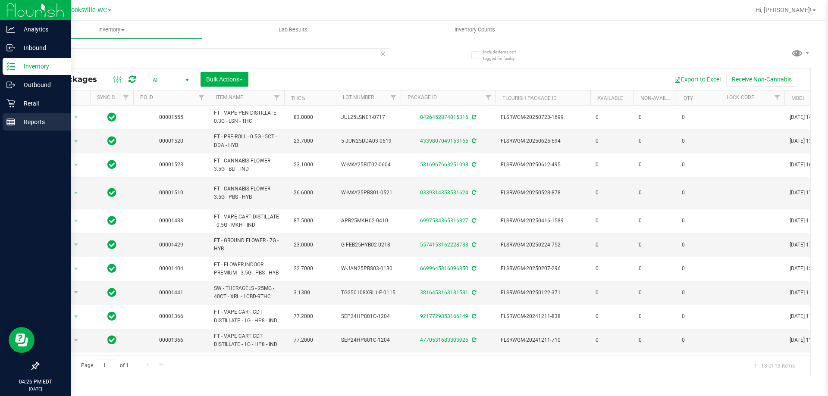
click at [13, 127] on div "Reports" at bounding box center [37, 121] width 68 height 17
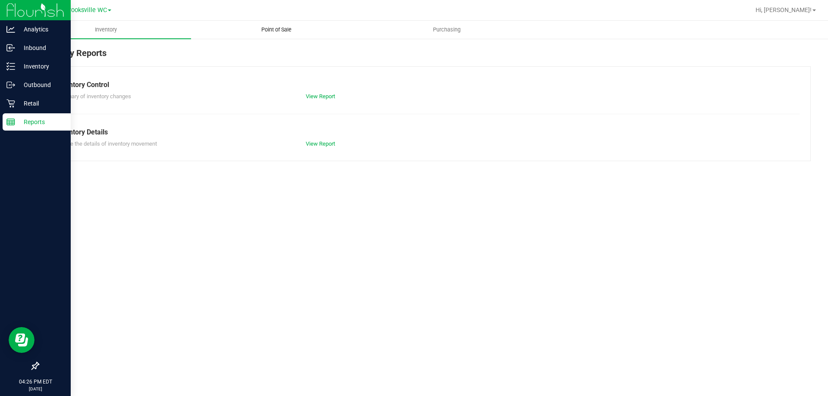
click at [282, 29] on span "Point of Sale" at bounding box center [276, 30] width 53 height 8
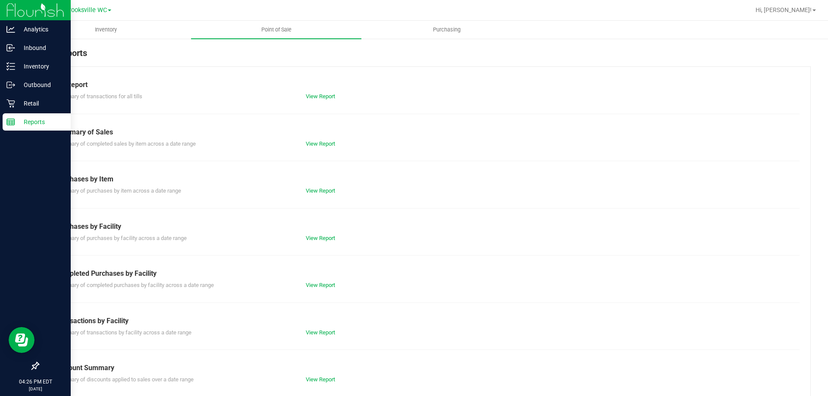
click at [316, 281] on div "View Report" at bounding box center [361, 285] width 125 height 9
click at [316, 282] on link "View Report" at bounding box center [320, 285] width 29 height 6
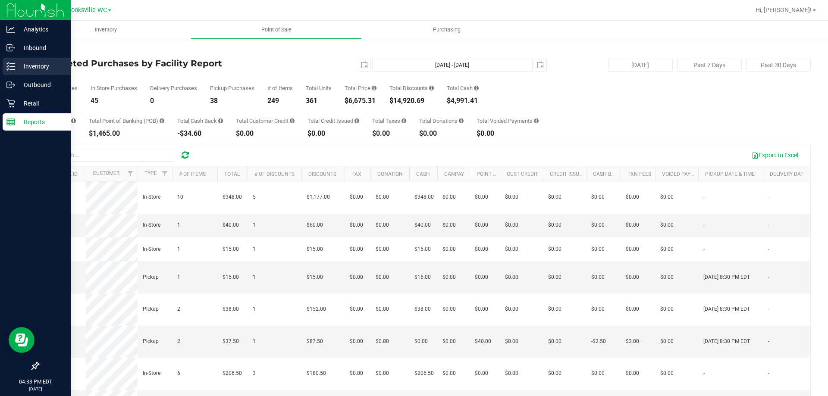
click at [19, 68] on p "Inventory" at bounding box center [41, 66] width 52 height 10
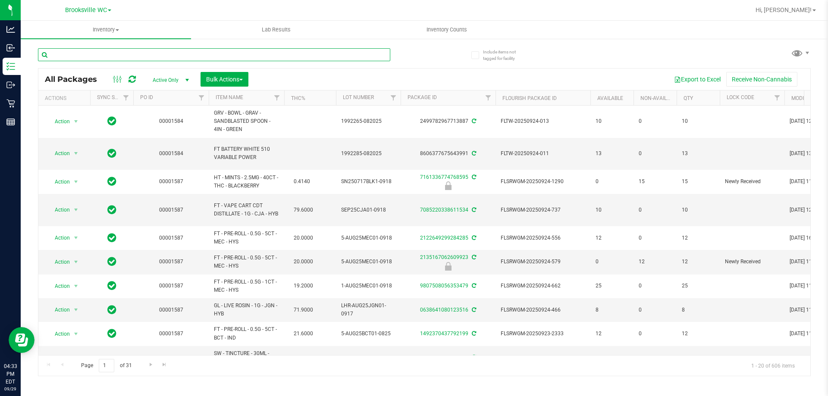
click at [111, 53] on input "text" at bounding box center [214, 54] width 352 height 13
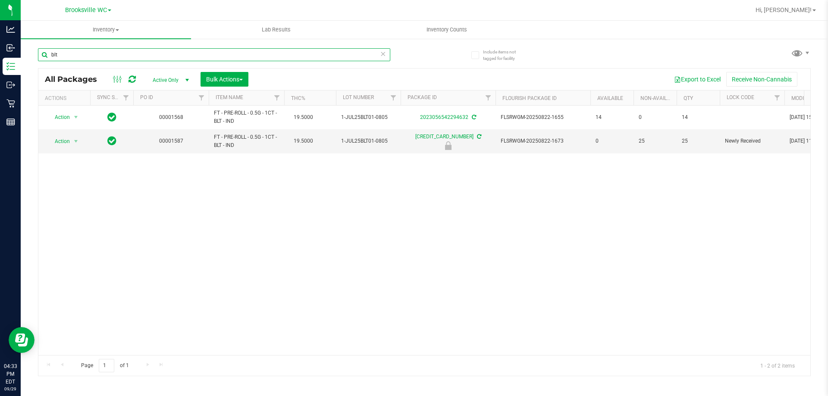
click at [130, 51] on input "blt" at bounding box center [214, 54] width 352 height 13
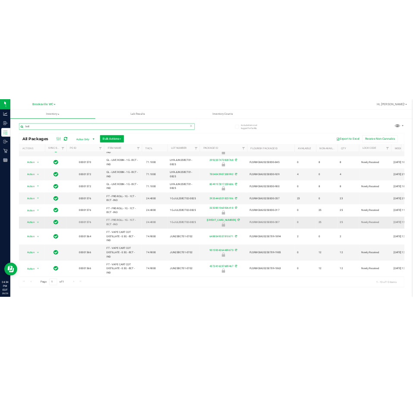
scroll to position [94, 0]
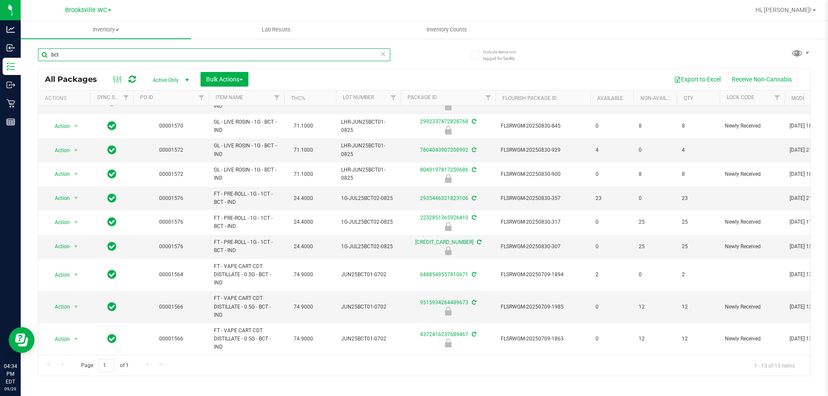
type input "bct"
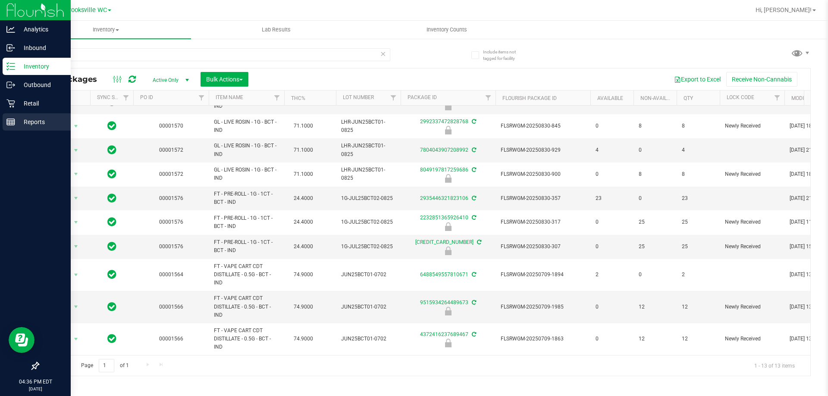
click at [9, 121] on icon at bounding box center [10, 122] width 9 height 9
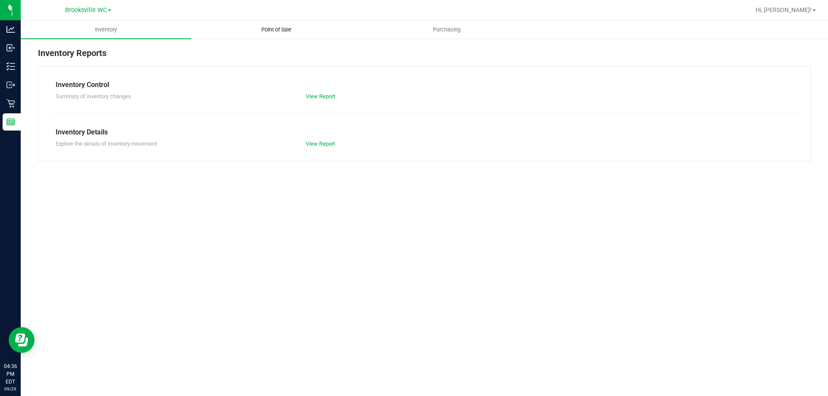
click at [279, 28] on span "Point of Sale" at bounding box center [276, 30] width 53 height 8
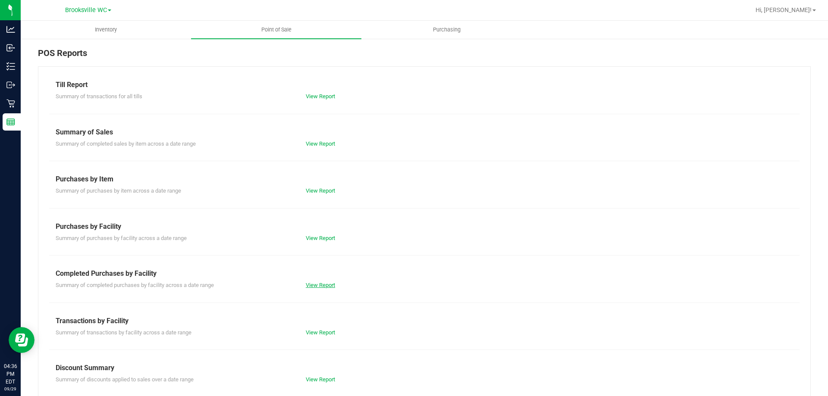
click at [311, 285] on link "View Report" at bounding box center [320, 285] width 29 height 6
